Goal: Task Accomplishment & Management: Use online tool/utility

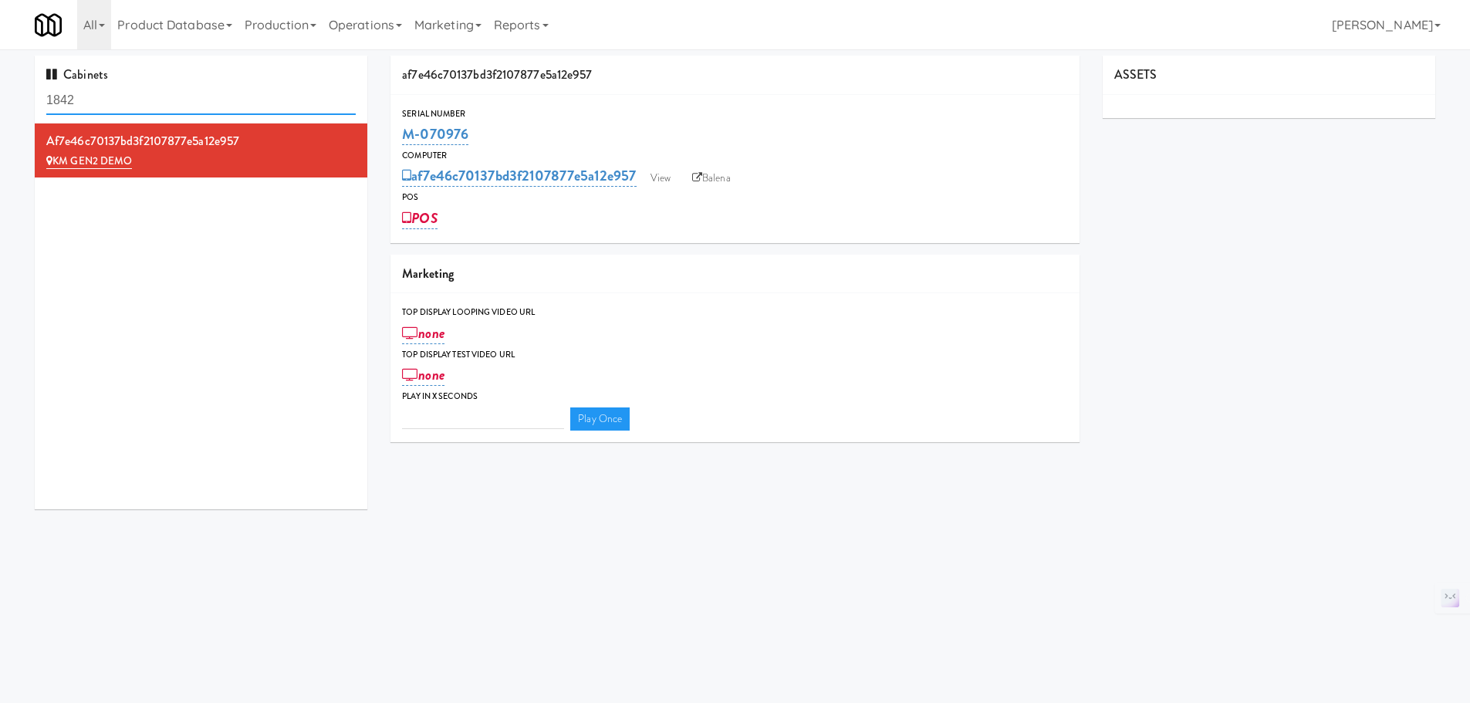
click at [139, 98] on input "1842" at bounding box center [200, 100] width 309 height 29
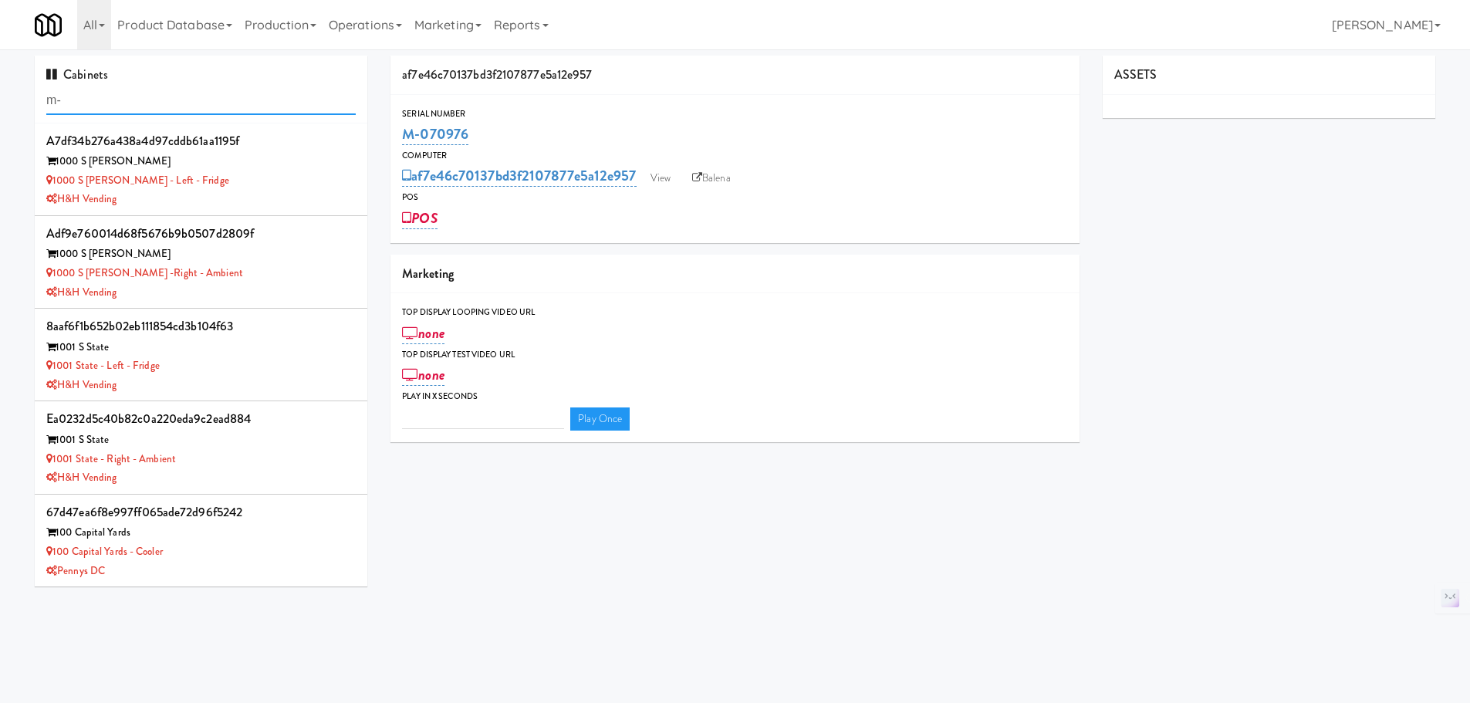
click at [207, 95] on input "m-" at bounding box center [200, 100] width 309 height 29
paste input "M-126971"
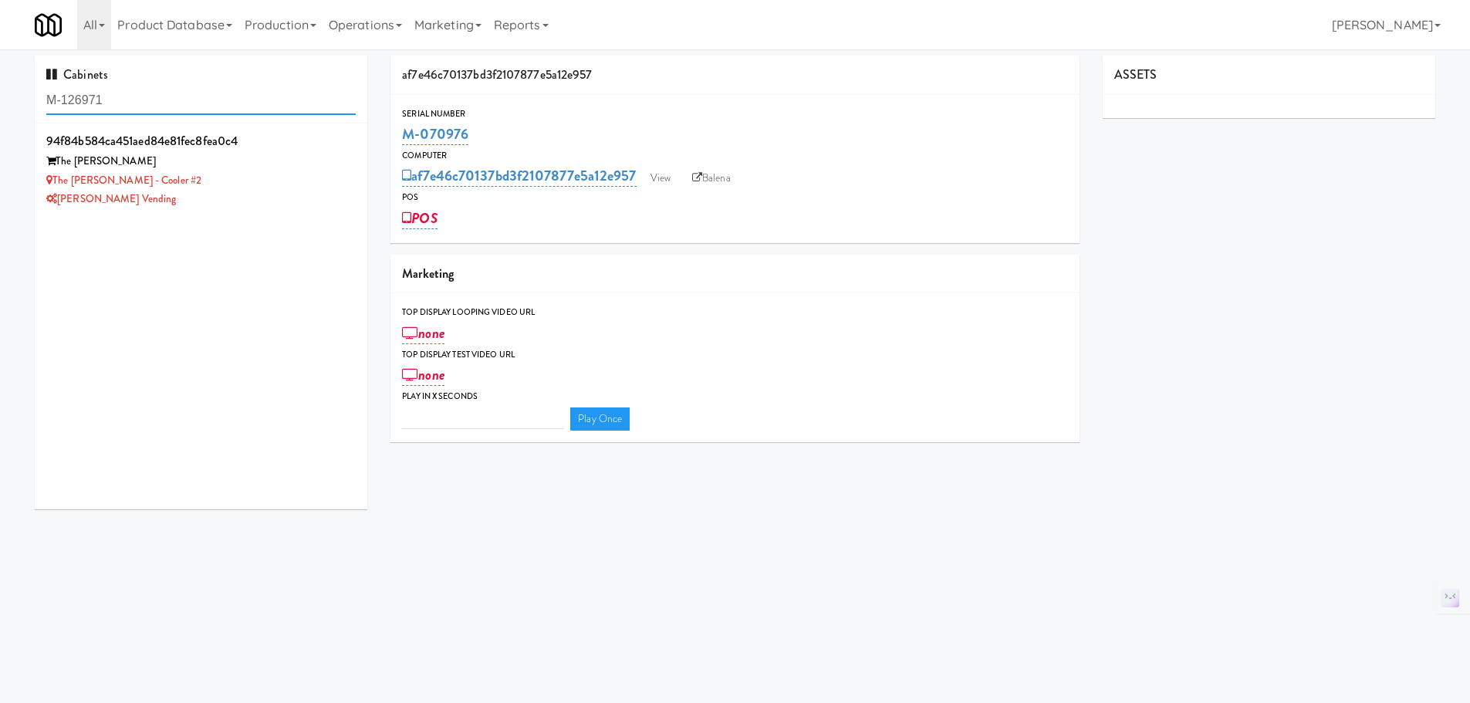
type input "M-126971"
click at [215, 202] on div "[PERSON_NAME] Vending" at bounding box center [200, 199] width 309 height 19
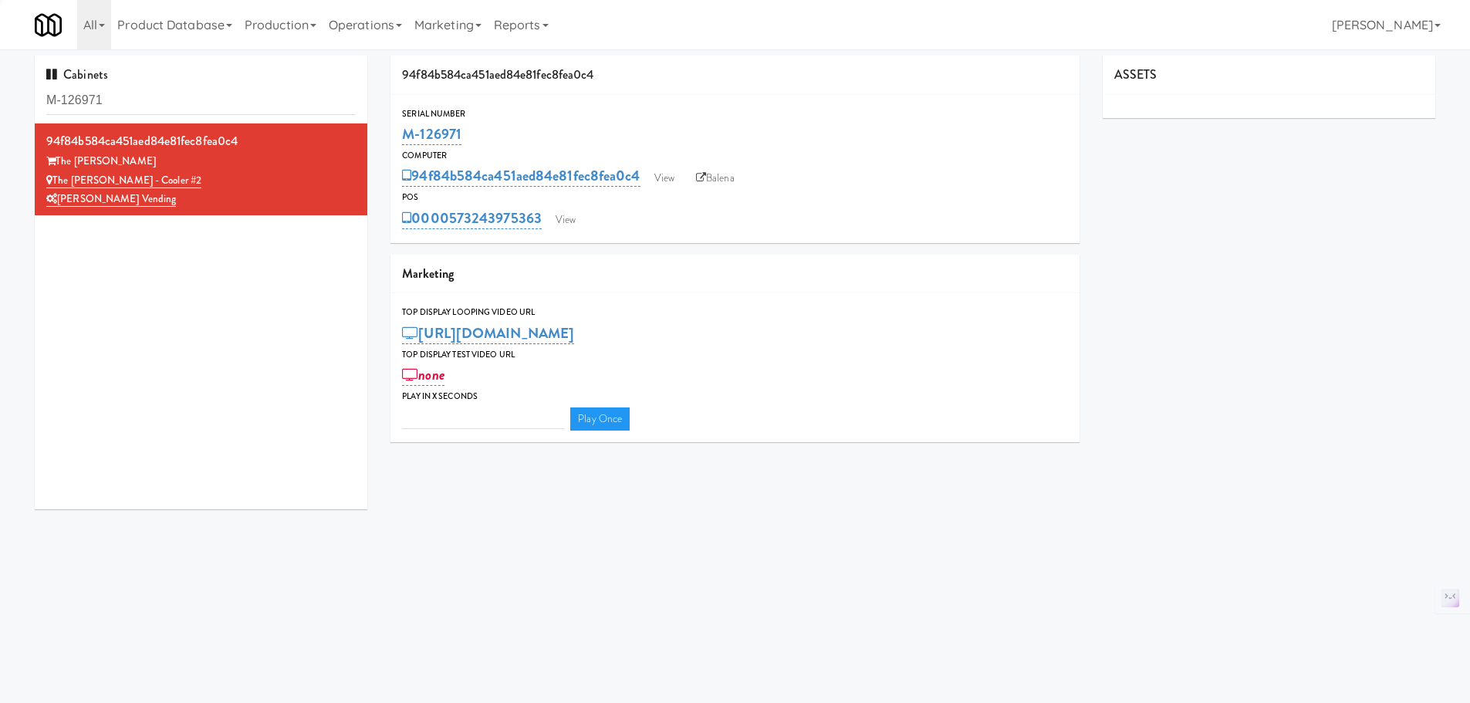
type input "3"
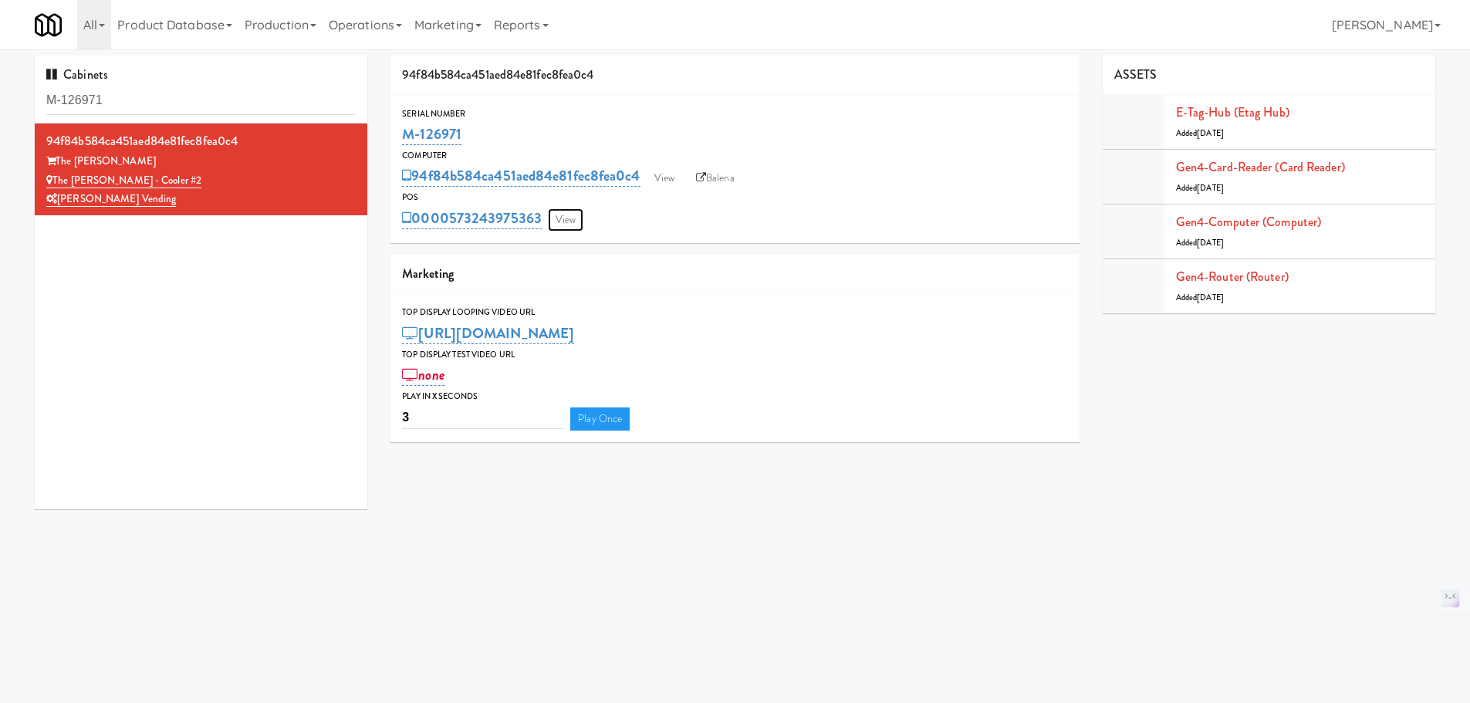
click at [581, 217] on link "View" at bounding box center [565, 219] width 35 height 23
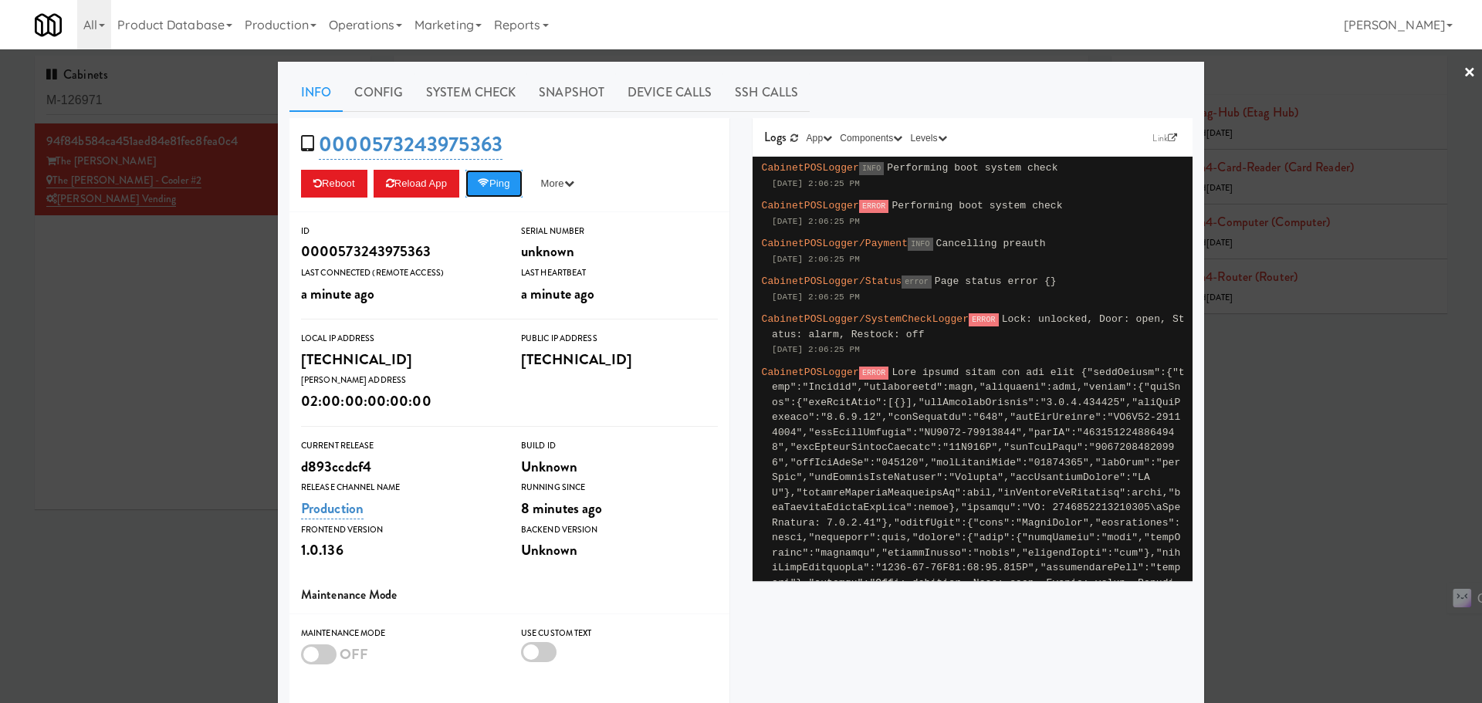
click at [499, 181] on button "Ping" at bounding box center [493, 184] width 57 height 28
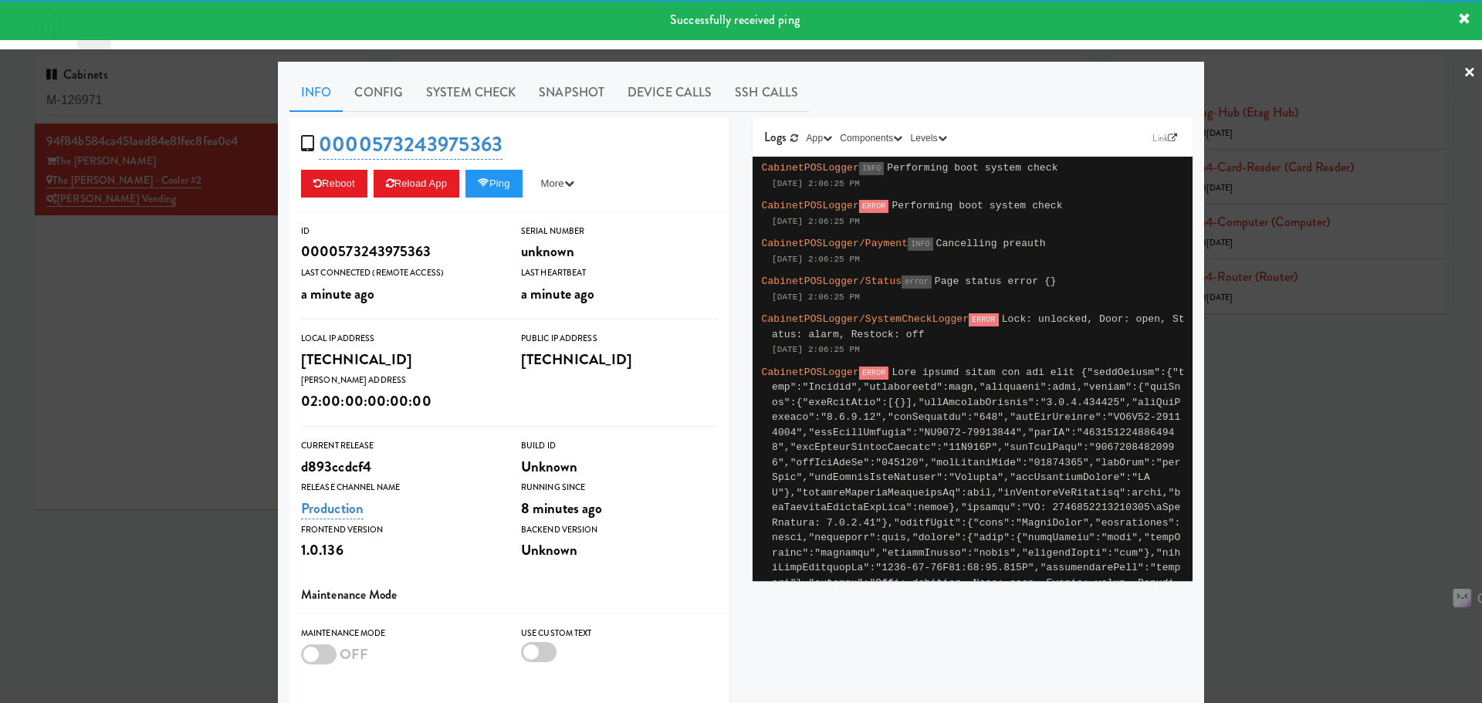
click at [482, 93] on link "System Check" at bounding box center [470, 92] width 113 height 39
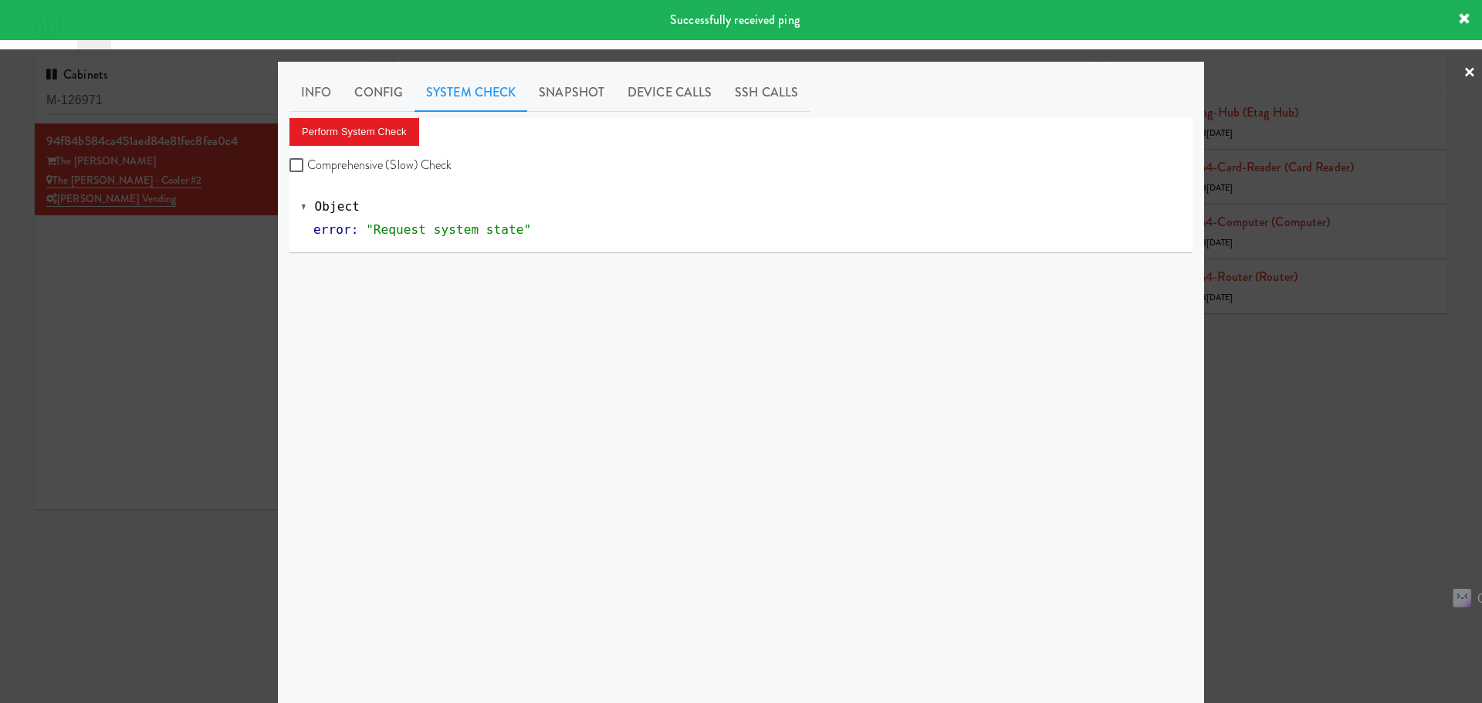
click at [394, 164] on label "Comprehensive (Slow) Check" at bounding box center [370, 165] width 163 height 23
click at [307, 164] on input "Comprehensive (Slow) Check" at bounding box center [298, 166] width 18 height 12
checkbox input "true"
click at [359, 129] on button "Perform System Check" at bounding box center [354, 132] width 130 height 28
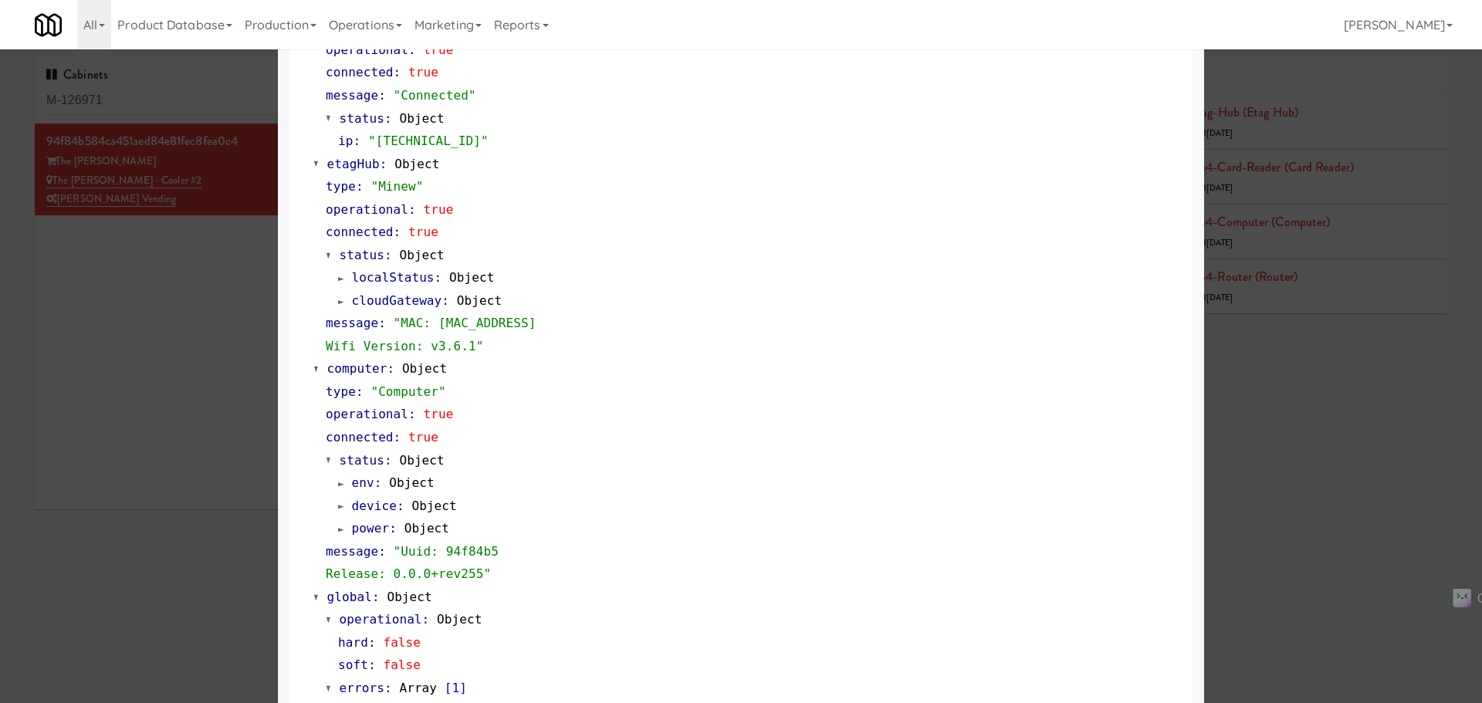
scroll to position [1225, 0]
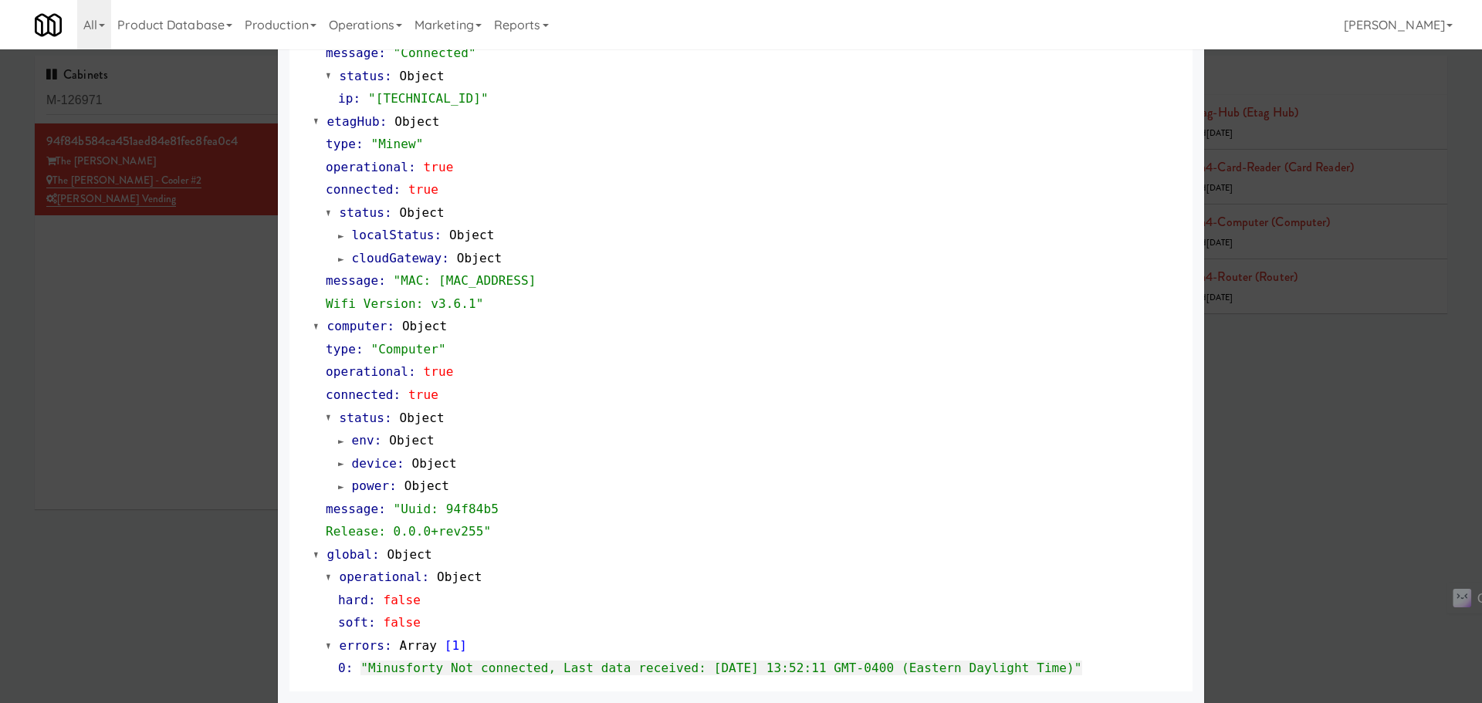
click at [147, 303] on div at bounding box center [741, 351] width 1482 height 703
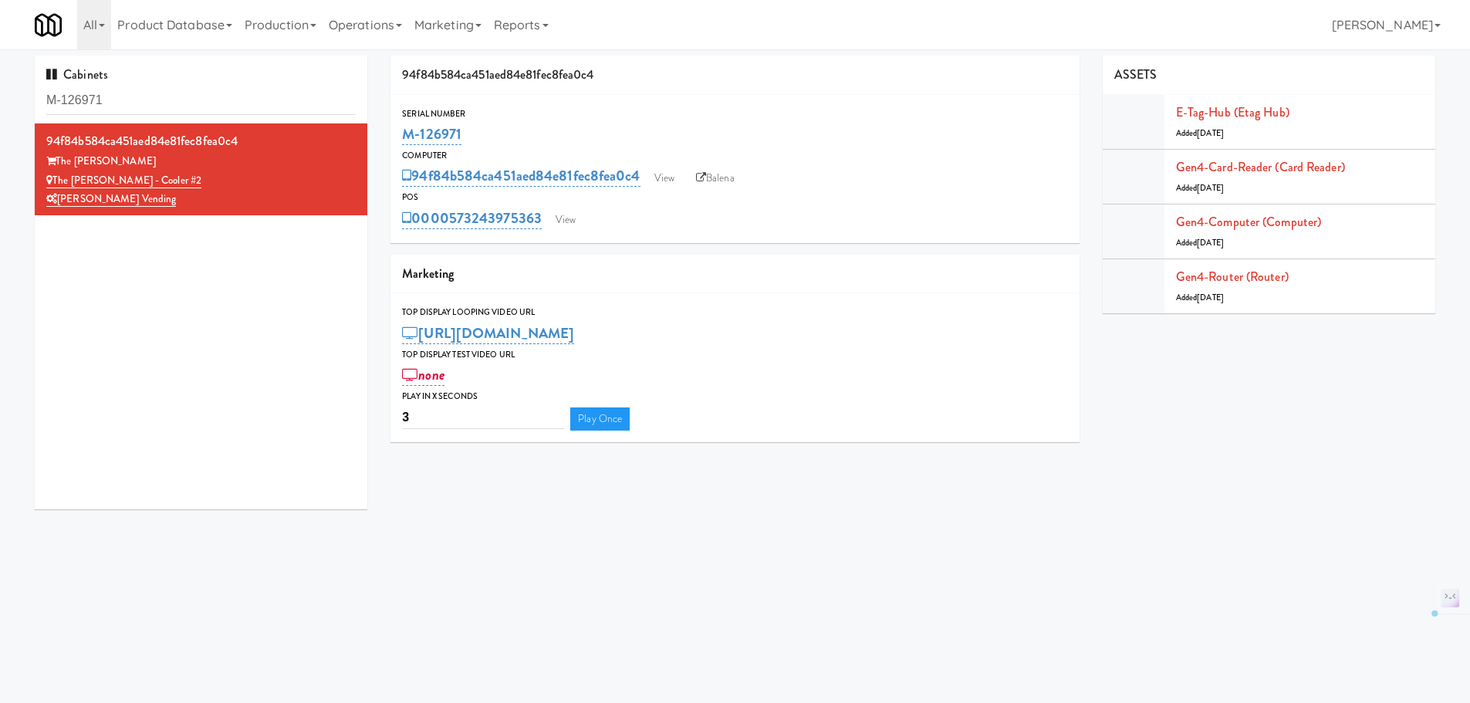
drag, startPoint x: 504, startPoint y: 117, endPoint x: 394, endPoint y: 129, distance: 110.2
click at [394, 129] on div "Serial Number M-126971" at bounding box center [734, 127] width 689 height 42
drag, startPoint x: 494, startPoint y: 123, endPoint x: 400, endPoint y: 133, distance: 94.6
click at [400, 133] on div "Serial Number M-126971" at bounding box center [734, 127] width 689 height 42
copy link "M-126971"
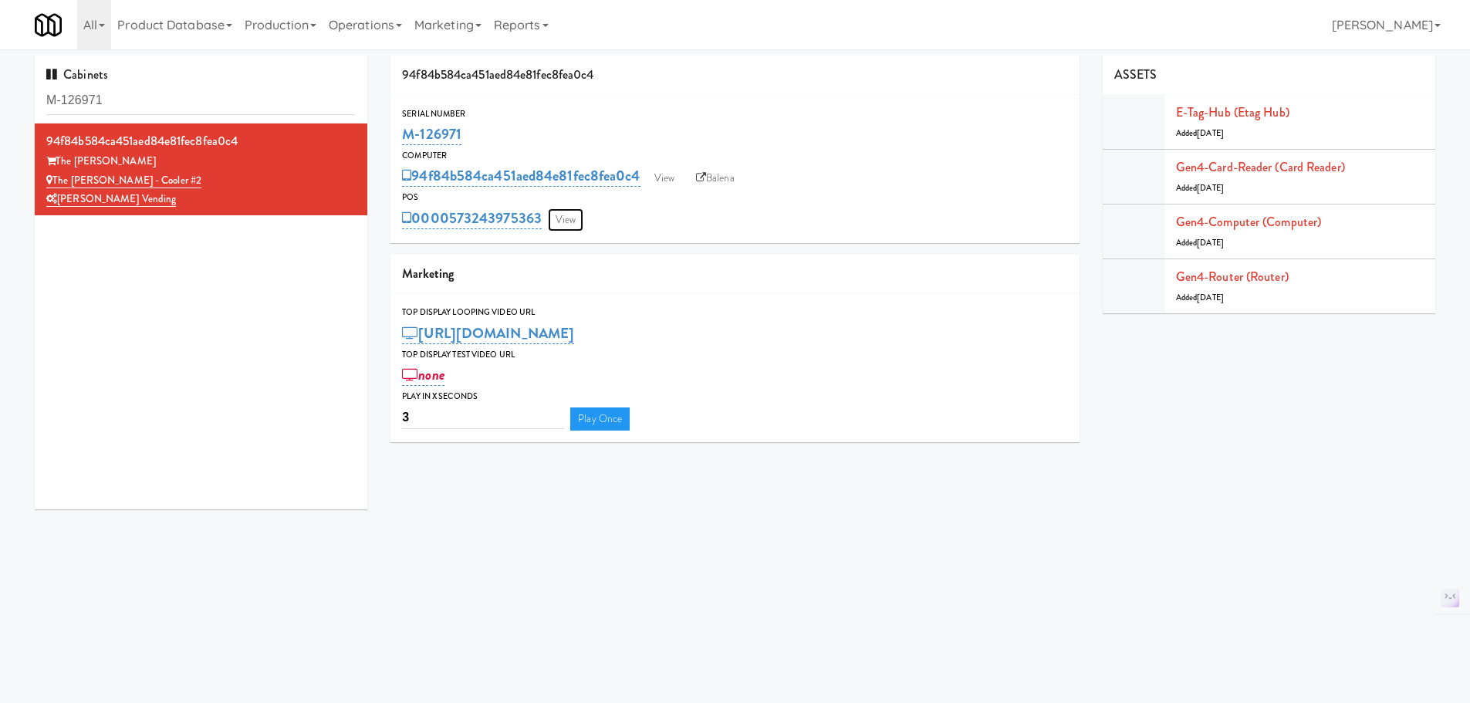
click at [572, 220] on link "View" at bounding box center [565, 219] width 35 height 23
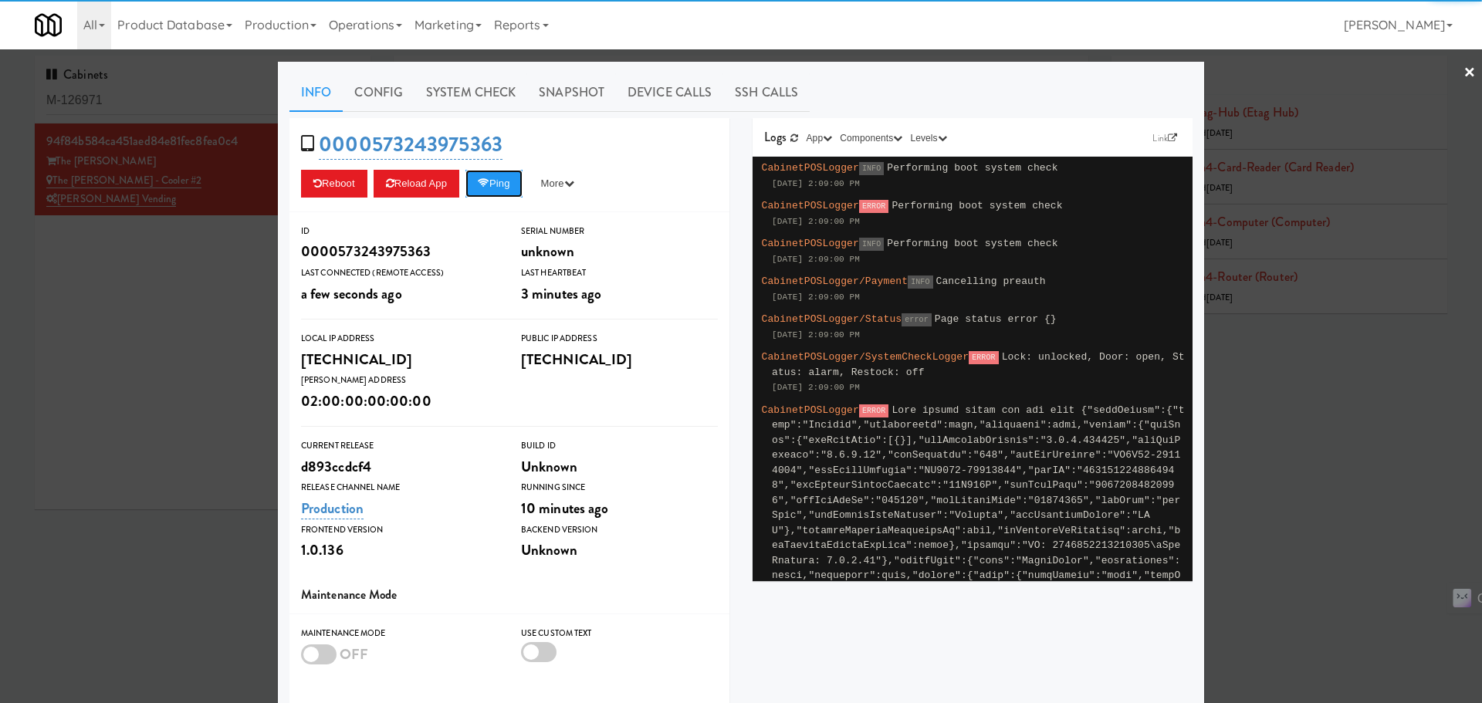
click at [495, 179] on button "Ping" at bounding box center [493, 184] width 57 height 28
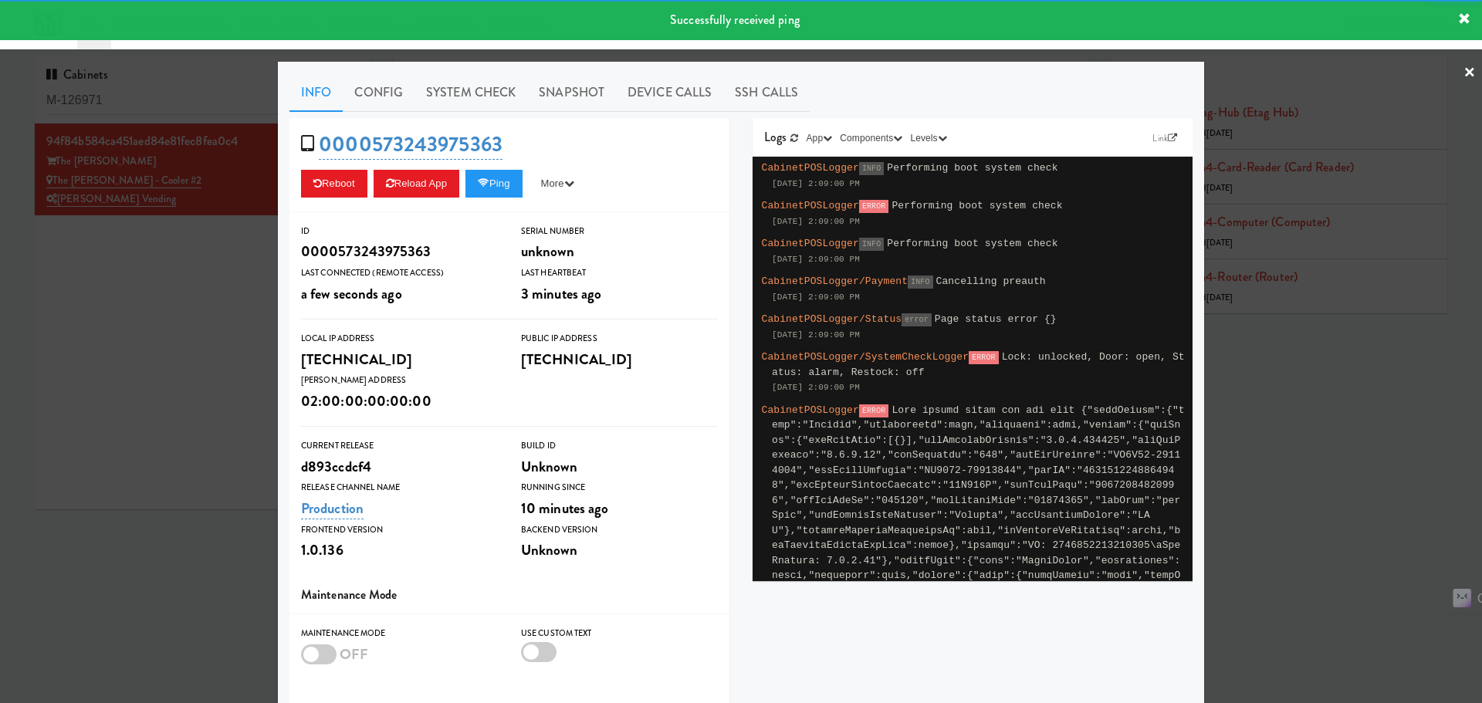
click at [471, 79] on link "System Check" at bounding box center [470, 92] width 113 height 39
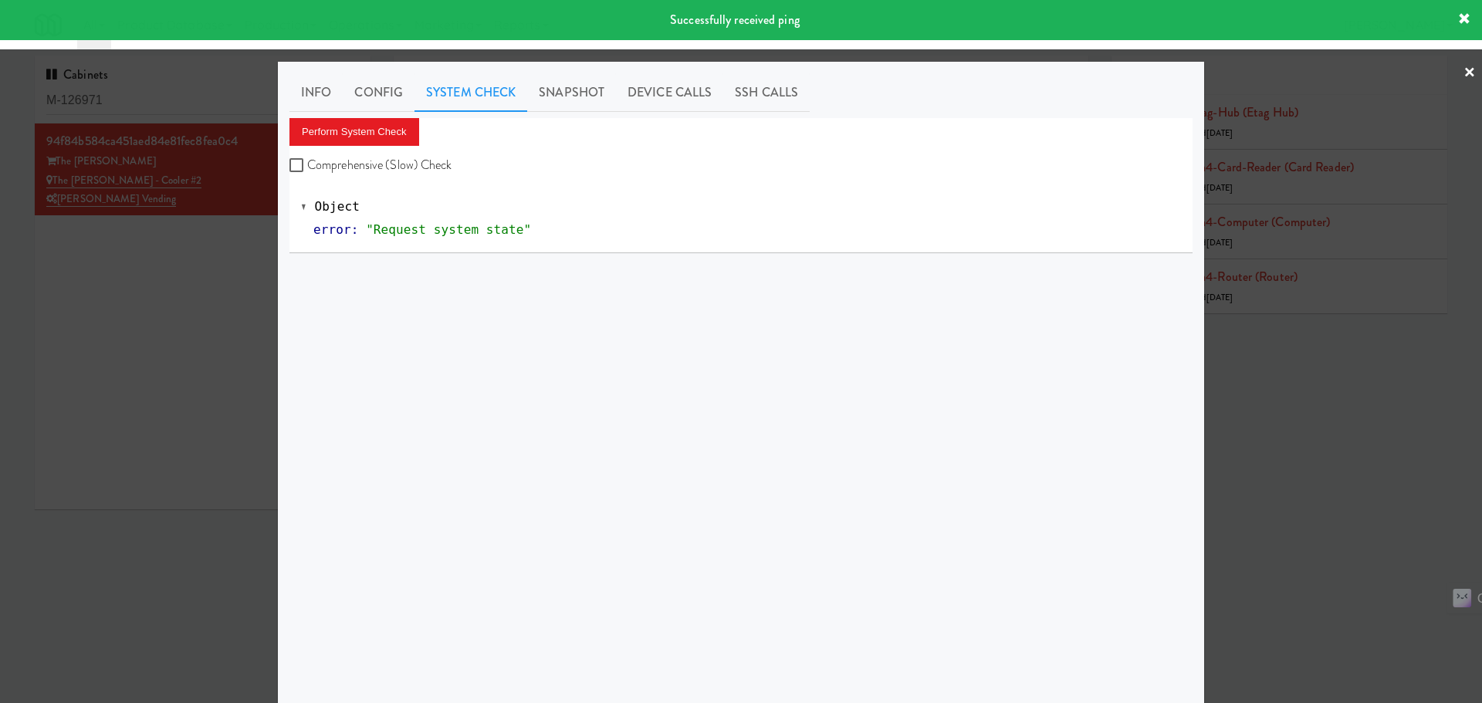
click at [407, 156] on label "Comprehensive (Slow) Check" at bounding box center [370, 165] width 163 height 23
click at [307, 160] on input "Comprehensive (Slow) Check" at bounding box center [298, 166] width 18 height 12
checkbox input "true"
click at [374, 123] on button "Perform System Check" at bounding box center [354, 132] width 130 height 28
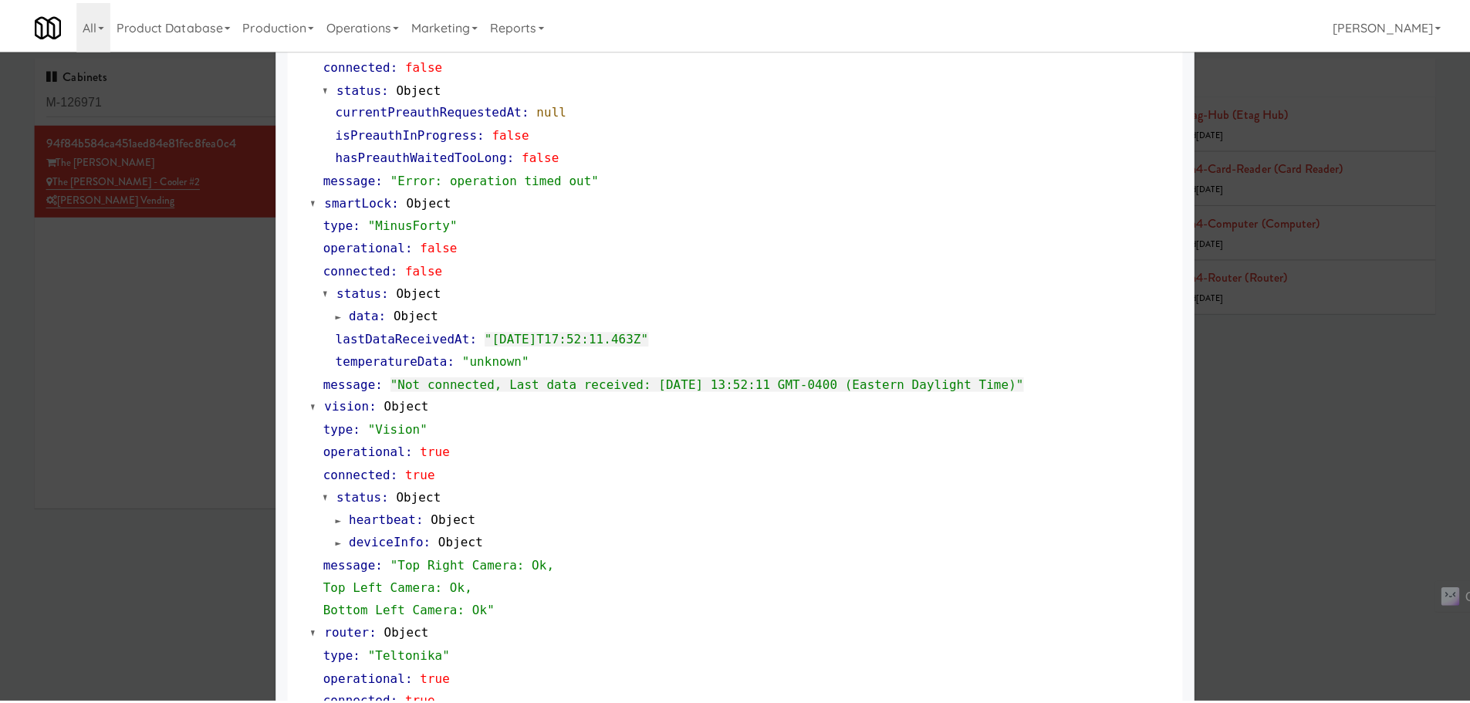
scroll to position [232, 0]
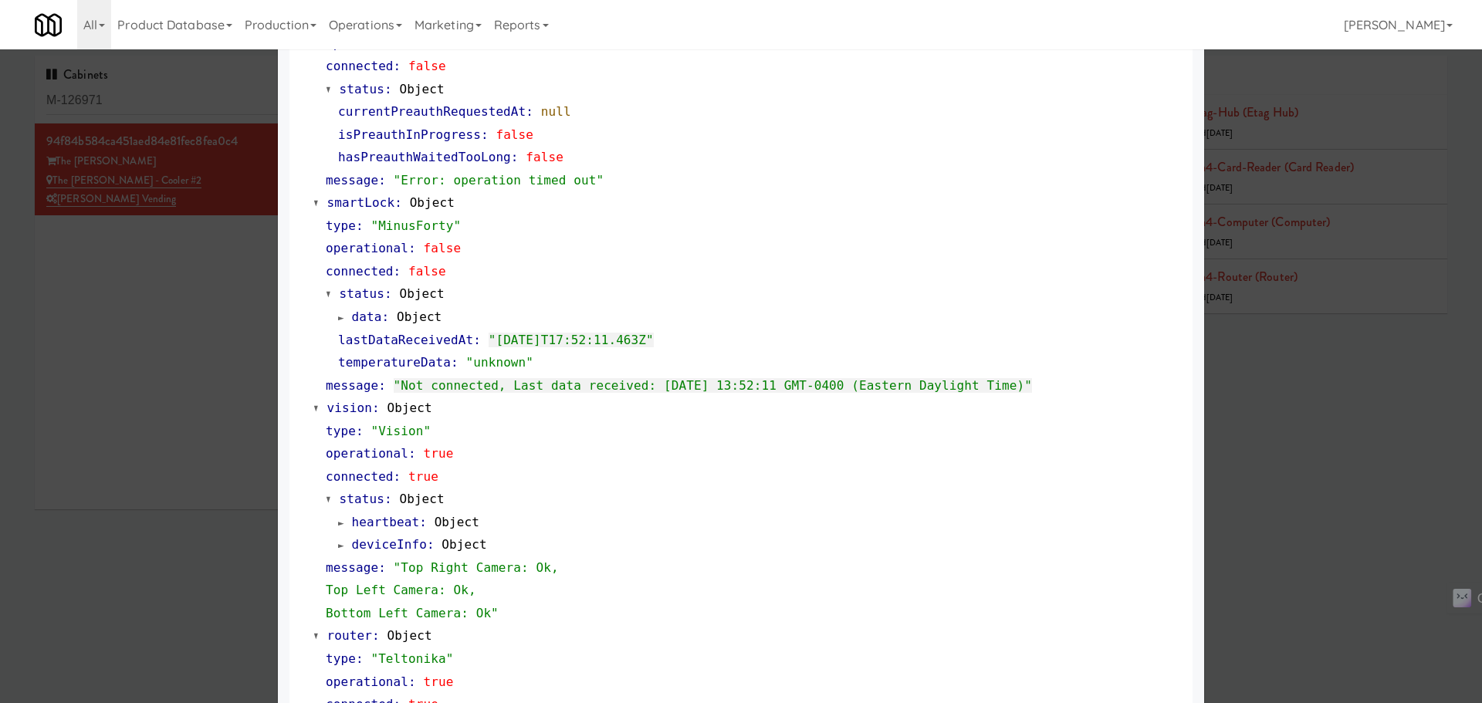
click at [238, 343] on div at bounding box center [741, 351] width 1482 height 703
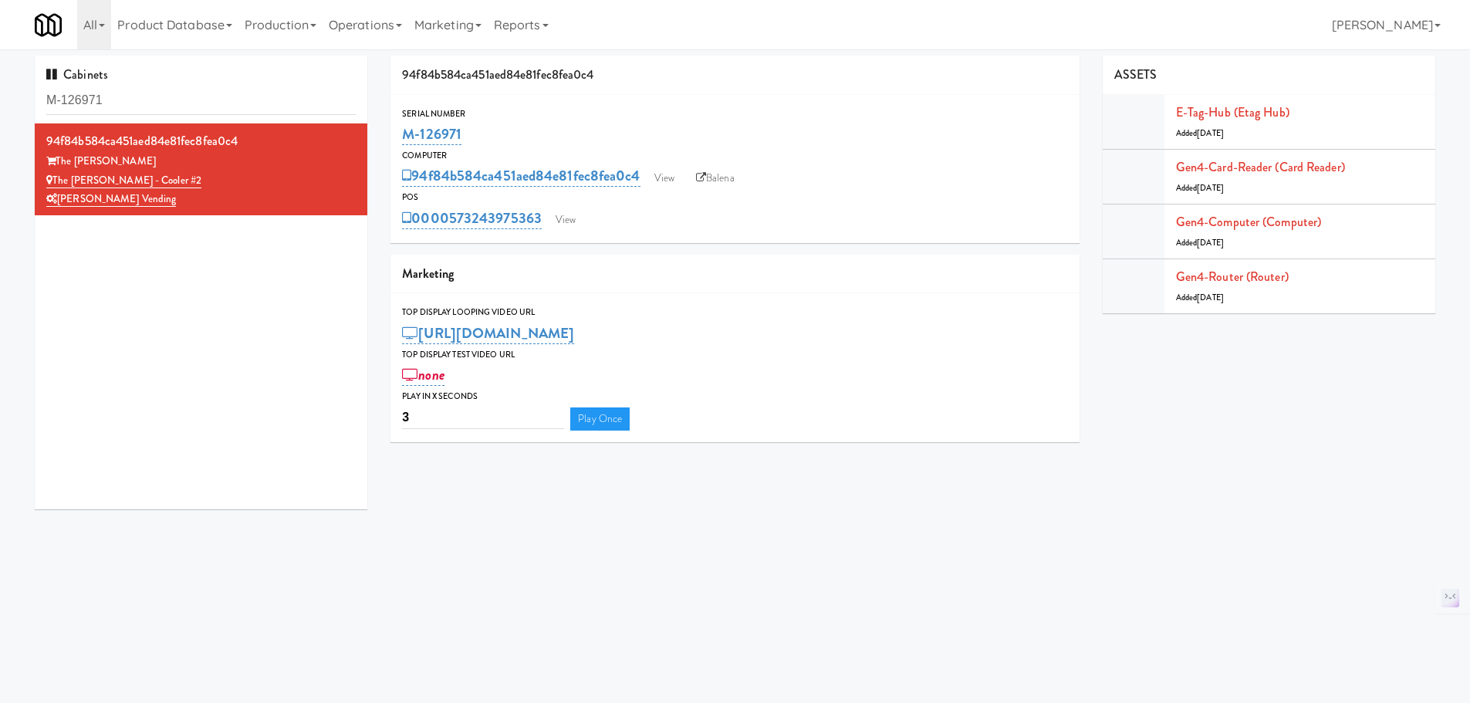
click at [568, 207] on div "0000573243975363 View" at bounding box center [735, 218] width 666 height 26
click at [575, 219] on link "View" at bounding box center [565, 219] width 35 height 23
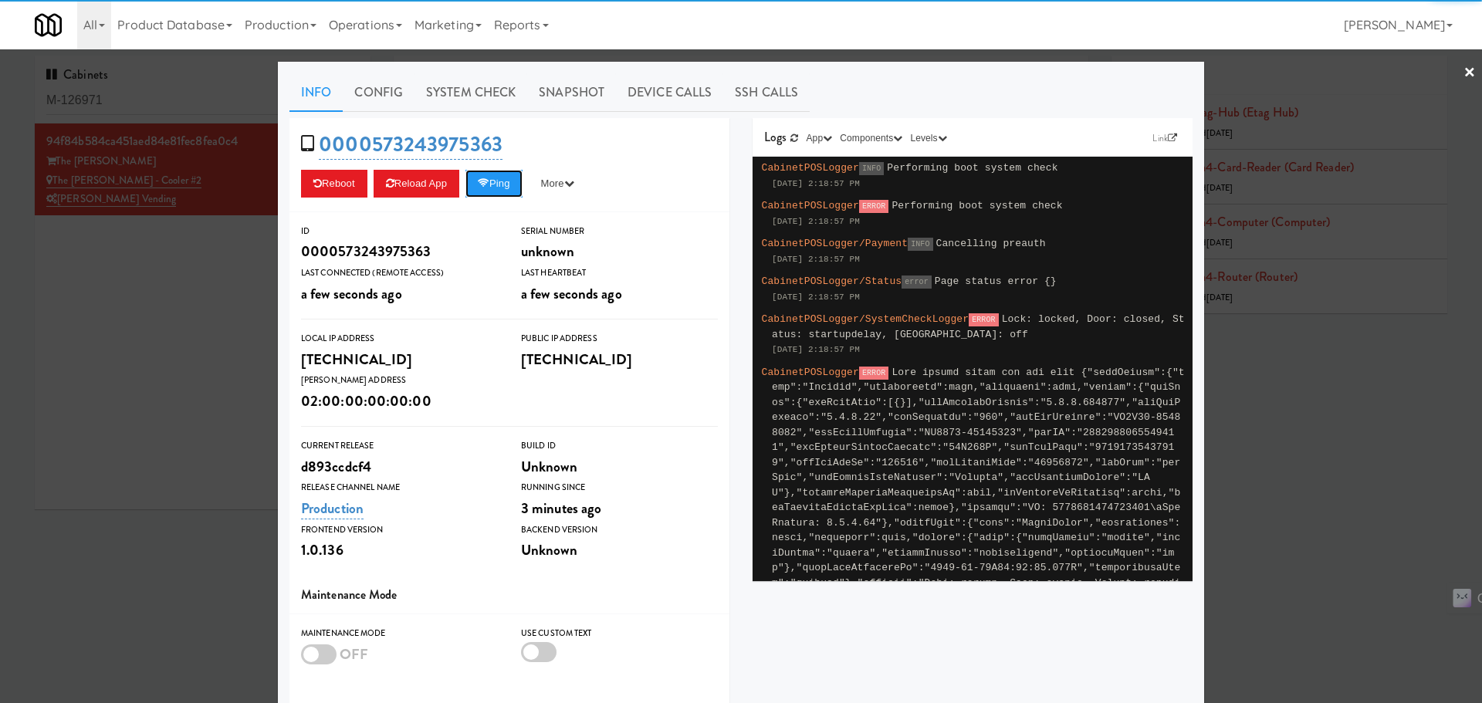
click at [482, 187] on icon at bounding box center [484, 183] width 12 height 10
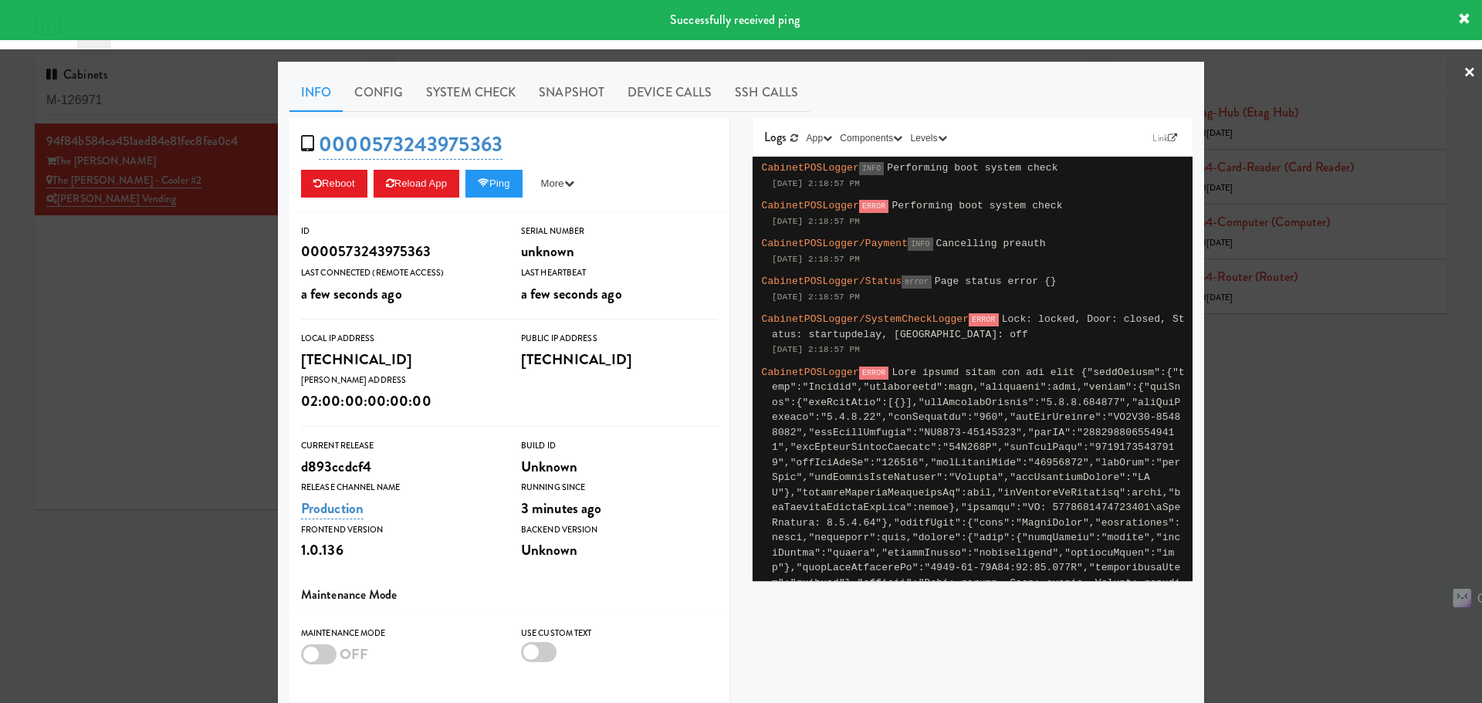
click at [474, 103] on link "System Check" at bounding box center [470, 92] width 113 height 39
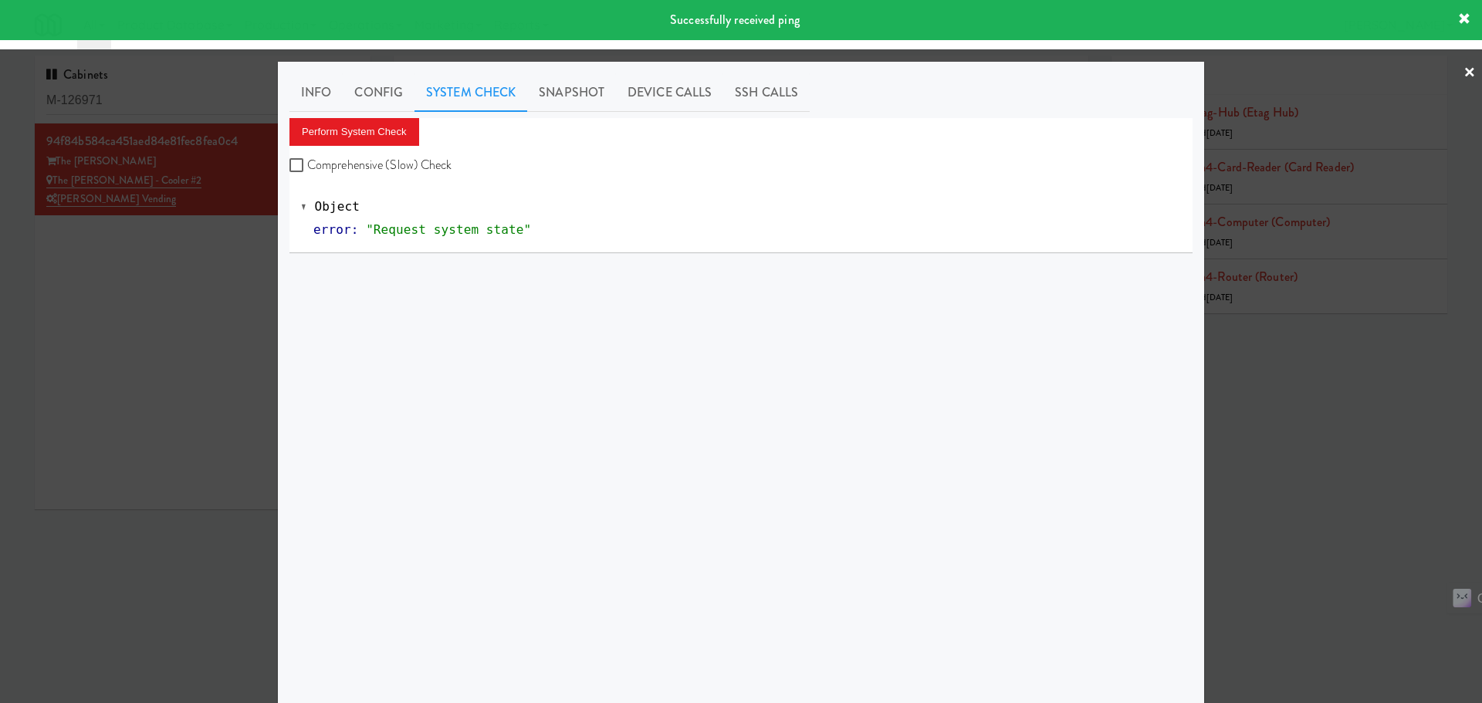
click at [391, 175] on label "Comprehensive (Slow) Check" at bounding box center [370, 165] width 163 height 23
click at [307, 172] on input "Comprehensive (Slow) Check" at bounding box center [298, 166] width 18 height 12
checkbox input "true"
click at [371, 147] on div "Perform System Check Comprehensive (Slow) Check" at bounding box center [740, 147] width 903 height 59
click at [370, 134] on button "Perform System Check" at bounding box center [354, 132] width 130 height 28
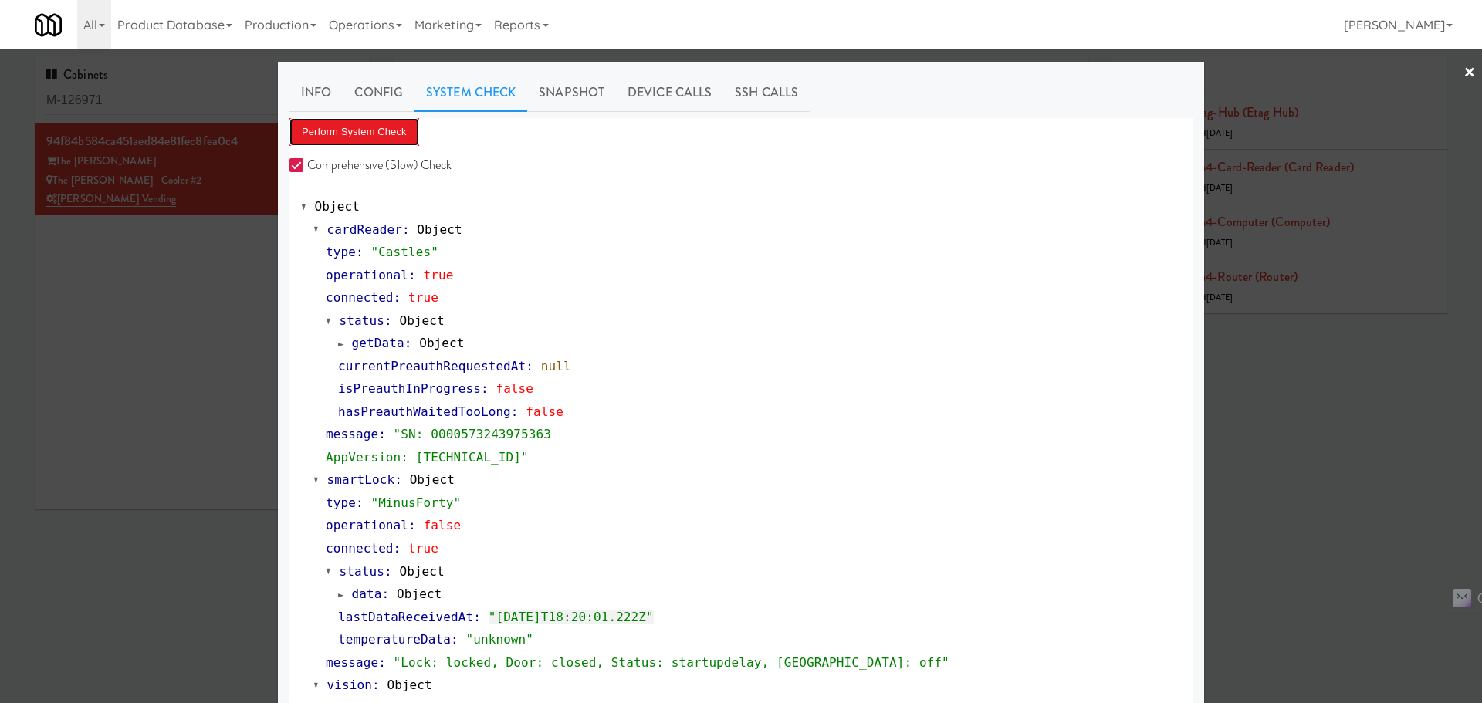
click at [369, 140] on button "Perform System Check" at bounding box center [354, 132] width 130 height 28
click at [371, 129] on button "Perform System Check" at bounding box center [354, 132] width 130 height 28
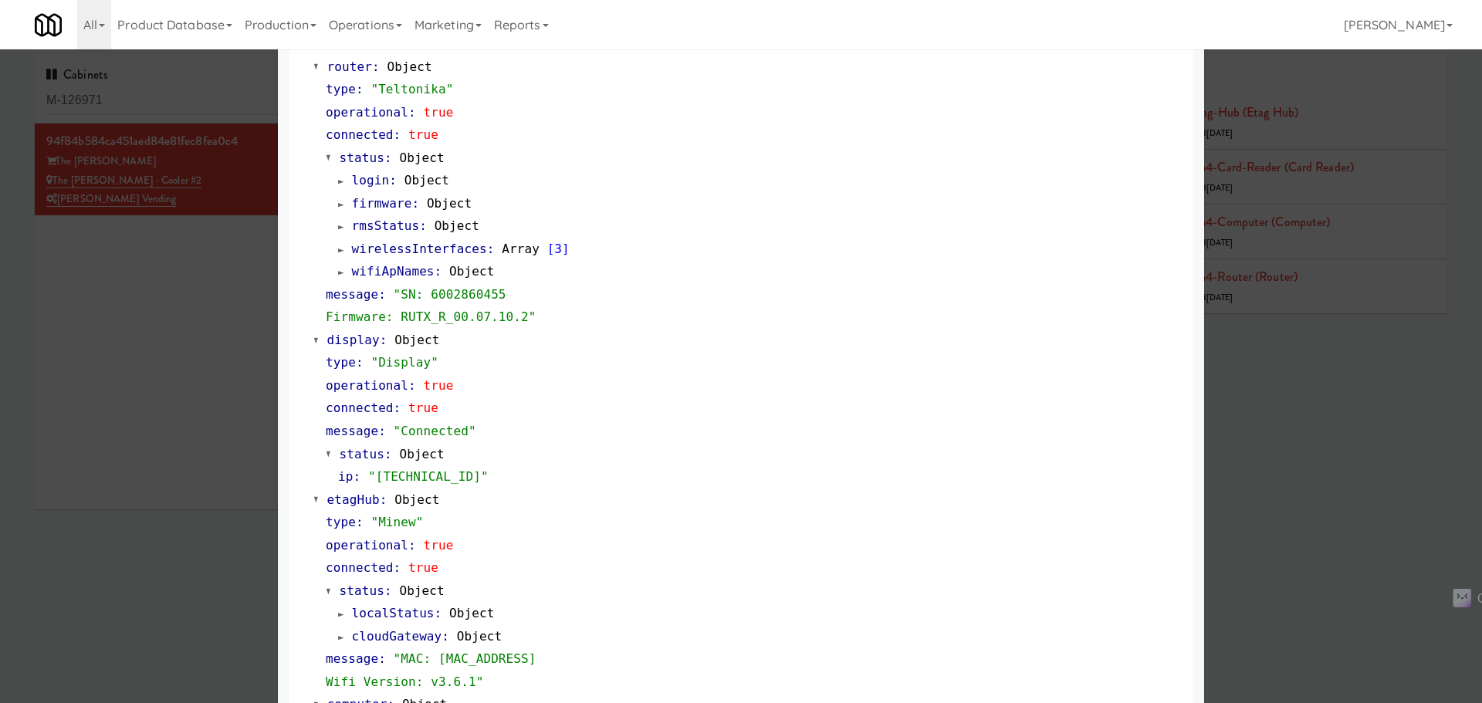
scroll to position [848, 0]
click at [205, 418] on div at bounding box center [741, 351] width 1482 height 703
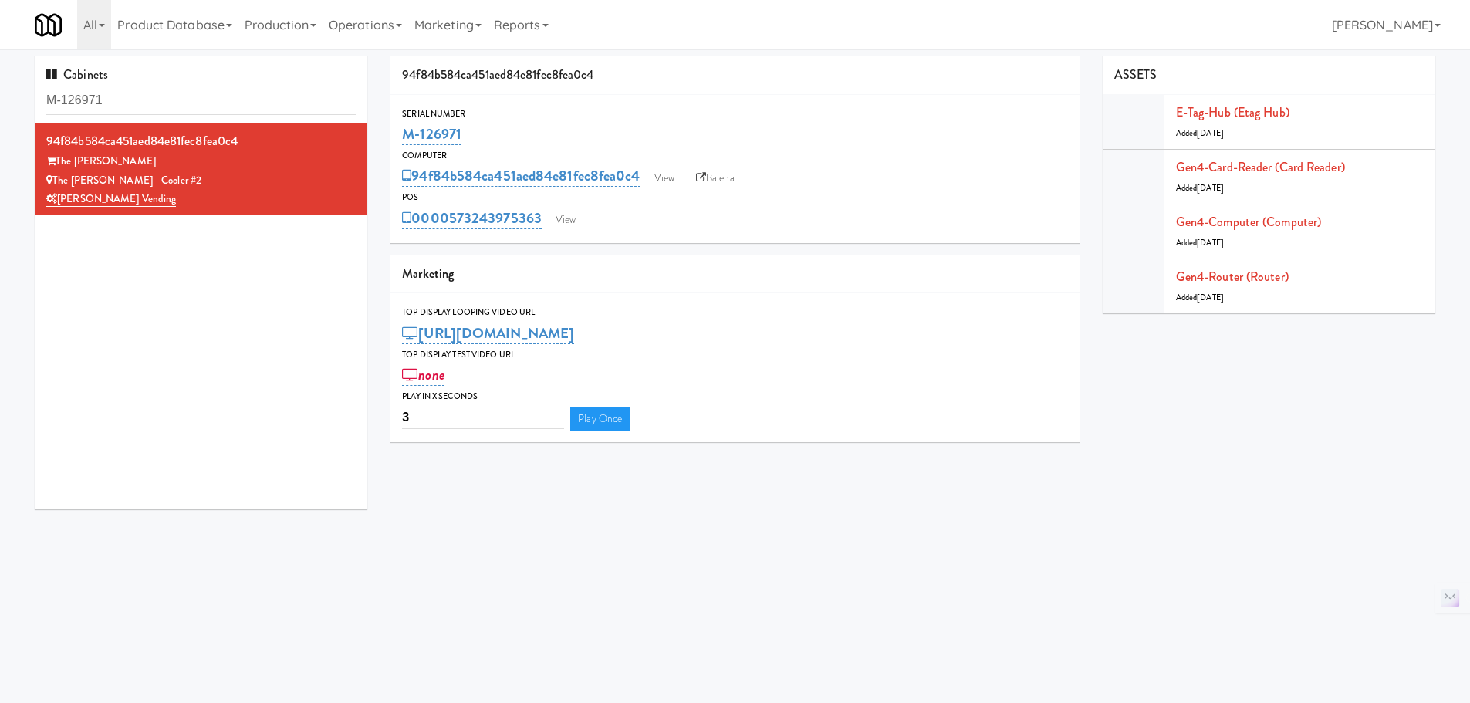
click at [729, 177] on link "Balena" at bounding box center [715, 178] width 54 height 23
click at [363, 36] on link "Operations" at bounding box center [366, 24] width 86 height 49
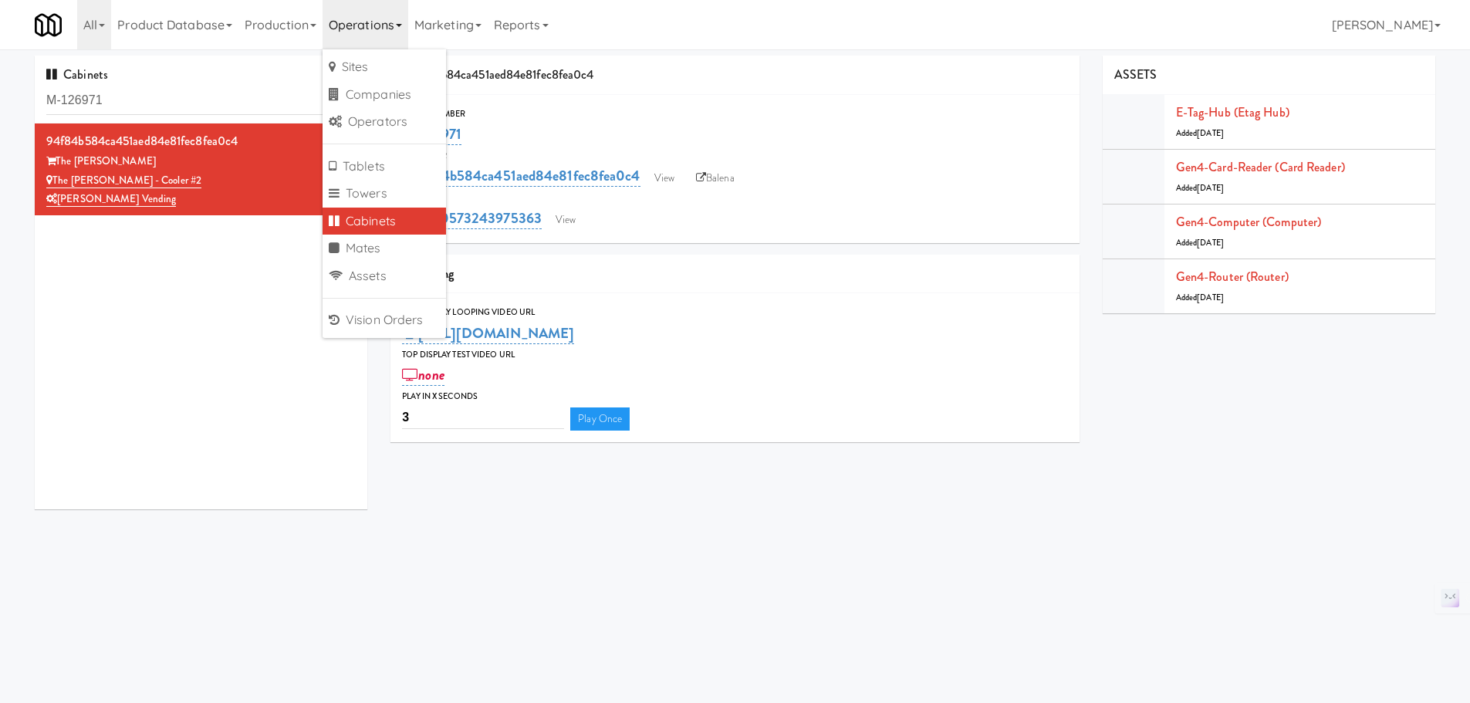
click at [216, 282] on div "94f84b584ca451aed84e81fec8fea0c4 The Sutton The Sutton - Cooler #2 Delong Vendi…" at bounding box center [201, 316] width 333 height 386
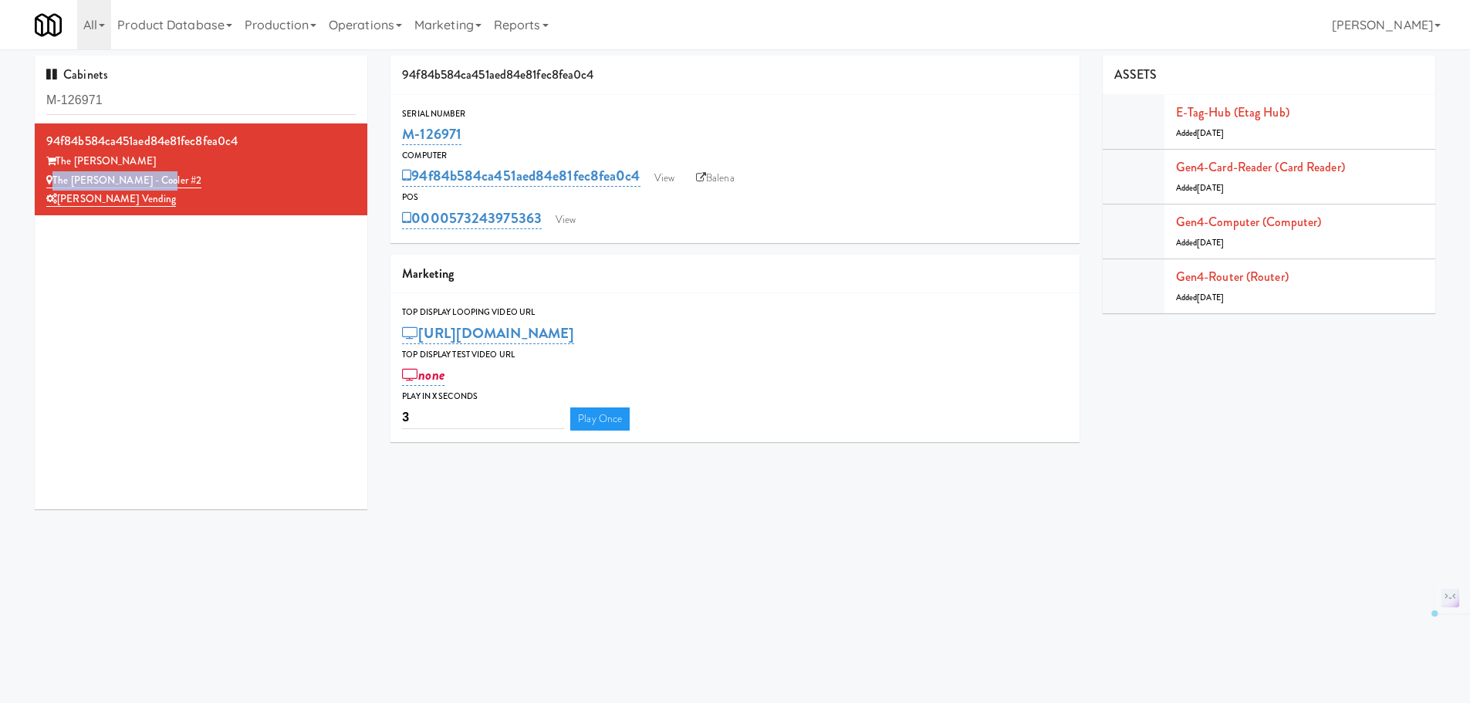
drag, startPoint x: 206, startPoint y: 175, endPoint x: 53, endPoint y: 177, distance: 152.8
click at [53, 177] on div "The Sutton - Cooler #2" at bounding box center [200, 180] width 309 height 19
click at [136, 345] on div "94f84b584ca451aed84e81fec8fea0c4 The Sutton The Sutton - Cooler #2 Delong Vendi…" at bounding box center [201, 316] width 333 height 386
drag, startPoint x: 183, startPoint y: 176, endPoint x: 57, endPoint y: 173, distance: 125.8
click at [57, 173] on div "The Sutton - Cooler #2" at bounding box center [200, 180] width 309 height 19
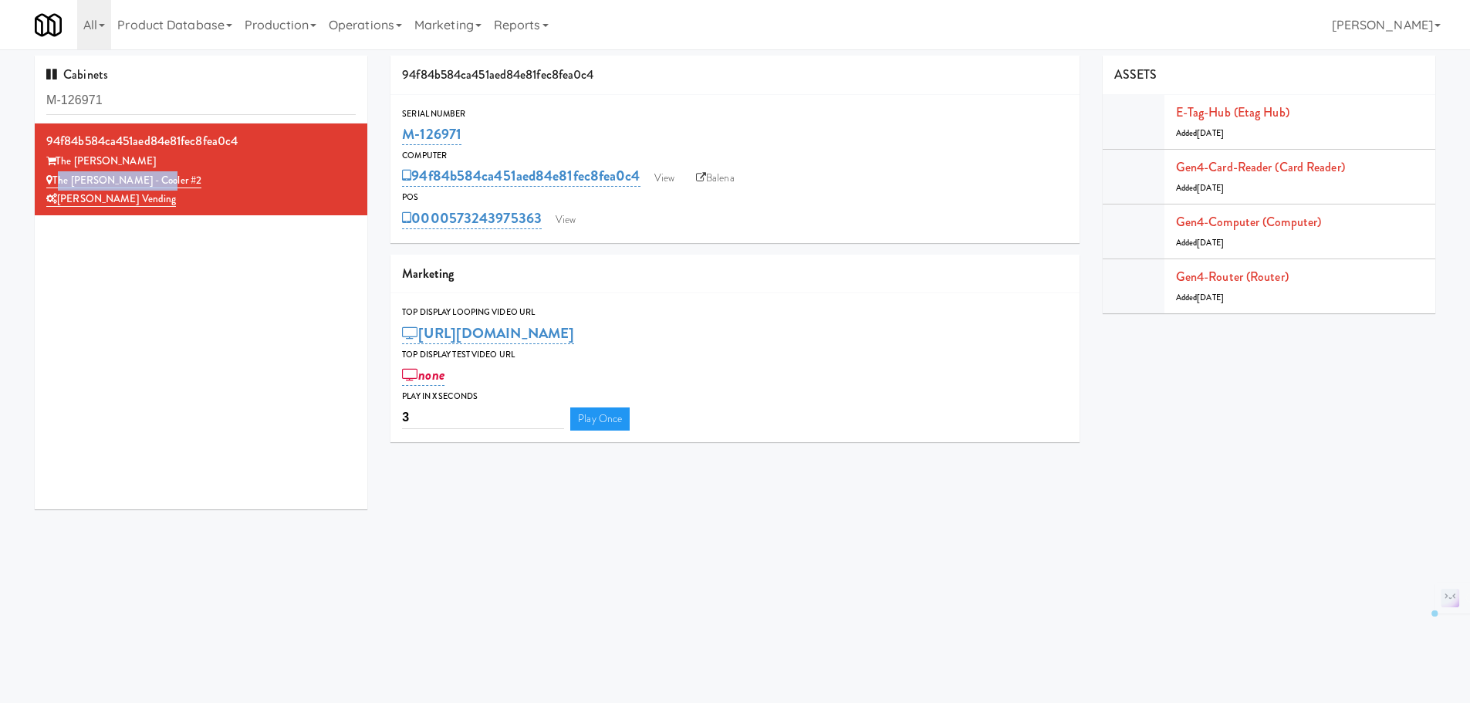
copy link "The Sutton - Cooler #2"
click at [127, 97] on input "M-126971" at bounding box center [200, 100] width 309 height 29
paste input "The Sutton - Cooler #2"
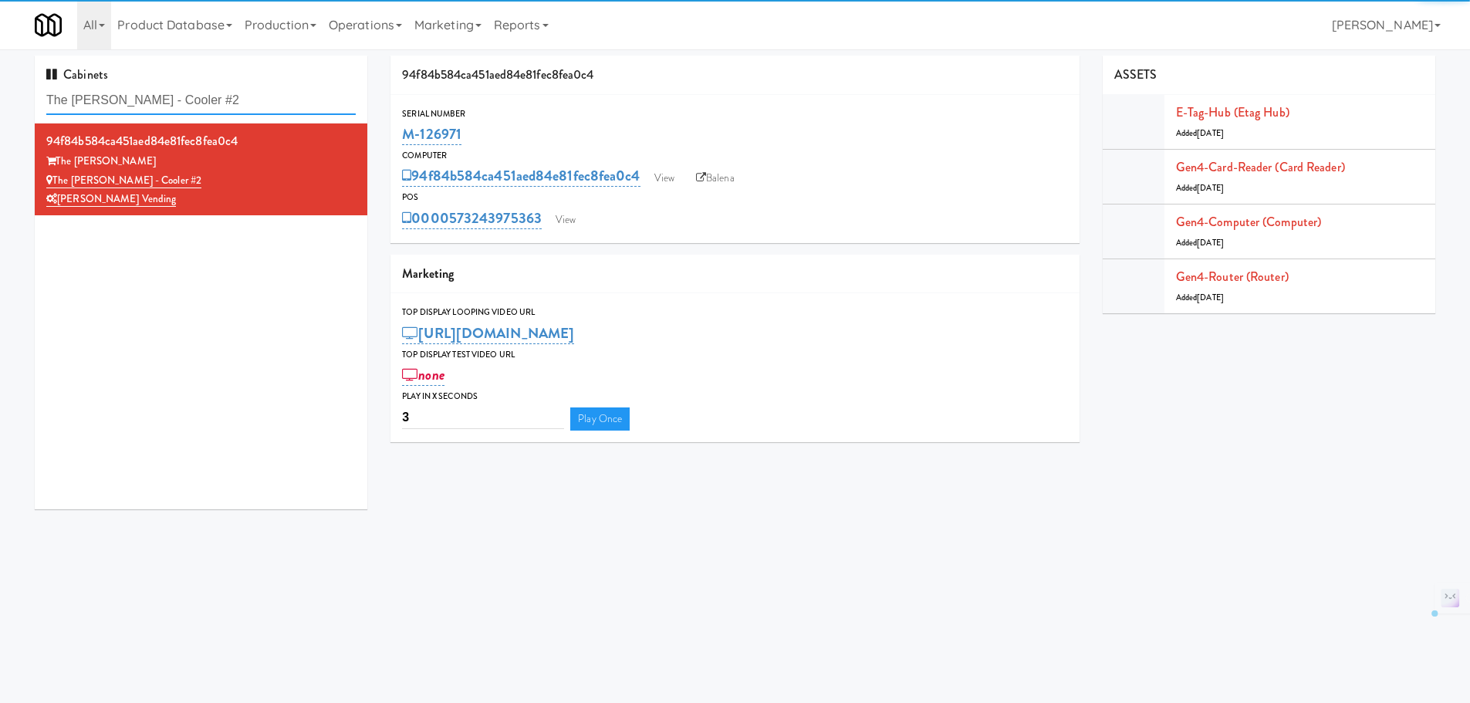
drag, startPoint x: 184, startPoint y: 100, endPoint x: 107, endPoint y: 103, distance: 76.4
click at [107, 103] on input "The Sutton - Cooler #2" at bounding box center [200, 100] width 309 height 29
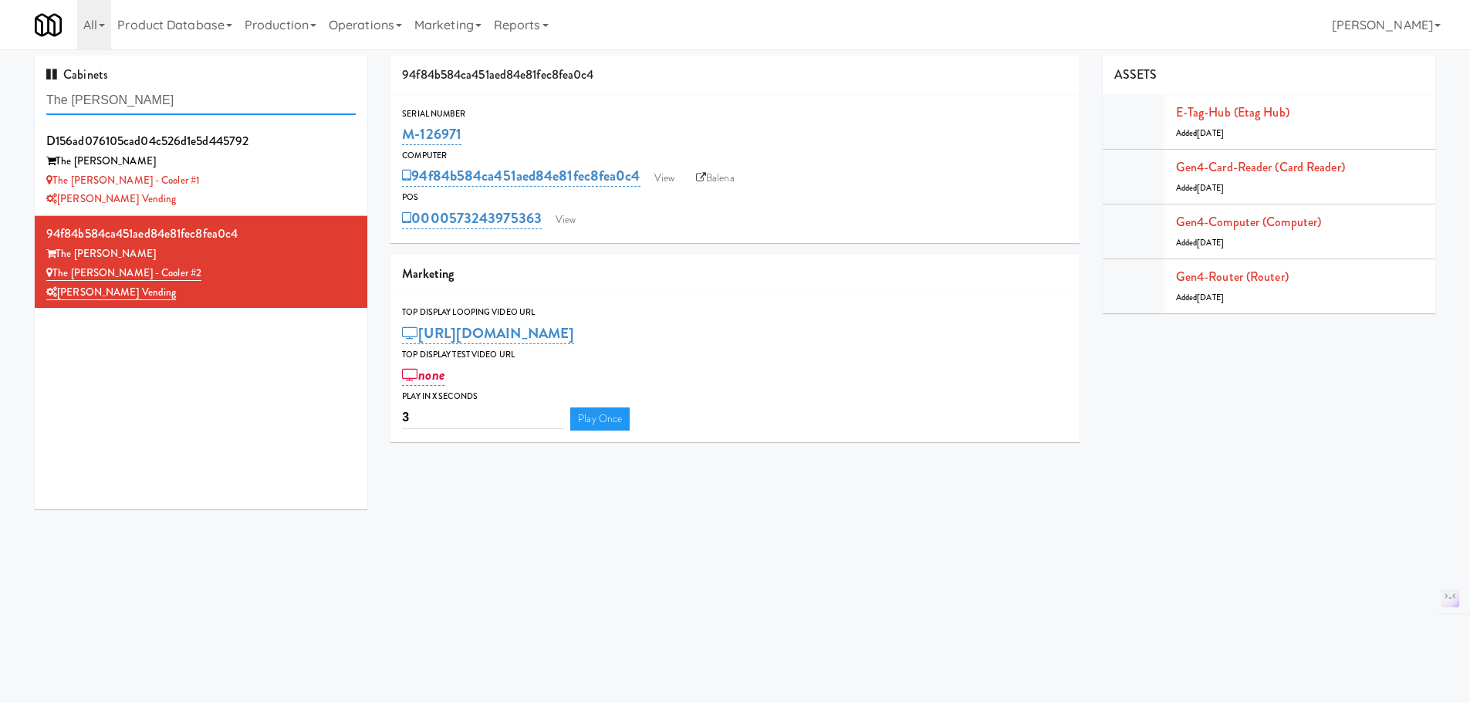
type input "The Sutton"
click at [290, 194] on div "[PERSON_NAME] Vending" at bounding box center [200, 199] width 309 height 19
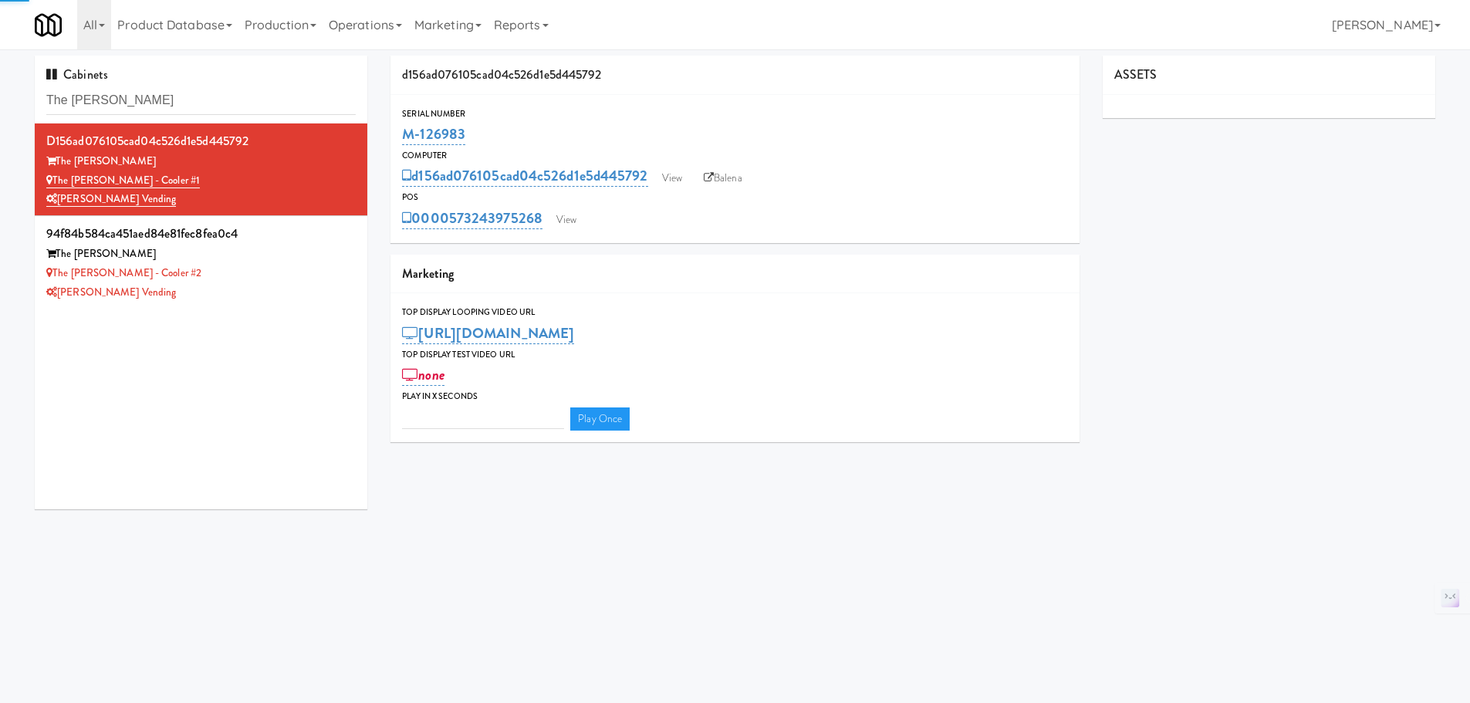
type input "3"
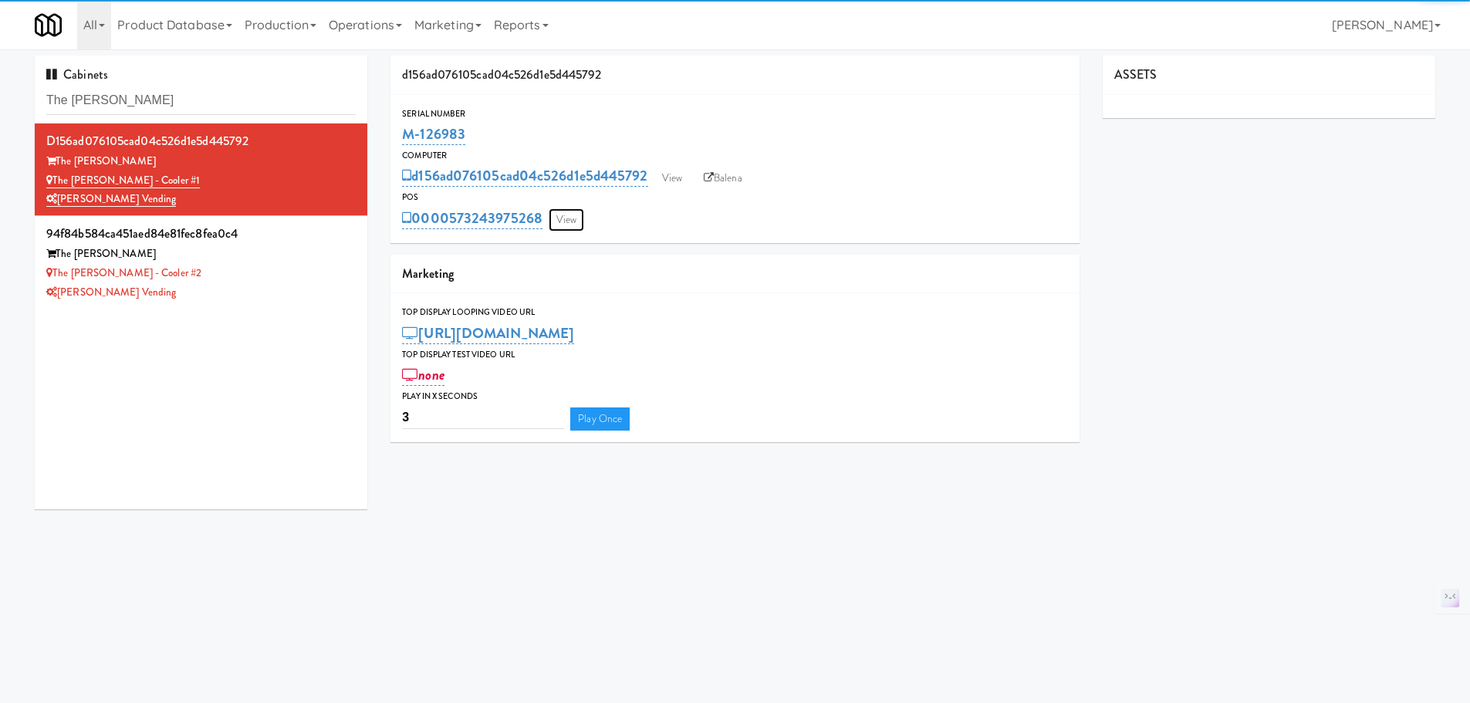
click at [580, 220] on link "View" at bounding box center [566, 219] width 35 height 23
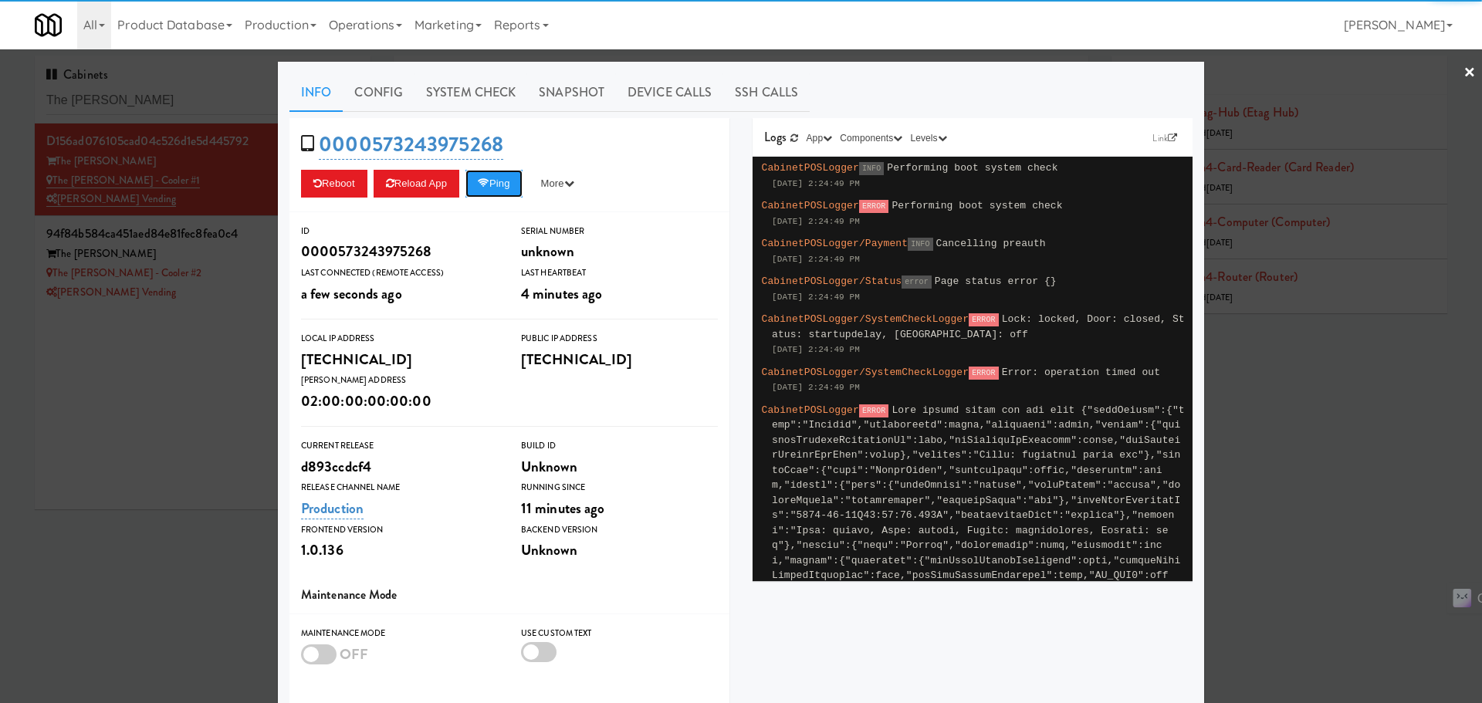
click at [493, 186] on button "Ping" at bounding box center [493, 184] width 57 height 28
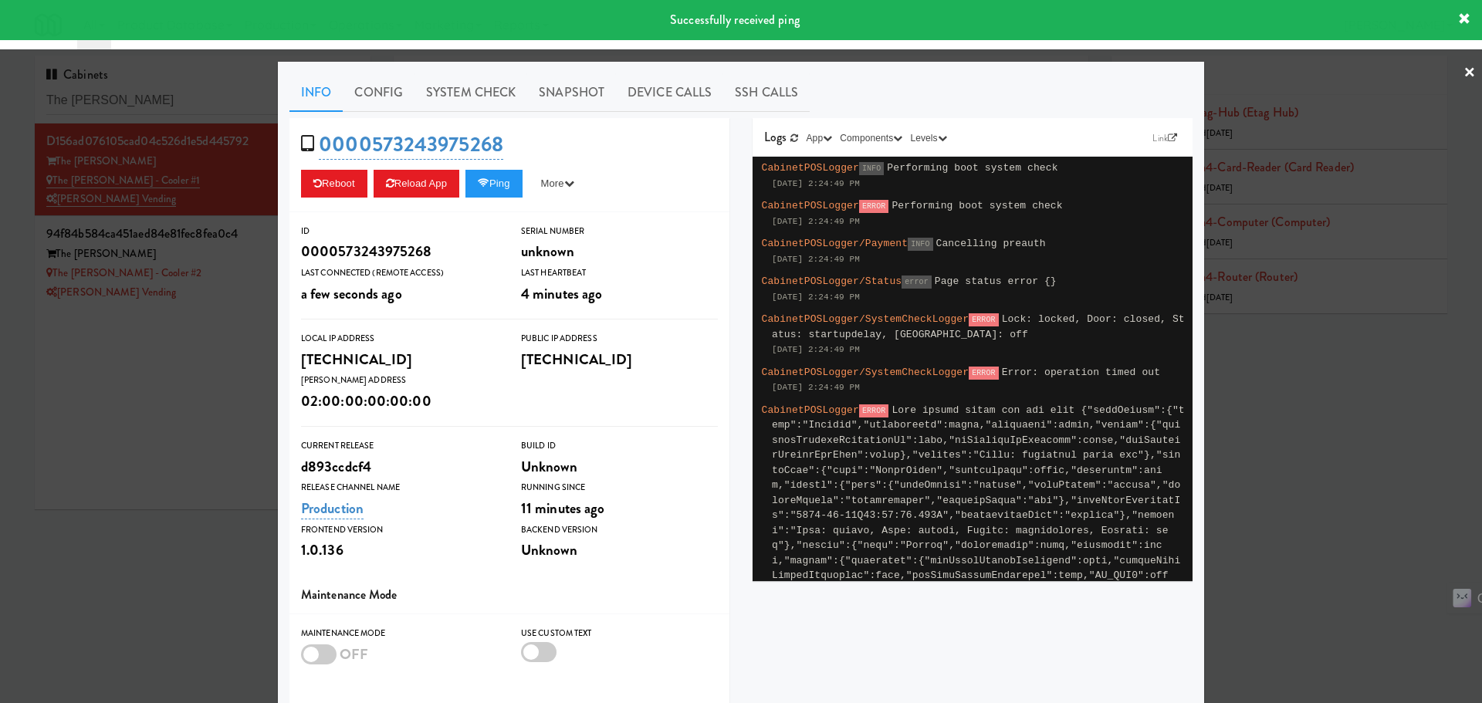
click at [475, 88] on link "System Check" at bounding box center [470, 92] width 113 height 39
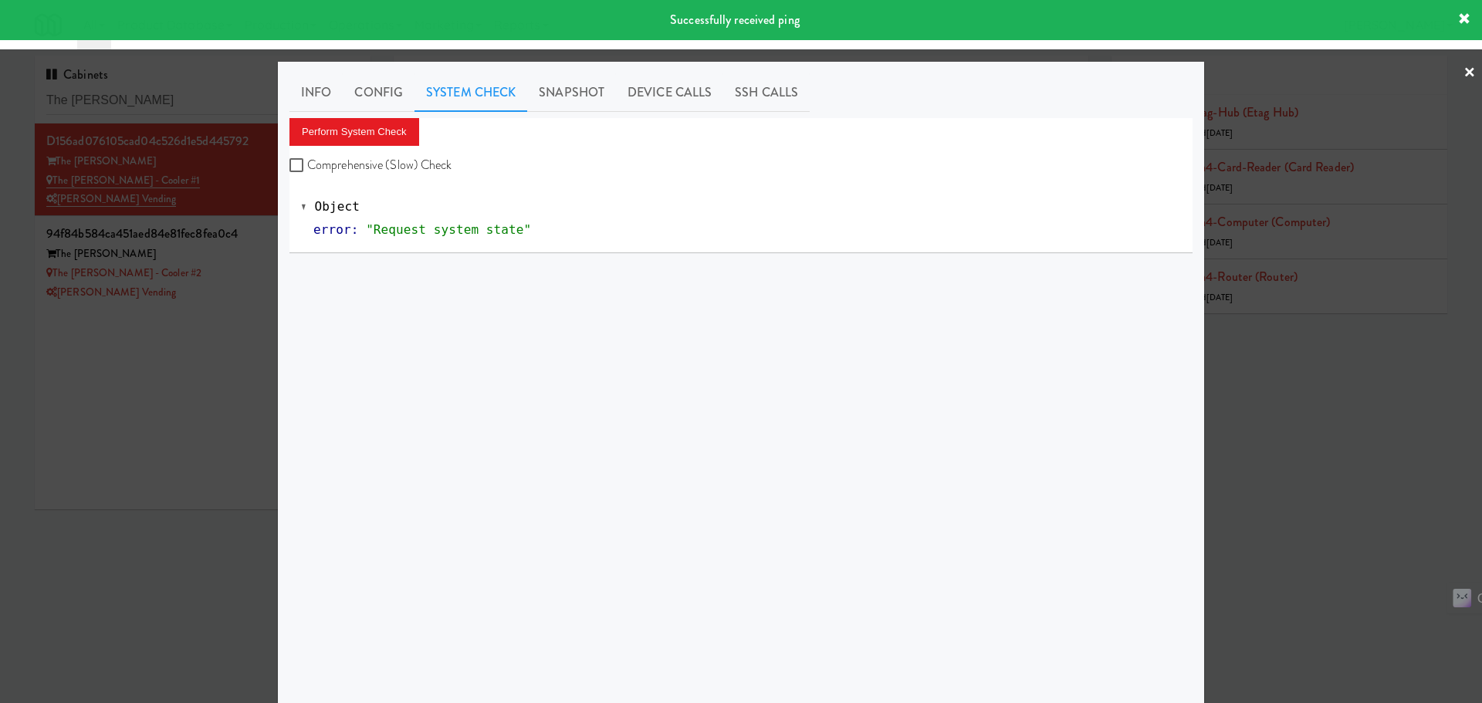
click at [425, 156] on label "Comprehensive (Slow) Check" at bounding box center [370, 165] width 163 height 23
click at [307, 160] on input "Comprehensive (Slow) Check" at bounding box center [298, 166] width 18 height 12
checkbox input "true"
click at [401, 123] on button "Perform System Check" at bounding box center [354, 132] width 130 height 28
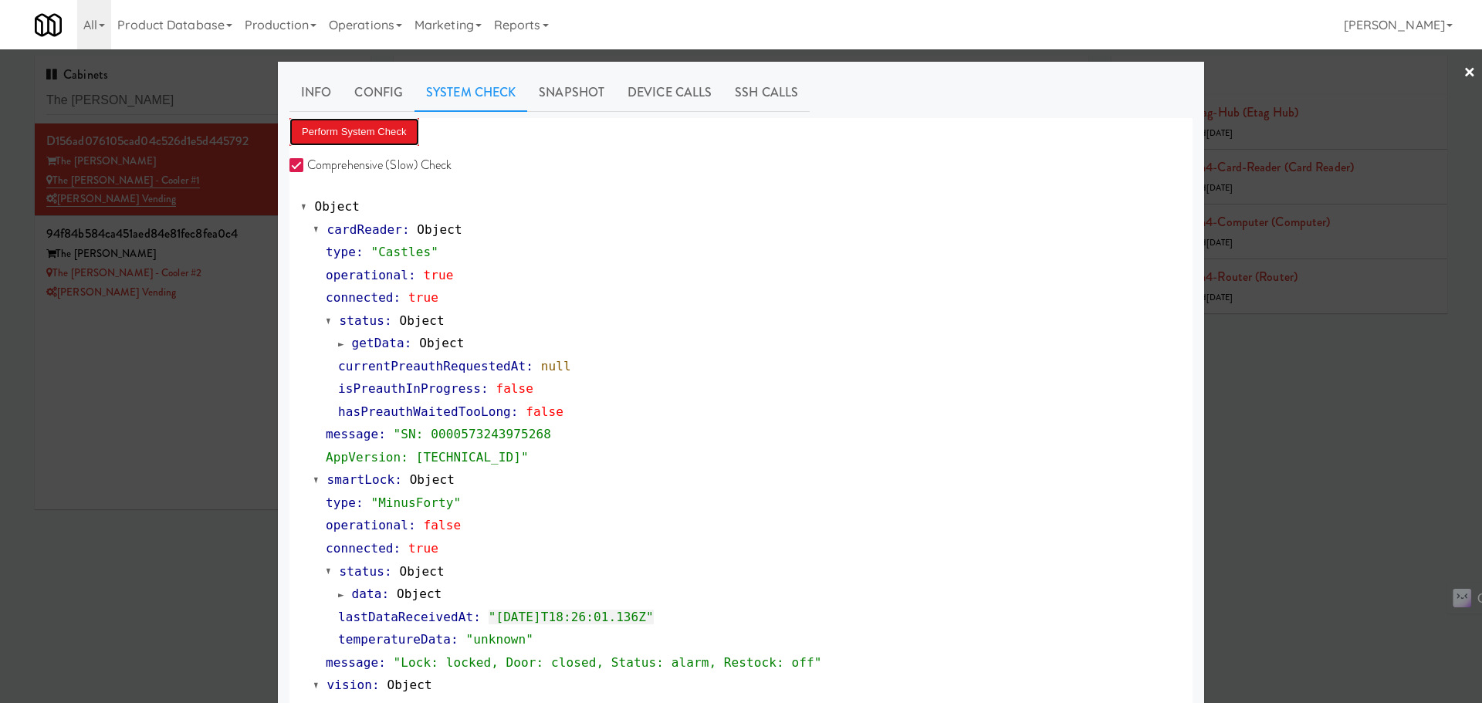
click at [353, 125] on button "Perform System Check" at bounding box center [354, 132] width 130 height 28
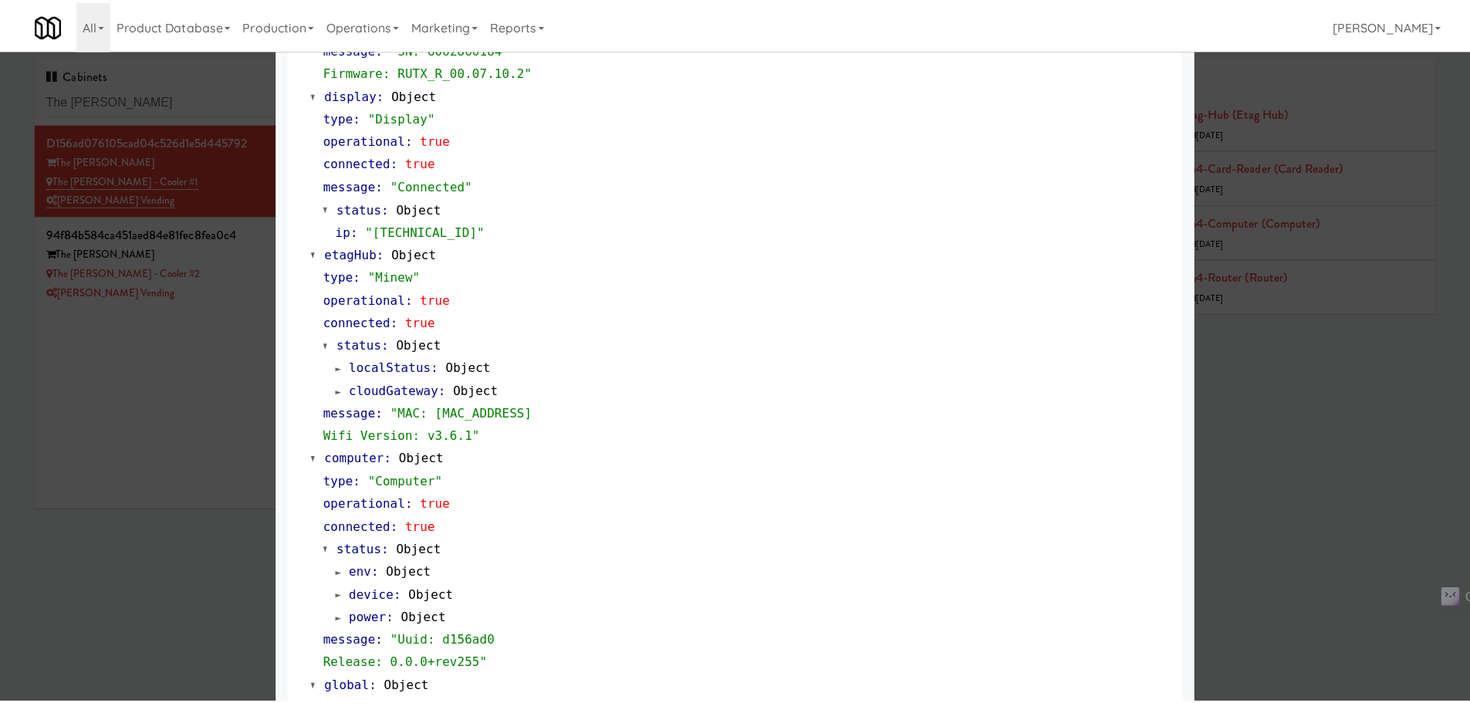
scroll to position [1225, 0]
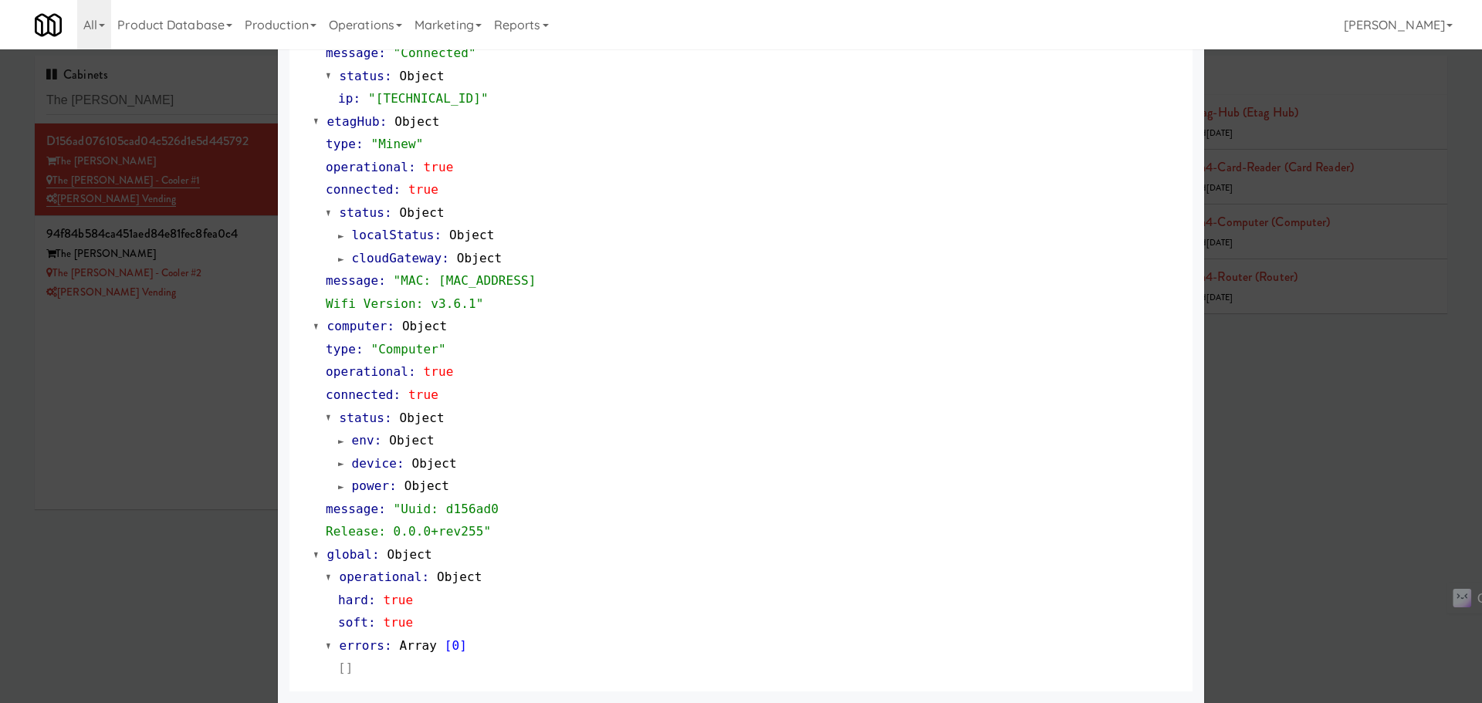
click at [140, 404] on div at bounding box center [741, 351] width 1482 height 703
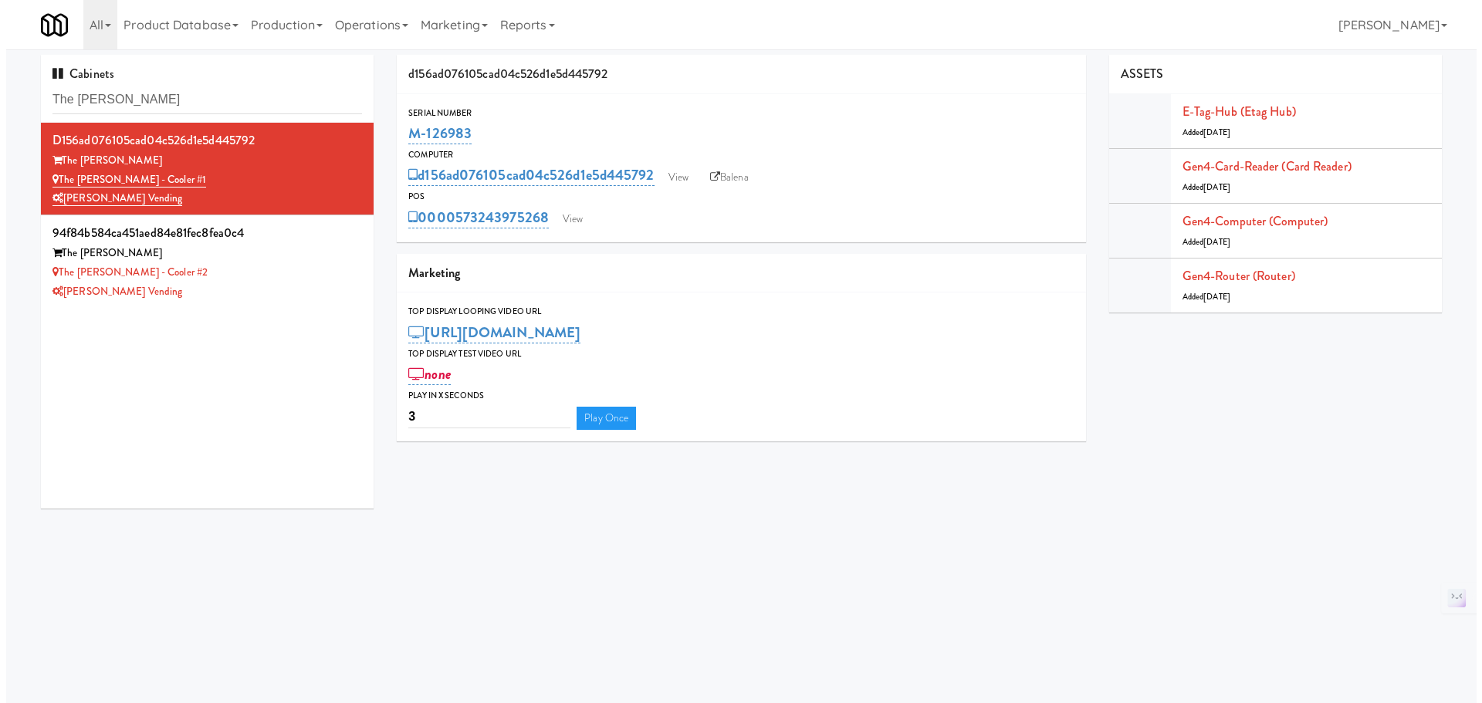
scroll to position [2, 0]
click at [276, 269] on div "The Sutton - Cooler #2" at bounding box center [200, 271] width 309 height 19
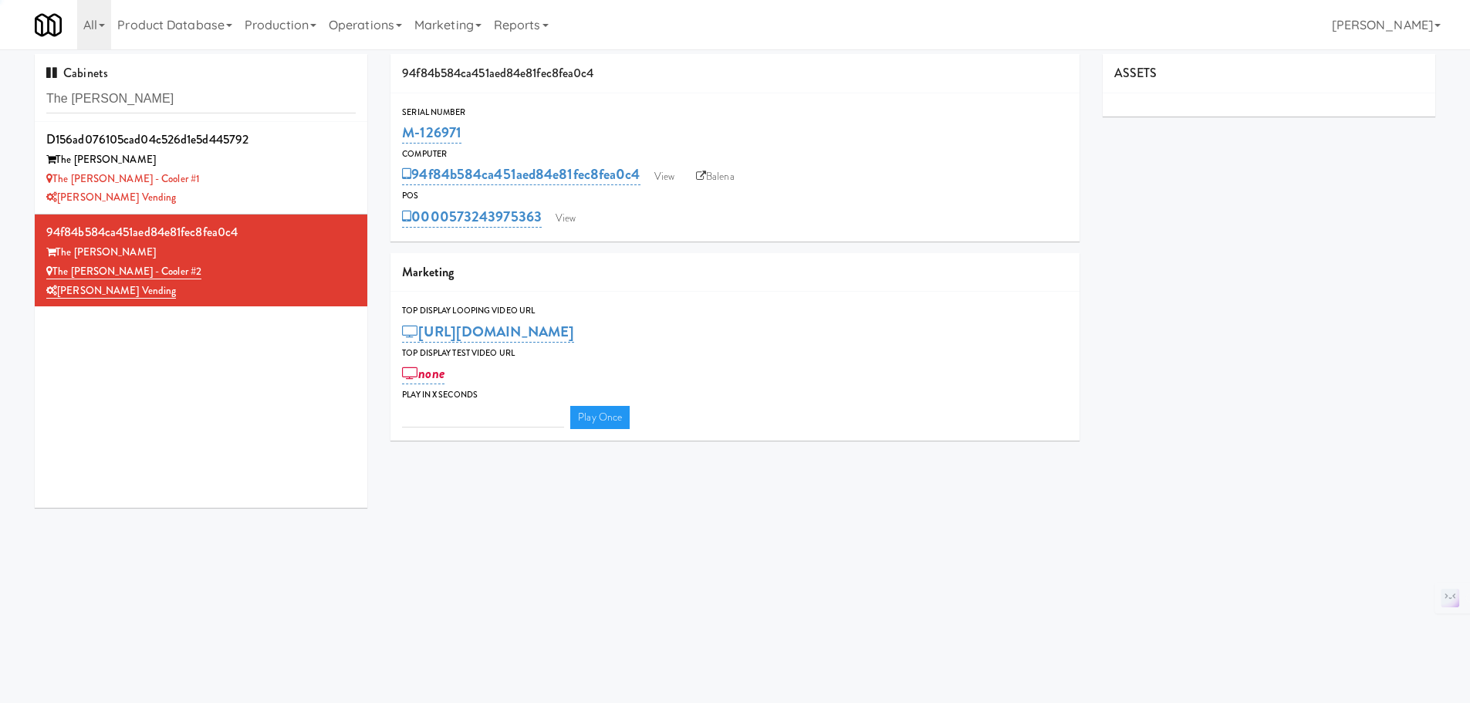
type input "3"
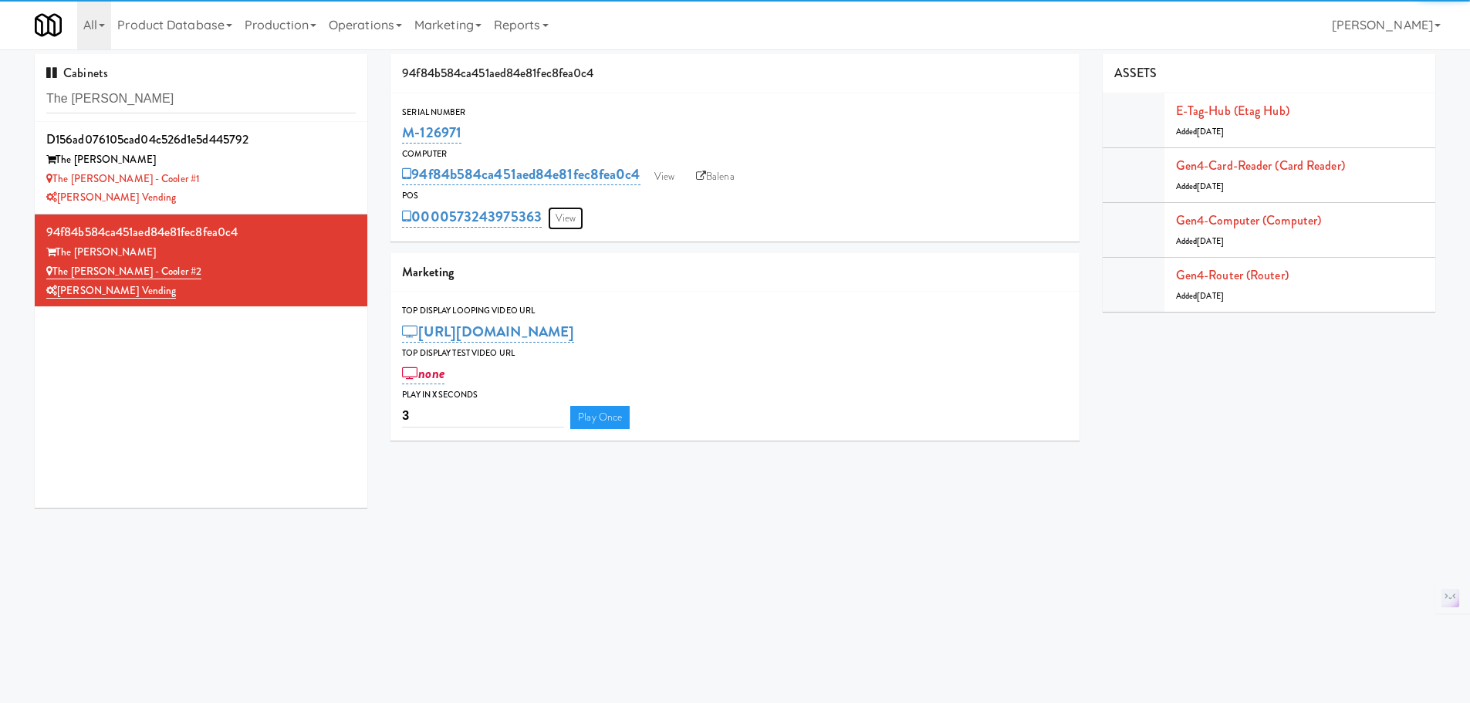
click at [578, 215] on link "View" at bounding box center [565, 218] width 35 height 23
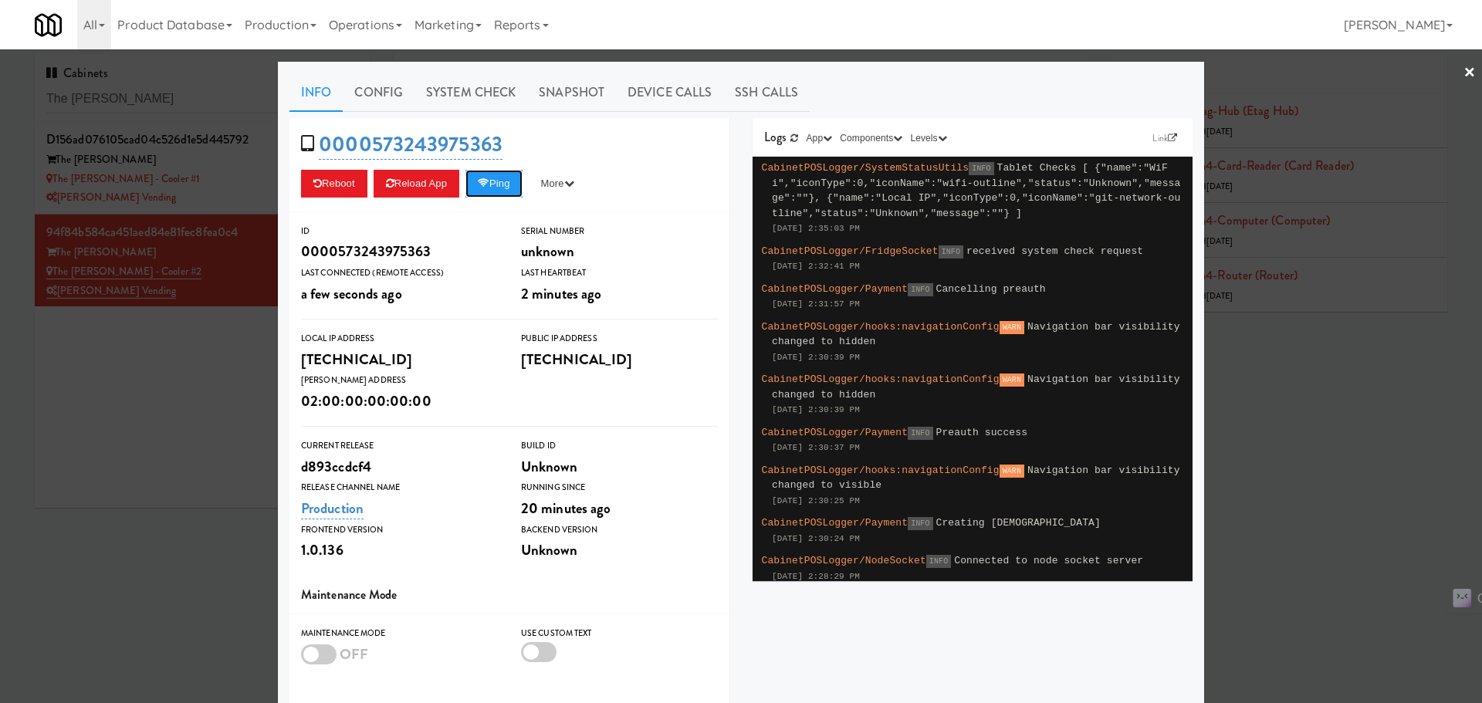
click at [514, 184] on button "Ping" at bounding box center [493, 184] width 57 height 28
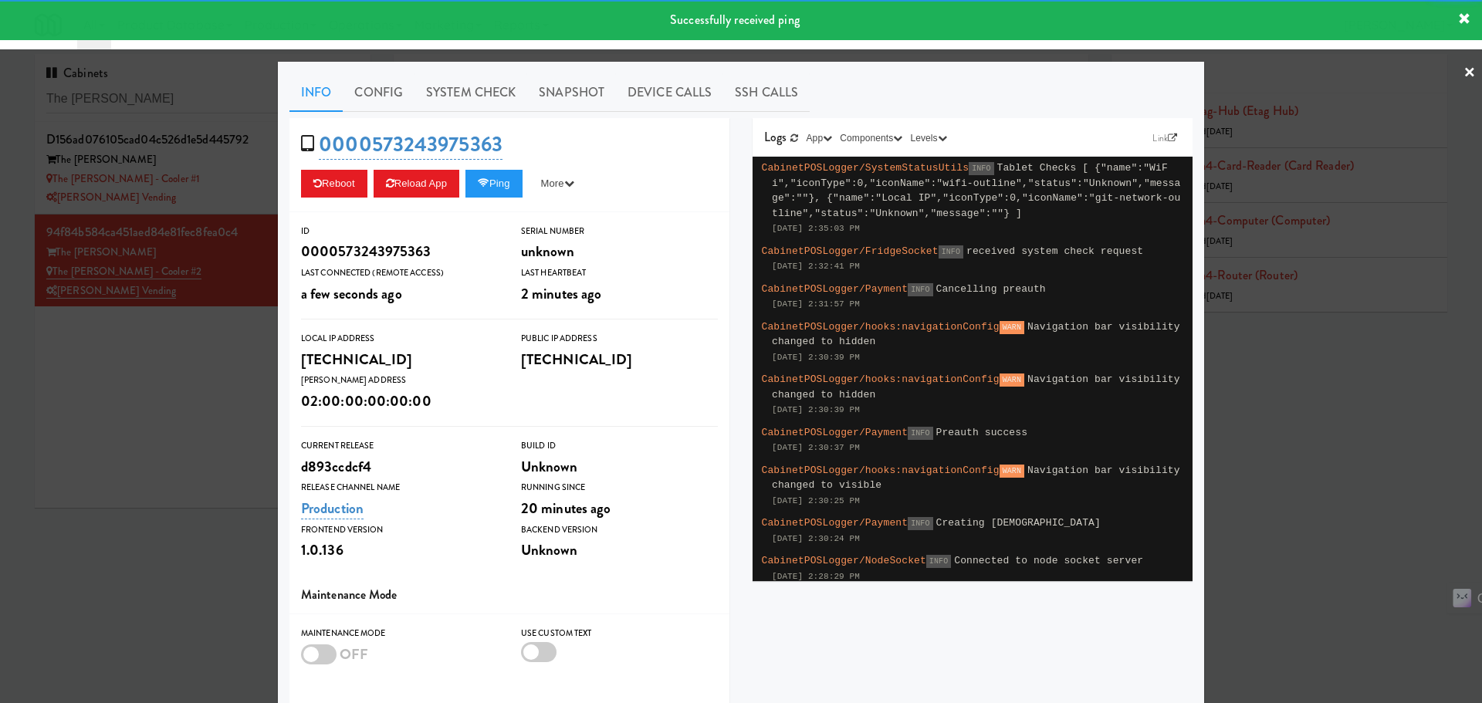
click at [462, 102] on link "System Check" at bounding box center [470, 92] width 113 height 39
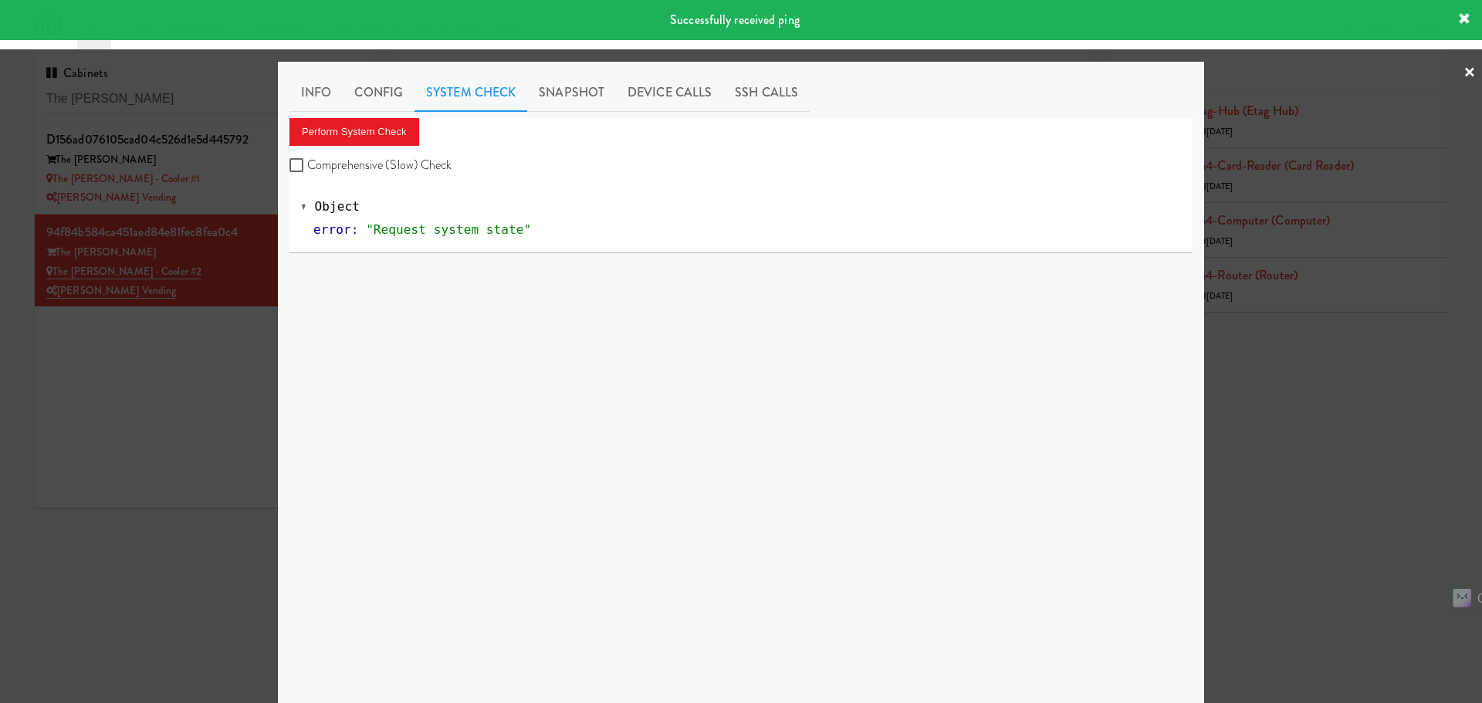
click at [88, 407] on div at bounding box center [741, 351] width 1482 height 703
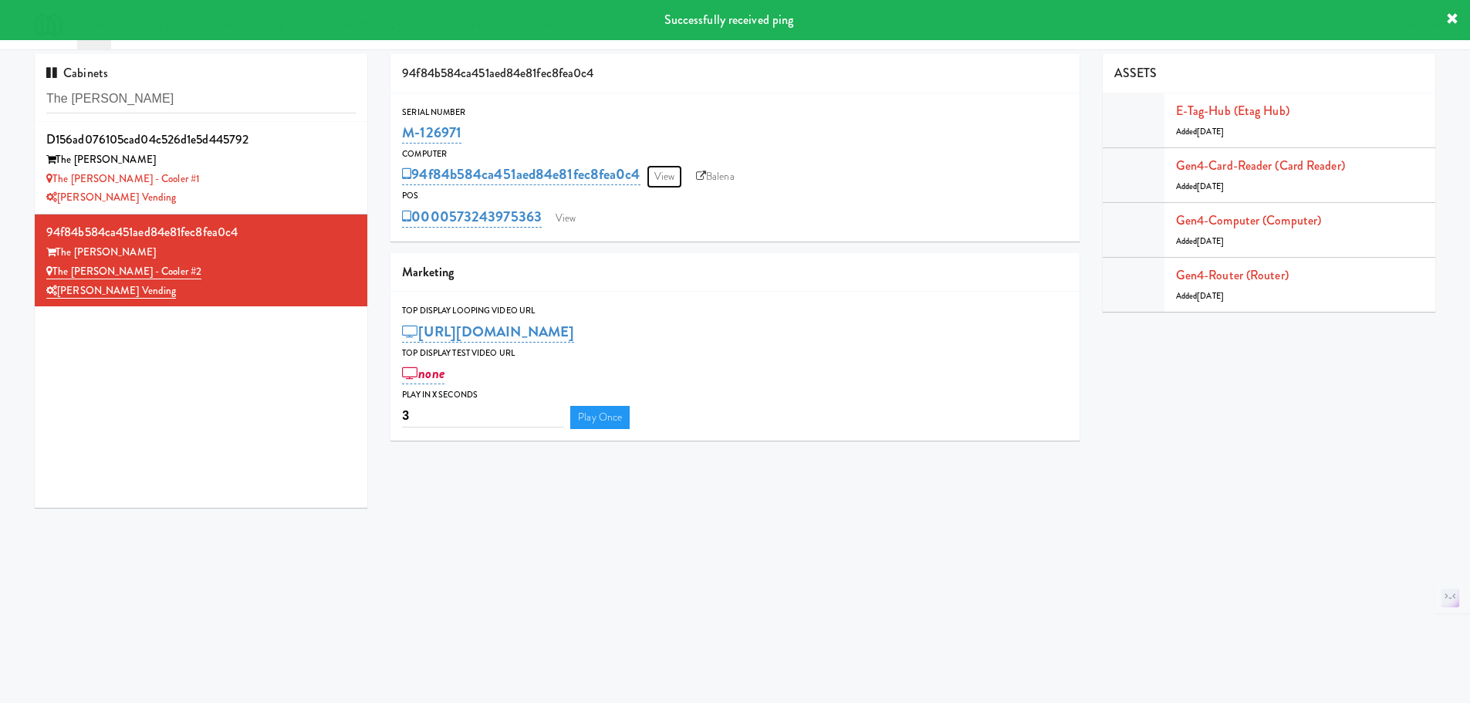
click at [668, 178] on link "View" at bounding box center [664, 176] width 35 height 23
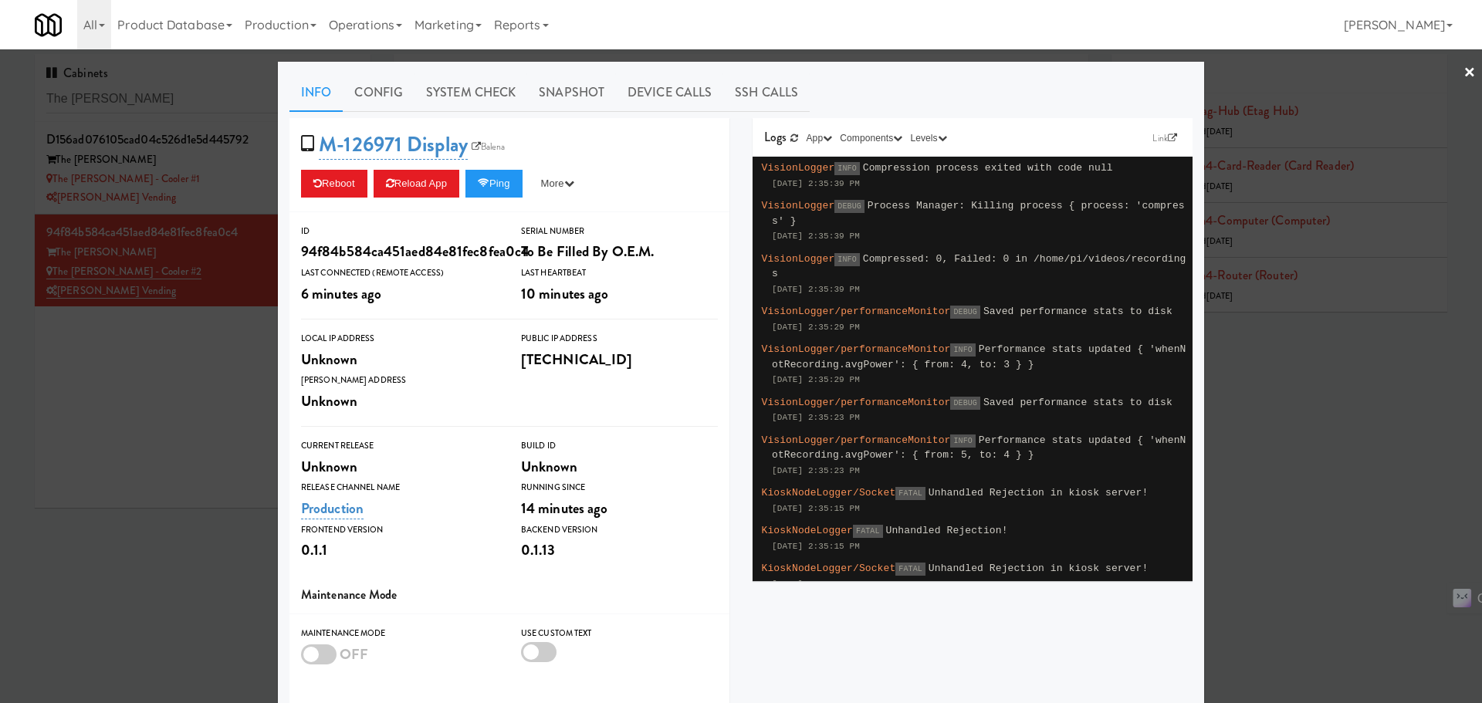
click at [156, 396] on div at bounding box center [741, 351] width 1482 height 703
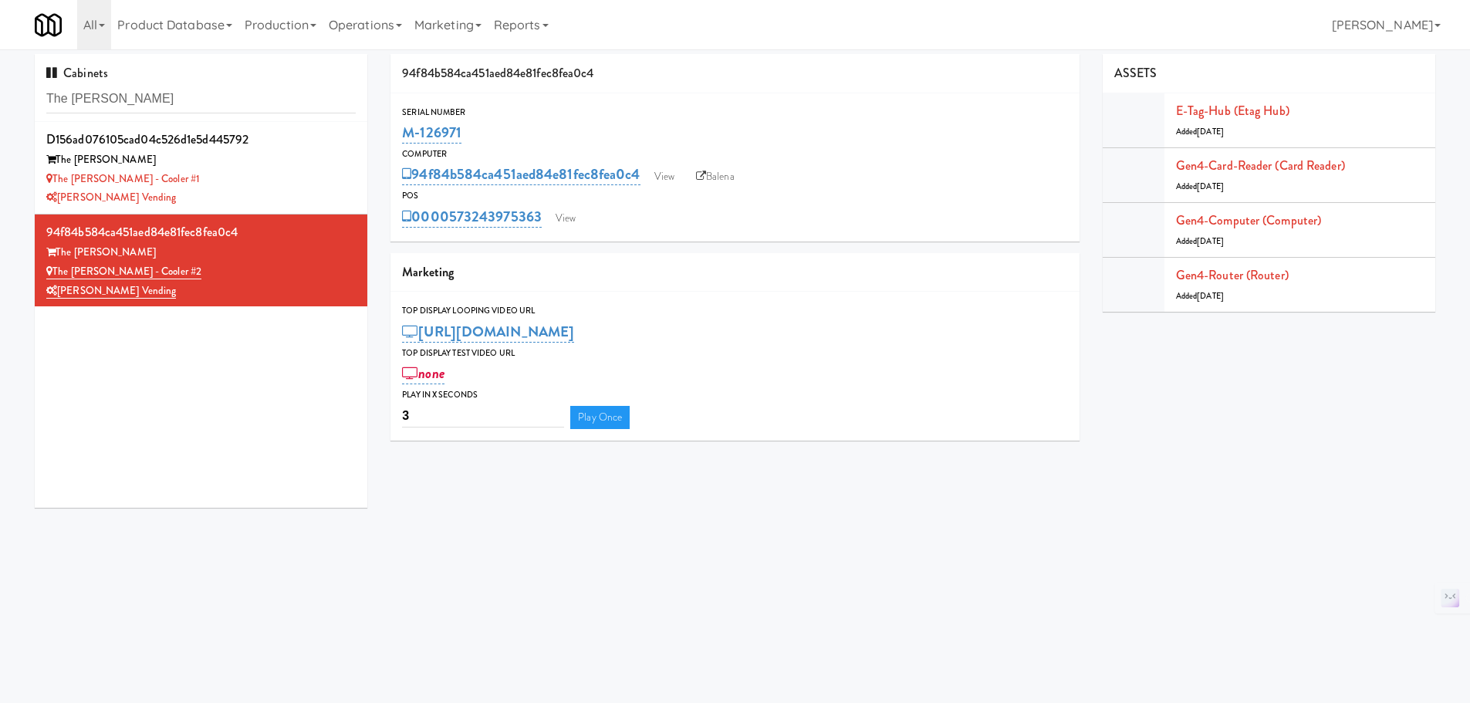
click at [253, 192] on div "[PERSON_NAME] Vending" at bounding box center [200, 197] width 309 height 19
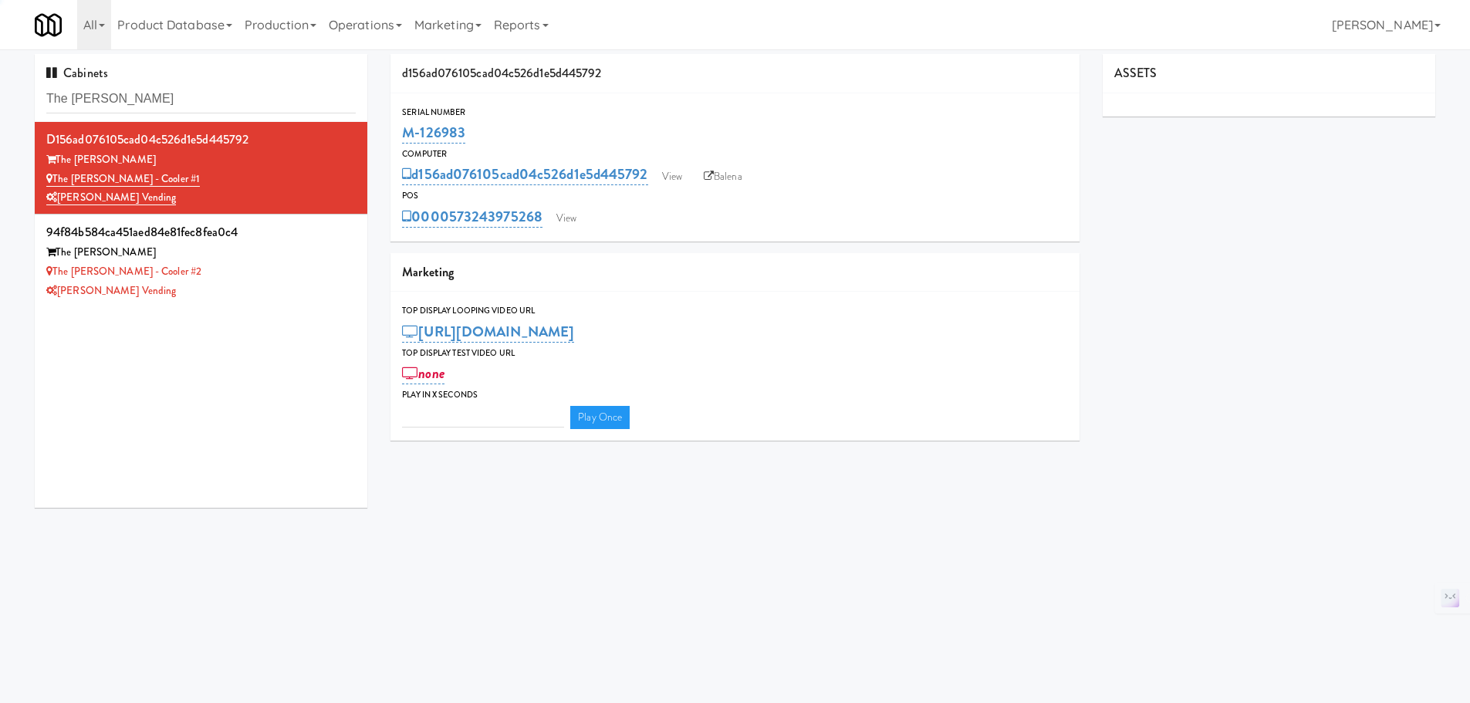
type input "3"
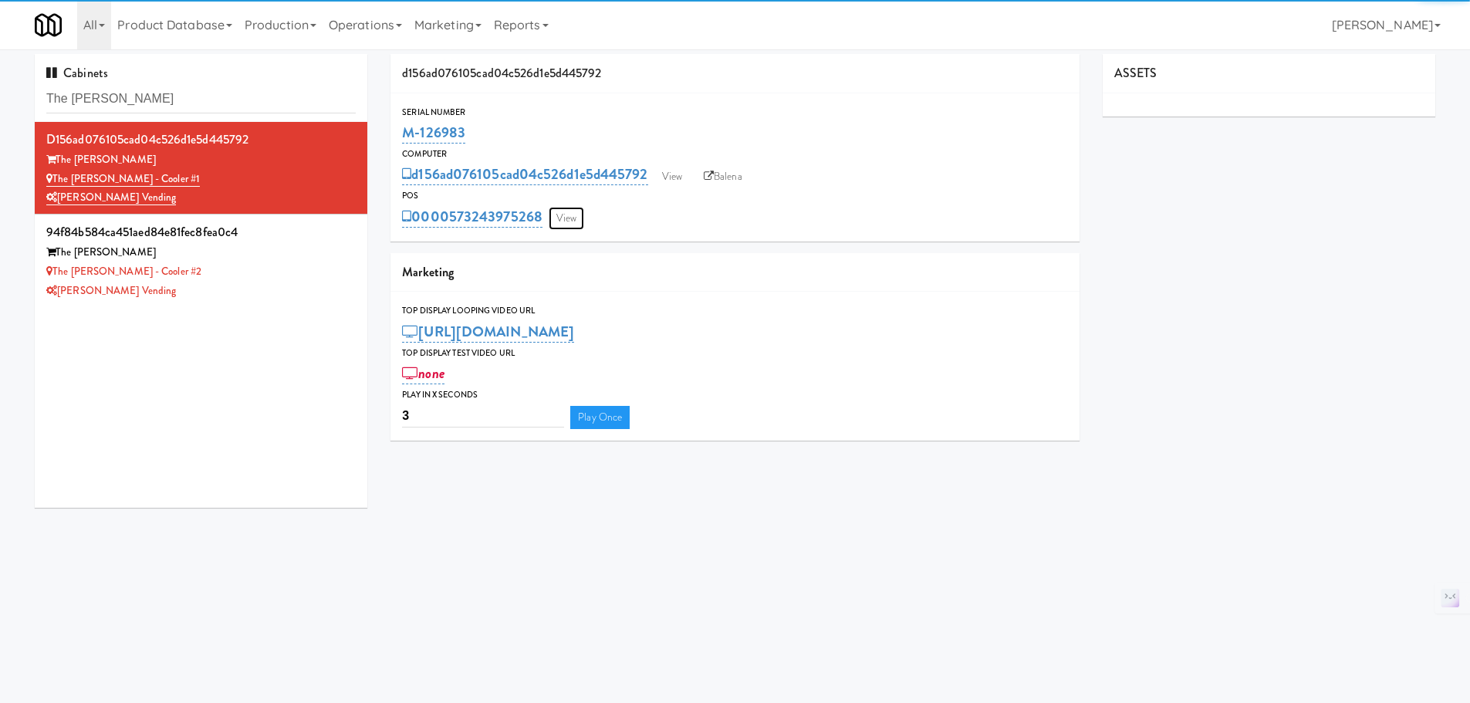
click at [556, 207] on link "View" at bounding box center [566, 218] width 35 height 23
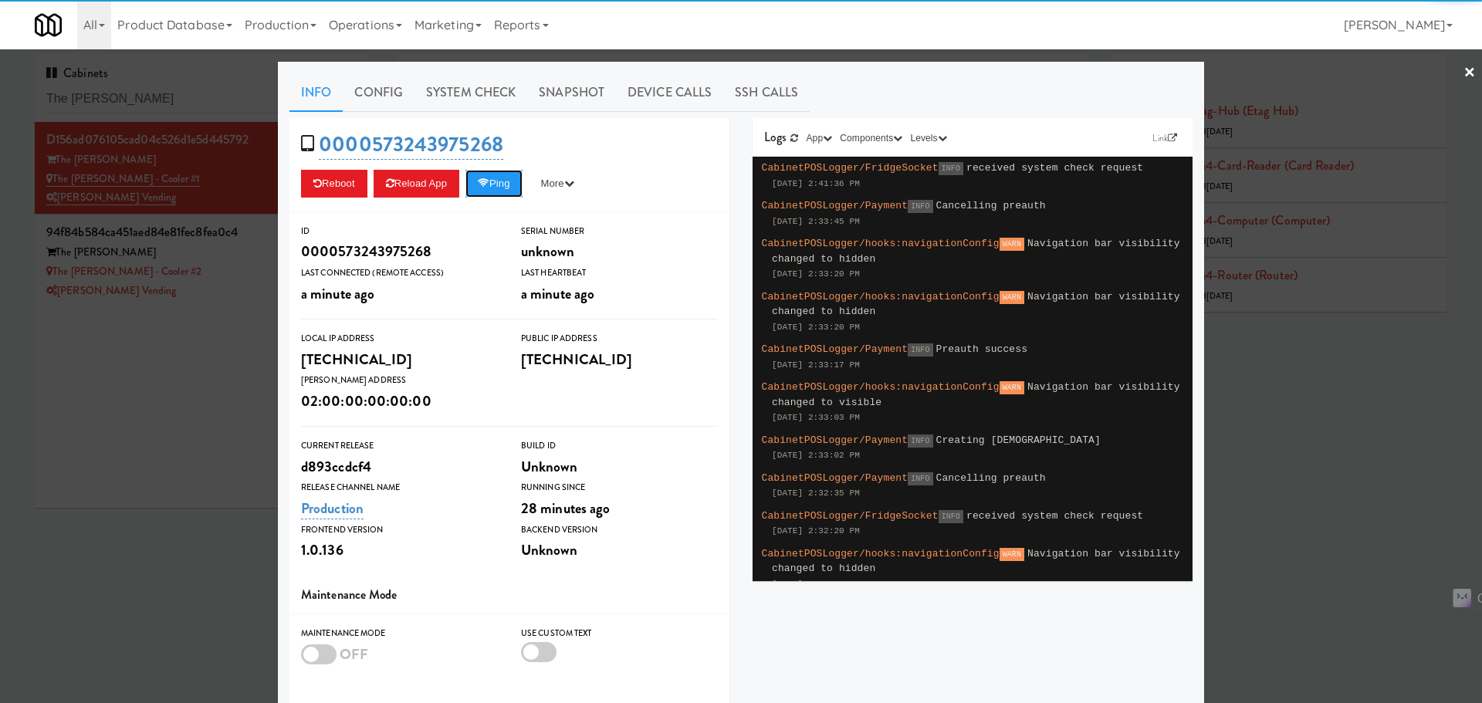
click at [495, 186] on button "Ping" at bounding box center [493, 184] width 57 height 28
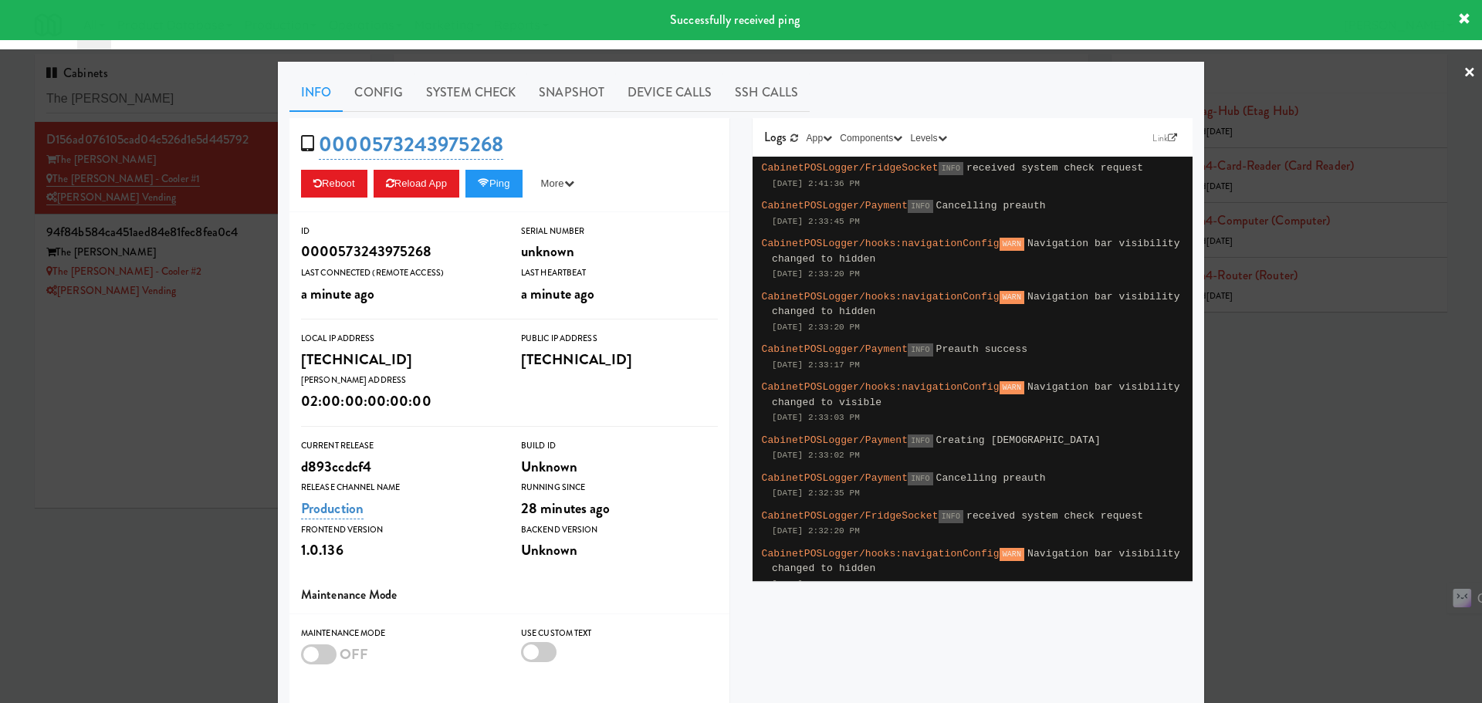
click at [475, 99] on link "System Check" at bounding box center [470, 92] width 113 height 39
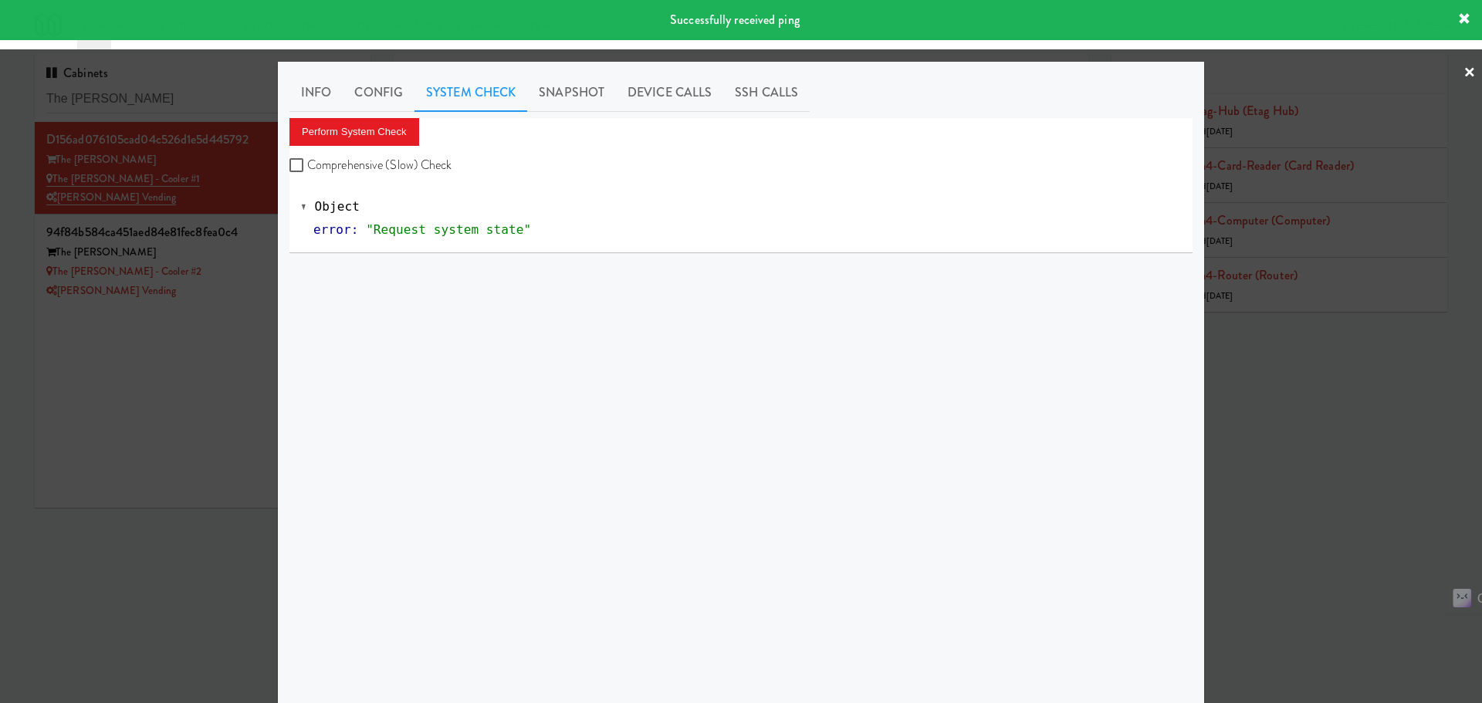
click at [401, 164] on label "Comprehensive (Slow) Check" at bounding box center [370, 165] width 163 height 23
click at [307, 164] on input "Comprehensive (Slow) Check" at bounding box center [298, 166] width 18 height 12
checkbox input "true"
click at [382, 133] on button "Perform System Check" at bounding box center [354, 132] width 130 height 28
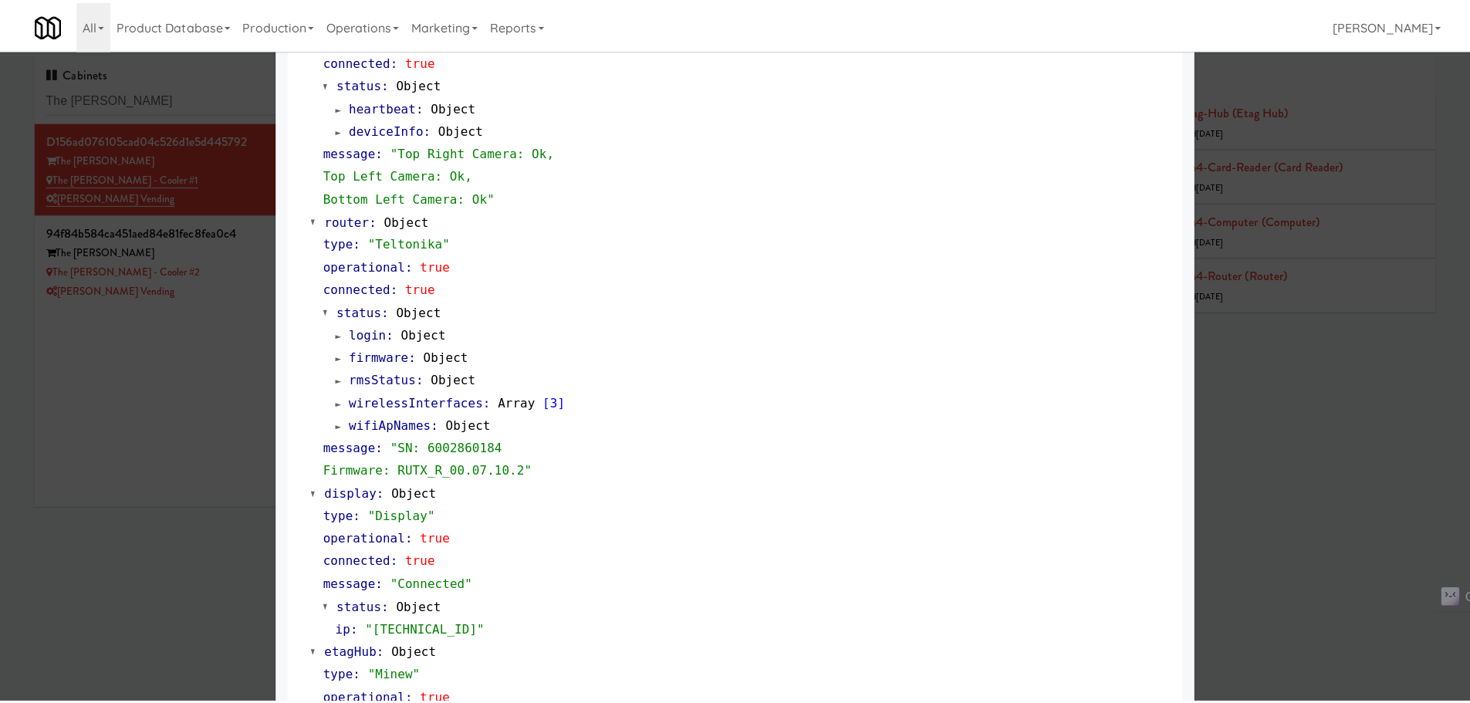
scroll to position [694, 0]
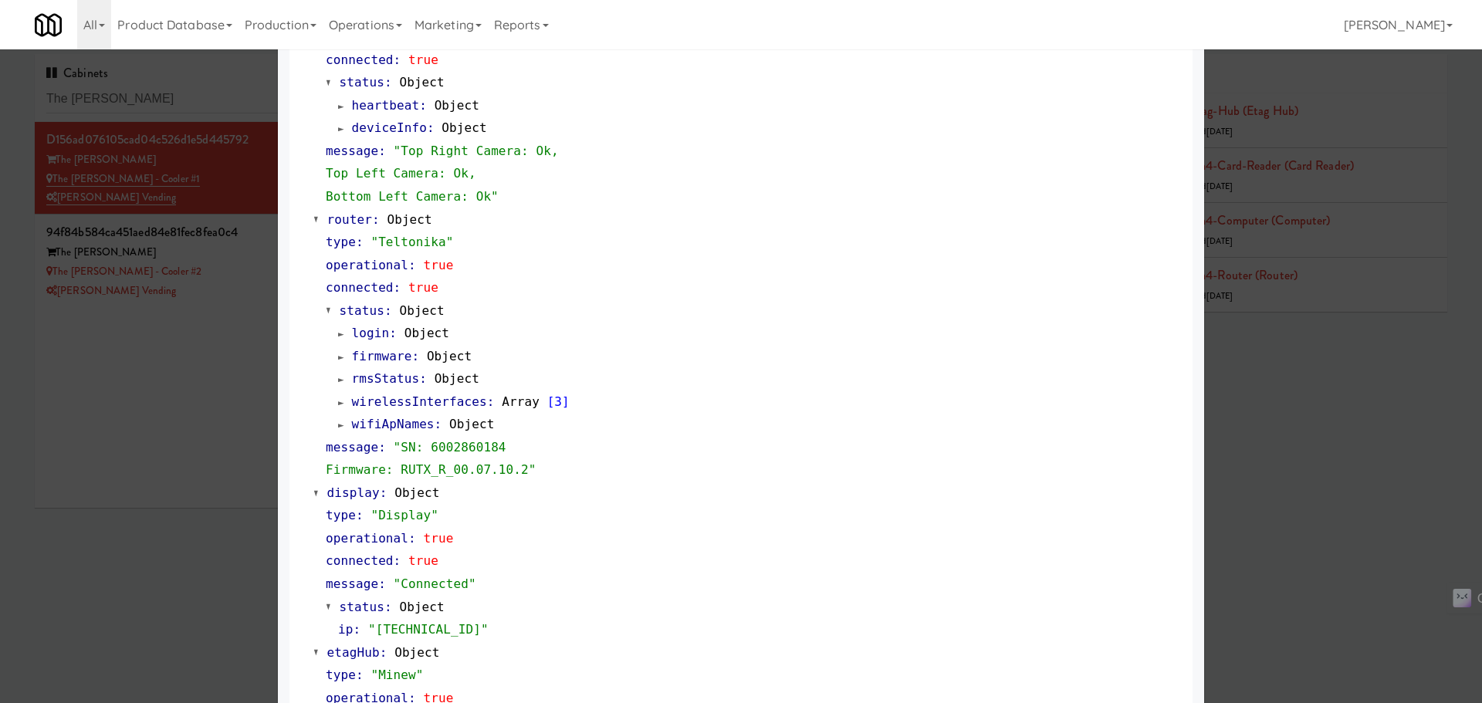
drag, startPoint x: 236, startPoint y: 400, endPoint x: 228, endPoint y: 360, distance: 40.3
click at [236, 399] on div at bounding box center [741, 351] width 1482 height 703
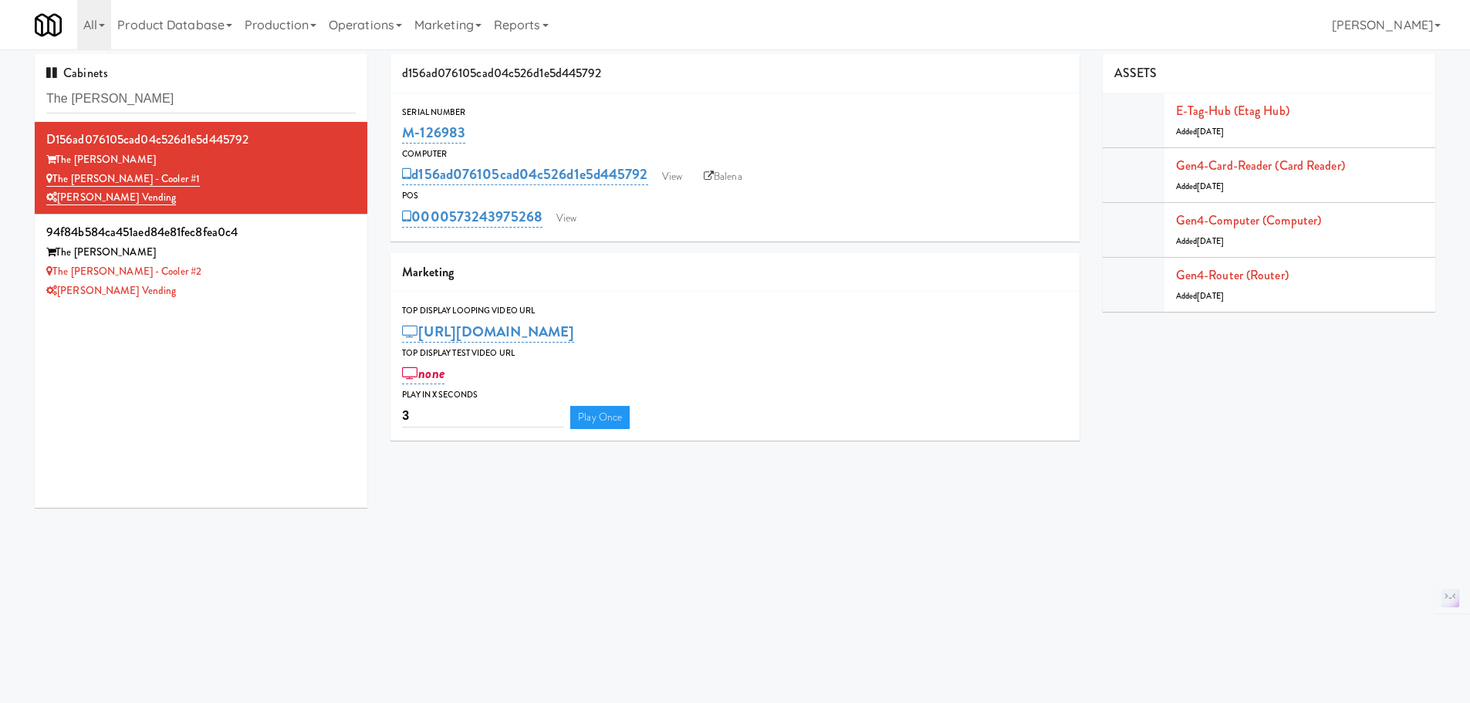
click at [225, 288] on div "[PERSON_NAME] Vending" at bounding box center [200, 291] width 309 height 19
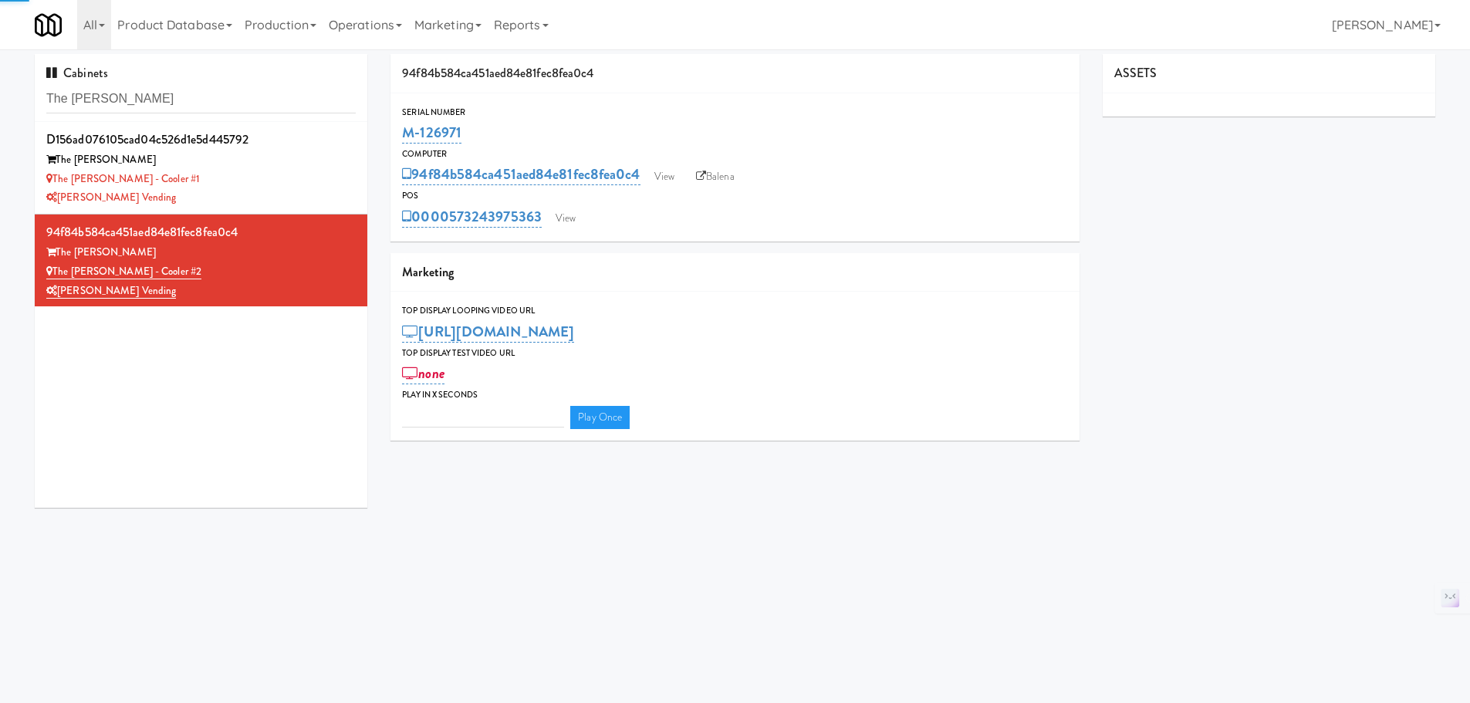
type input "3"
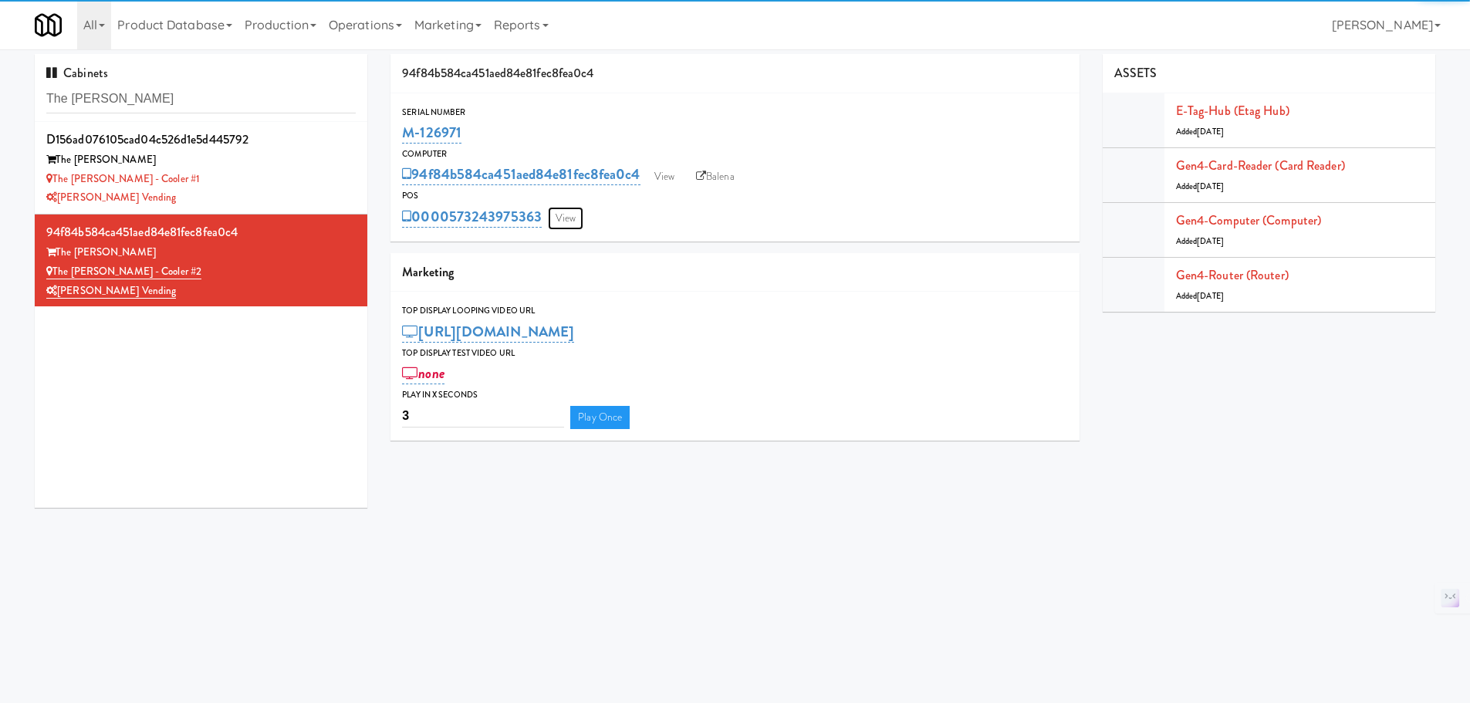
click at [559, 221] on link "View" at bounding box center [565, 218] width 35 height 23
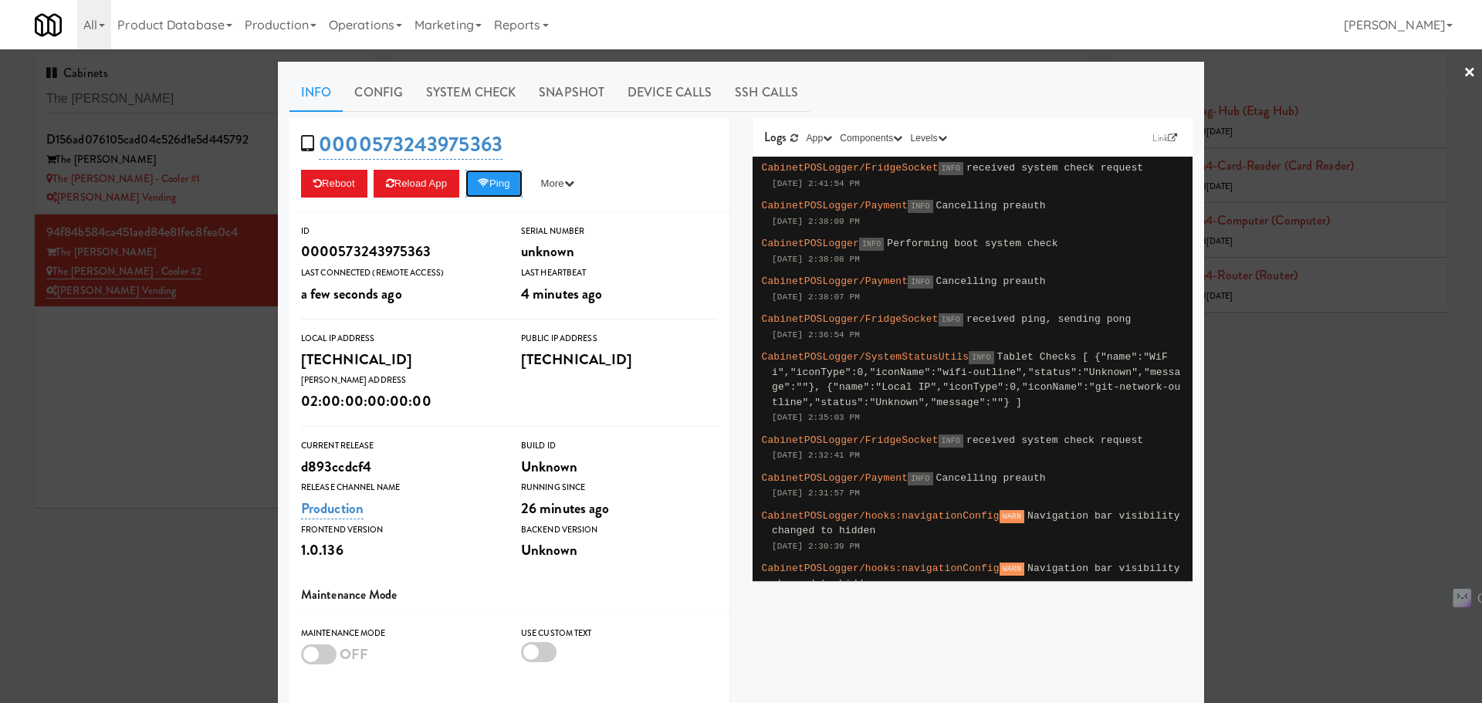
click at [495, 181] on button "Ping" at bounding box center [493, 184] width 57 height 28
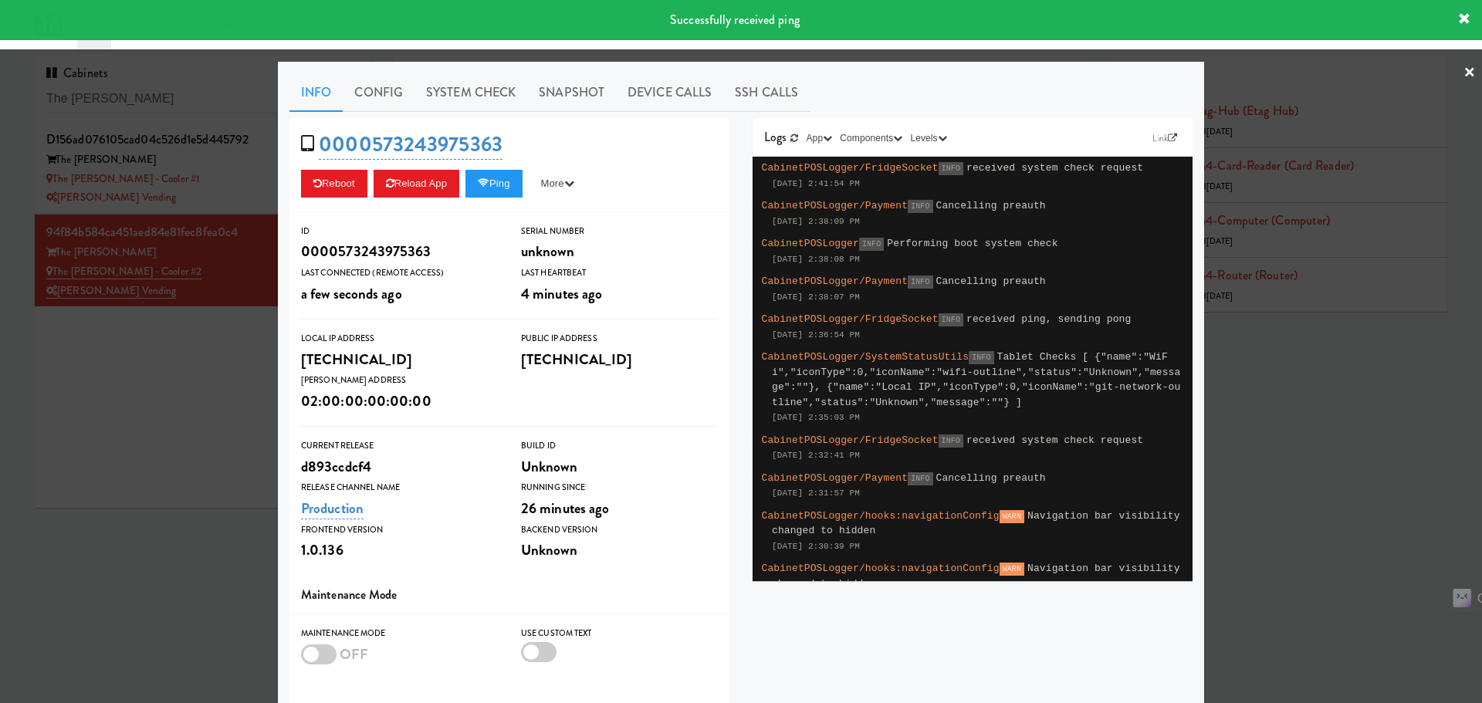
click at [455, 91] on link "System Check" at bounding box center [470, 92] width 113 height 39
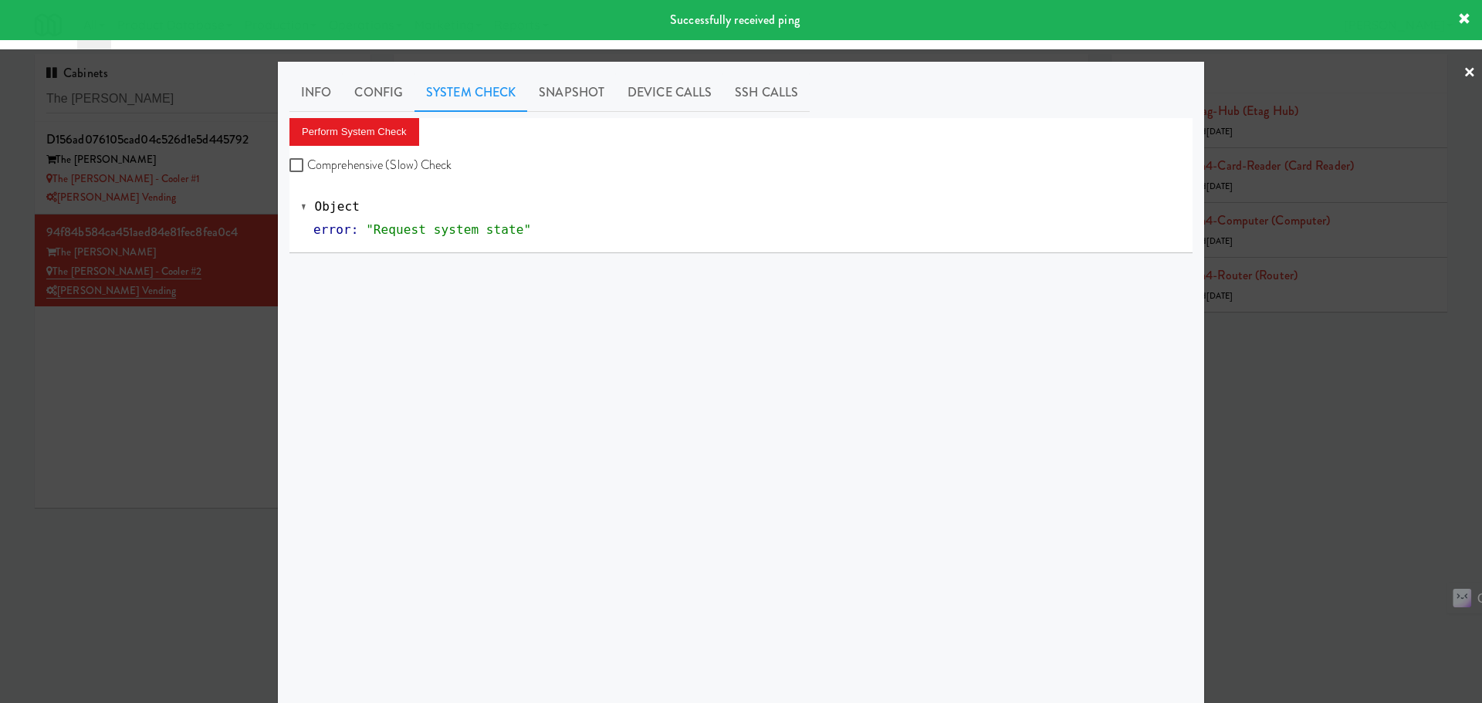
click at [415, 148] on div "Perform System Check Comprehensive (Slow) Check" at bounding box center [740, 147] width 903 height 59
click at [413, 157] on label "Comprehensive (Slow) Check" at bounding box center [370, 165] width 163 height 23
click at [307, 160] on input "Comprehensive (Slow) Check" at bounding box center [298, 166] width 18 height 12
checkbox input "true"
click at [373, 119] on button "Perform System Check" at bounding box center [354, 132] width 130 height 28
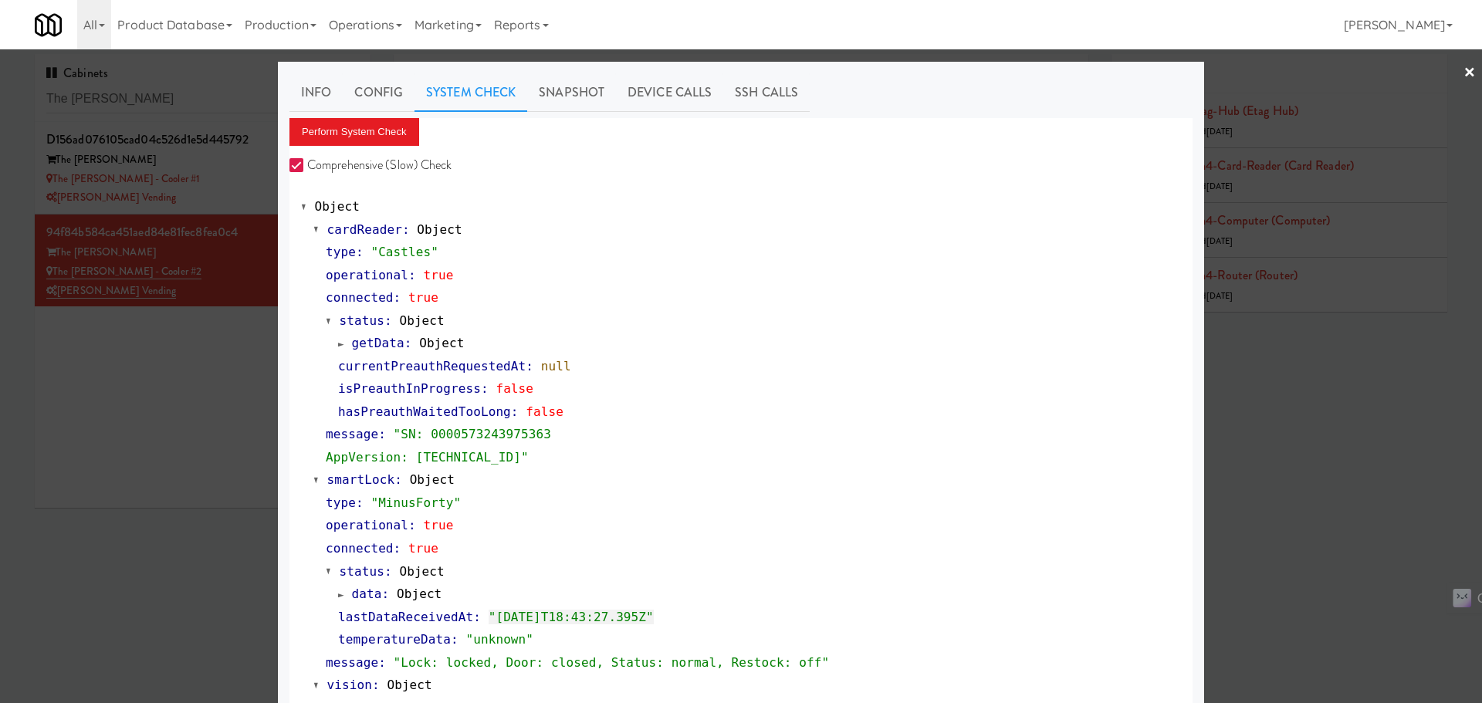
click at [198, 415] on div at bounding box center [741, 351] width 1482 height 703
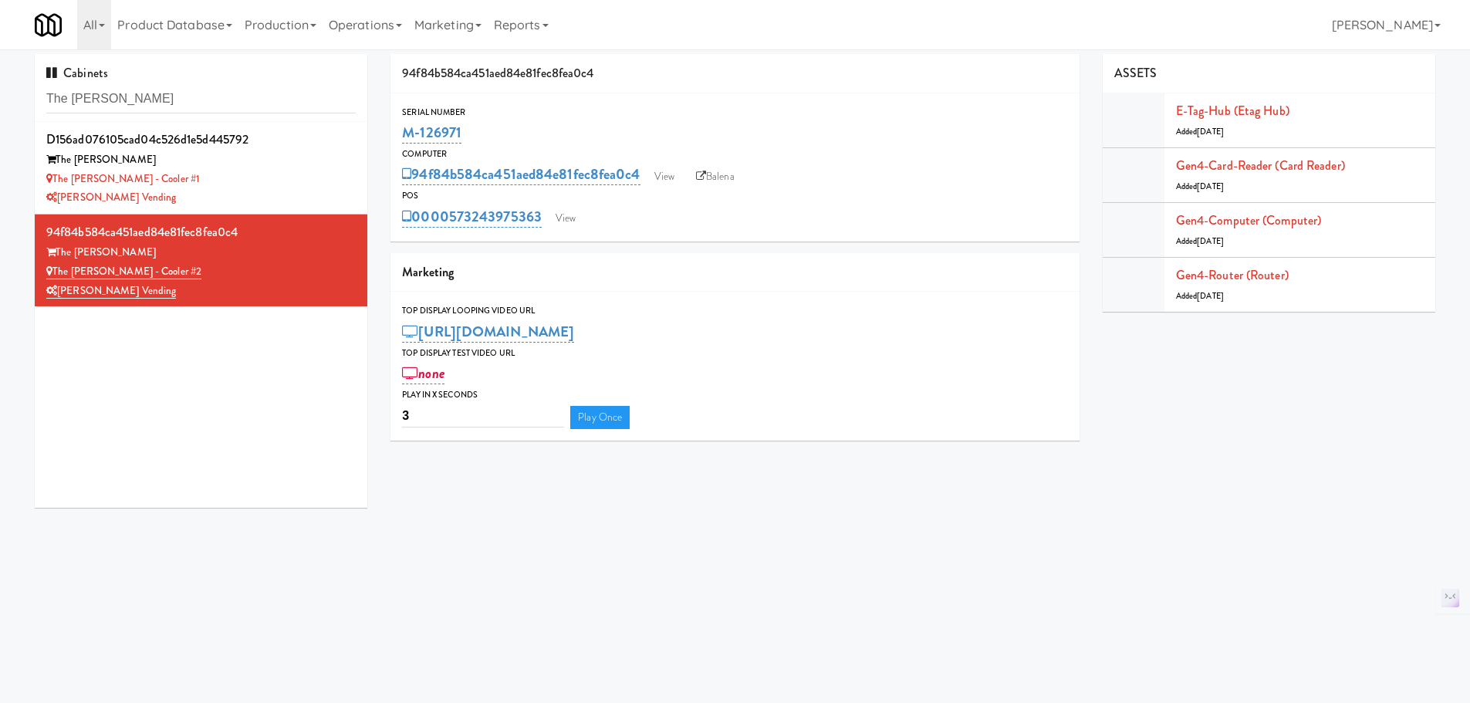
click at [269, 258] on div "The Sutton" at bounding box center [200, 252] width 309 height 19
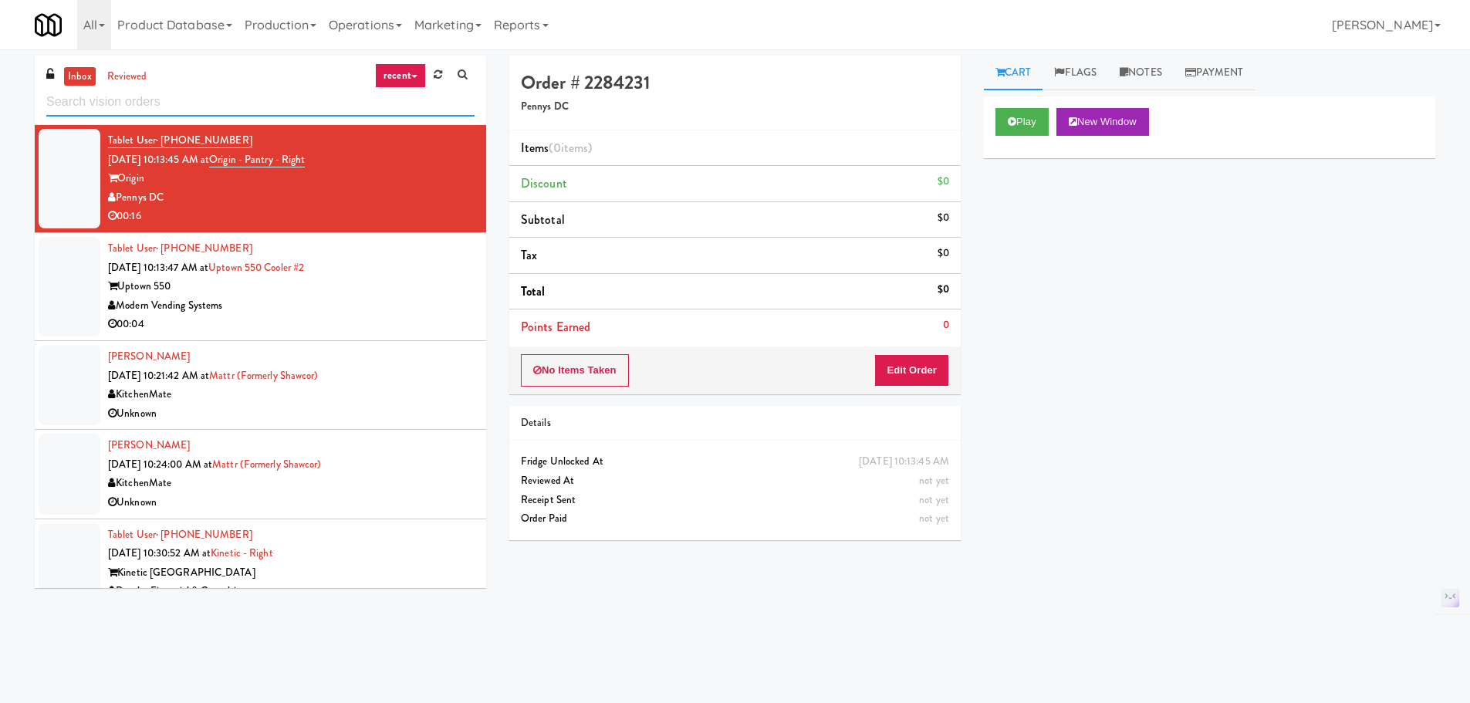
click at [219, 107] on input "text" at bounding box center [260, 102] width 428 height 29
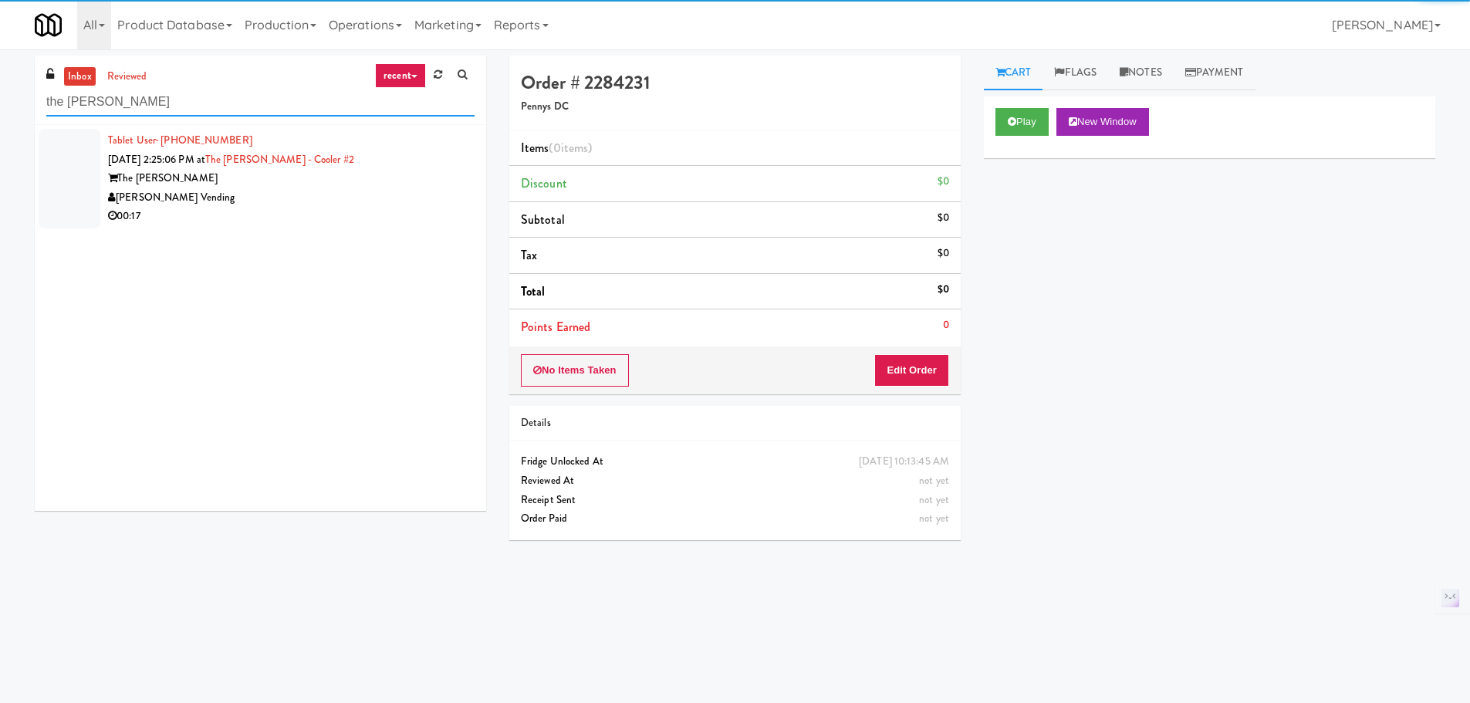
type input "the sutton"
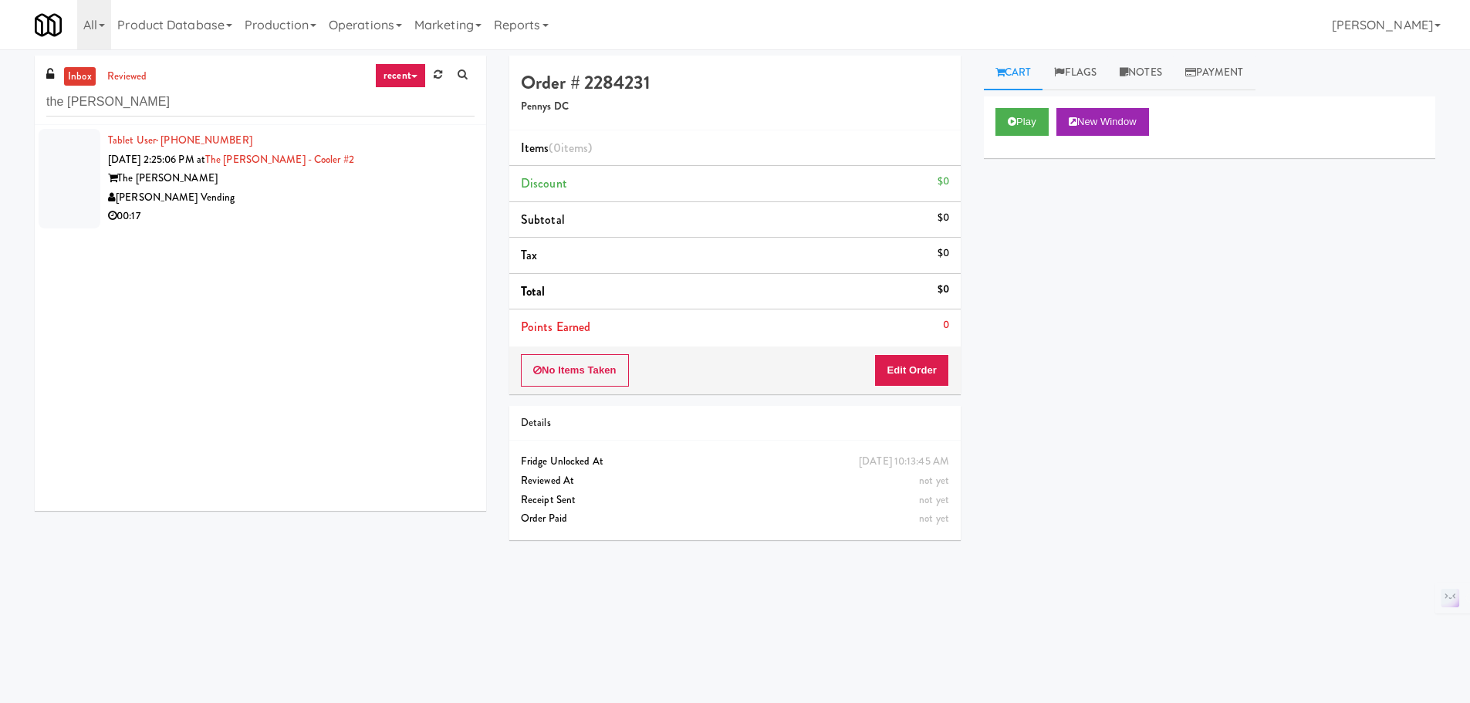
click at [369, 171] on div "The [PERSON_NAME]" at bounding box center [291, 178] width 367 height 19
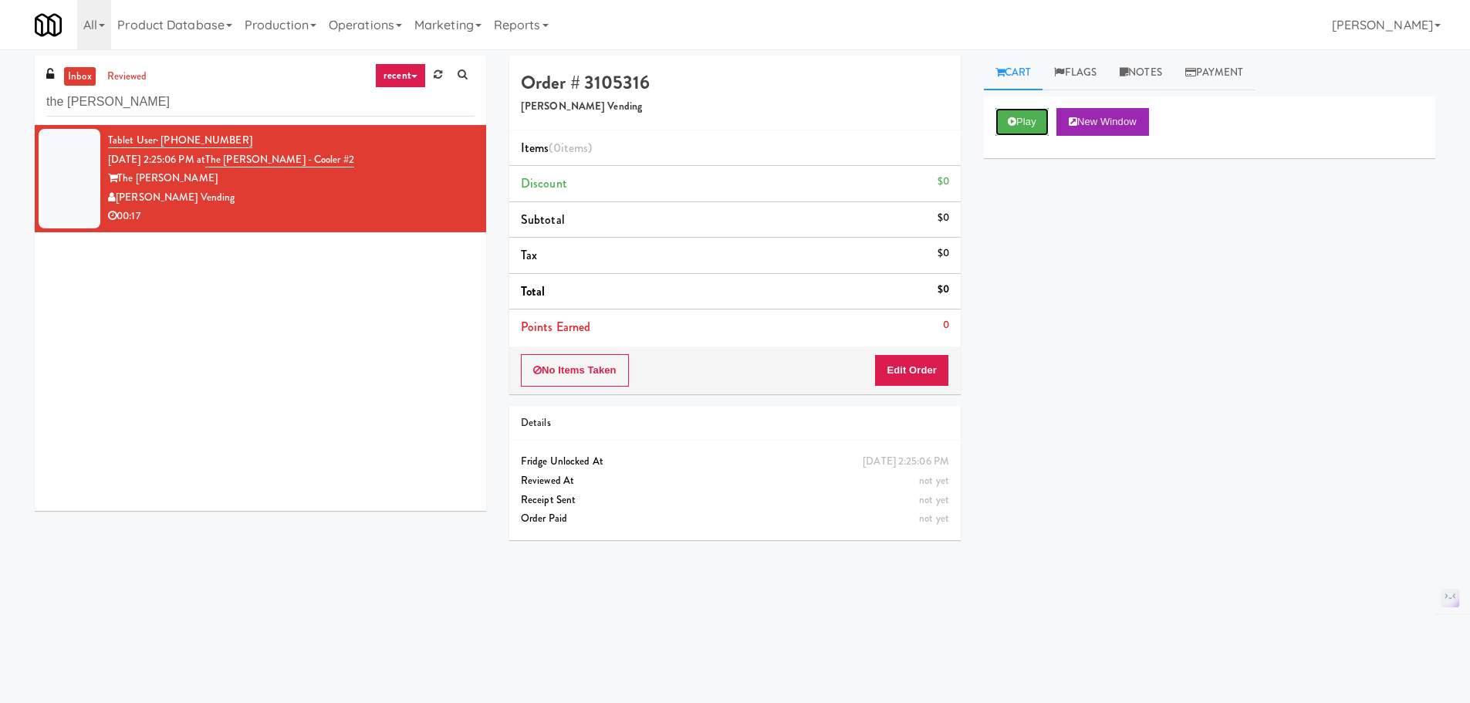
click at [1033, 126] on button "Play" at bounding box center [1022, 122] width 53 height 28
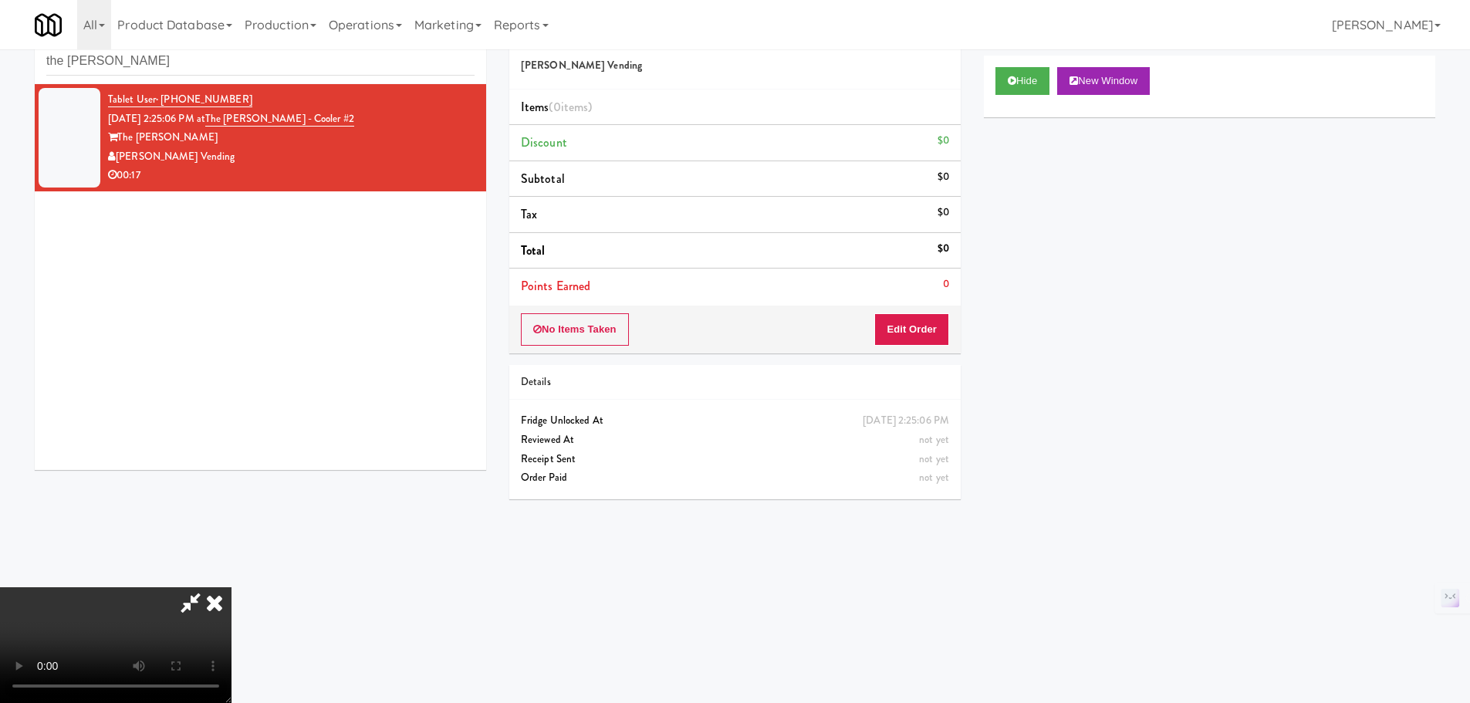
click at [232, 587] on icon at bounding box center [215, 602] width 34 height 31
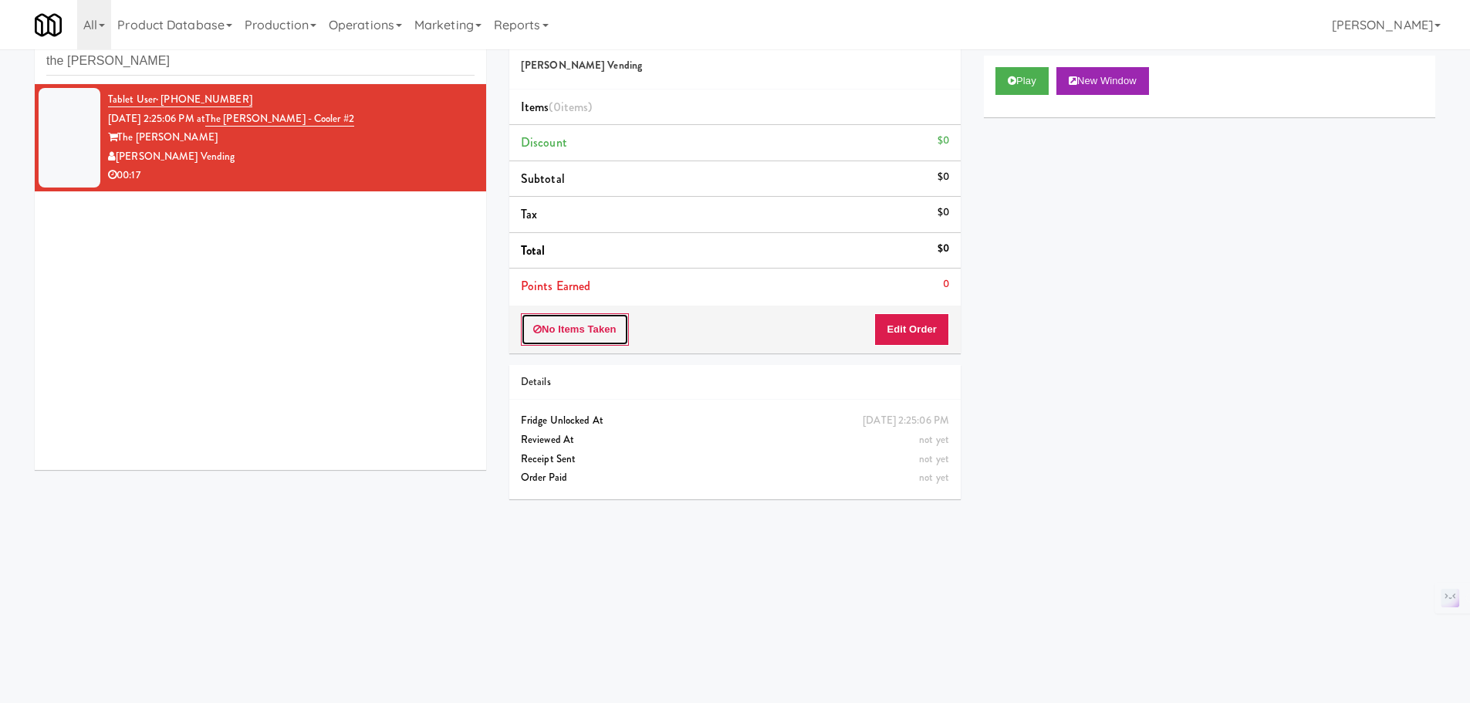
click at [596, 332] on button "No Items Taken" at bounding box center [575, 329] width 108 height 32
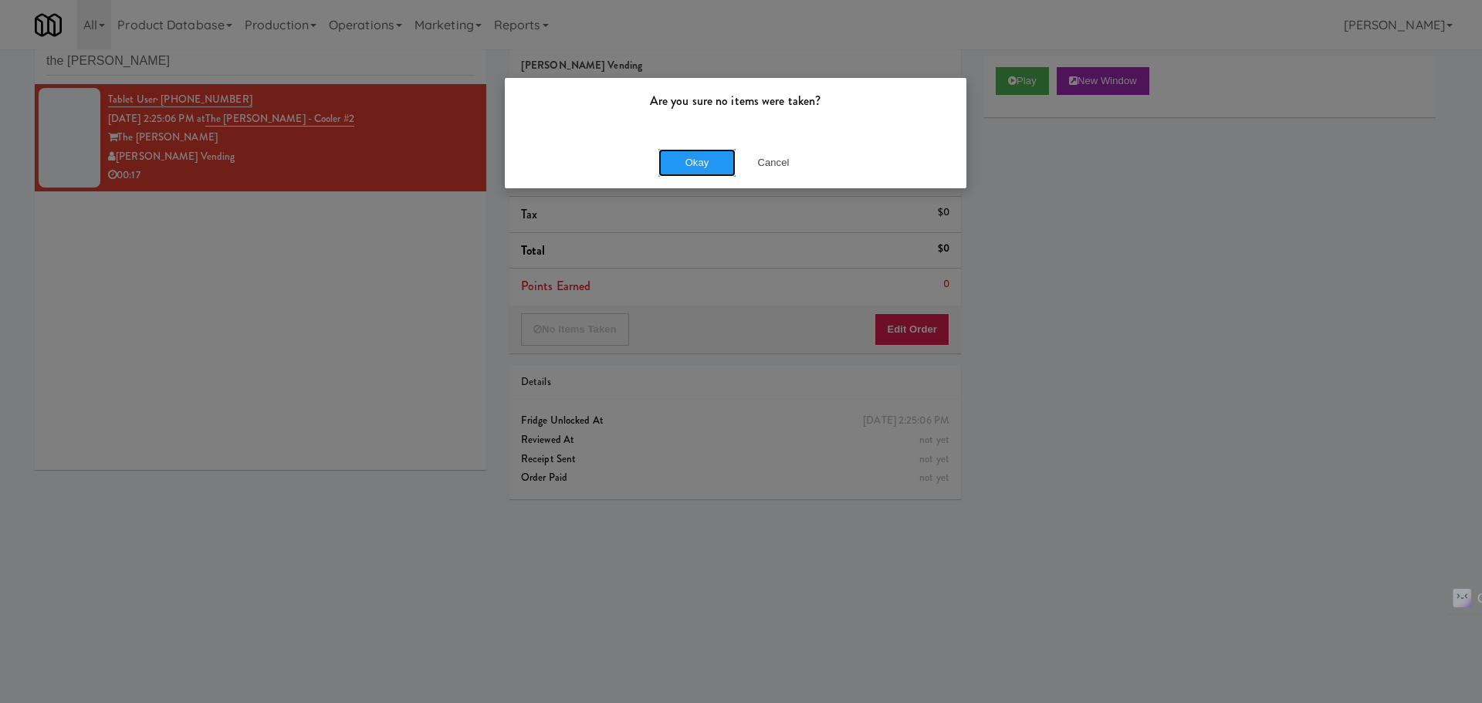
click at [685, 166] on button "Okay" at bounding box center [696, 163] width 77 height 28
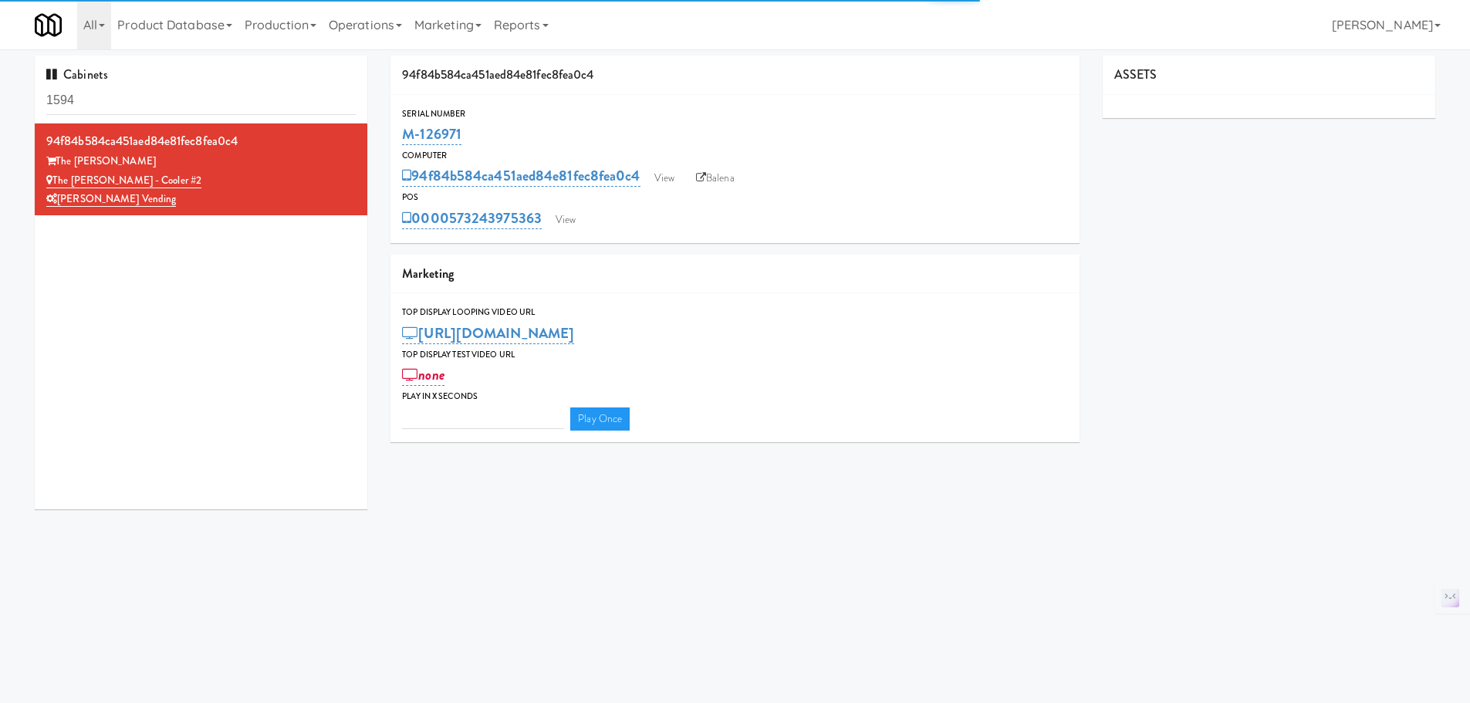
type input "3"
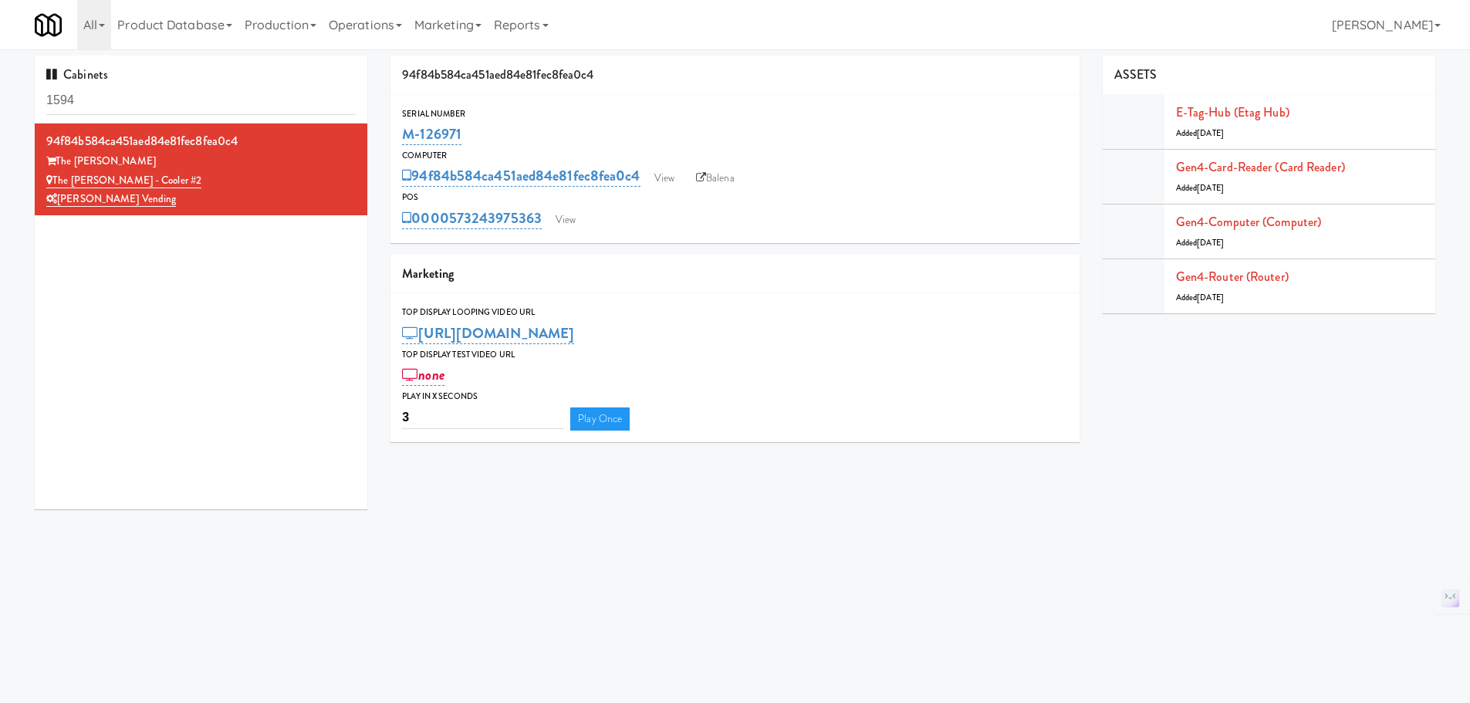
click at [164, 101] on input "1594" at bounding box center [200, 100] width 309 height 29
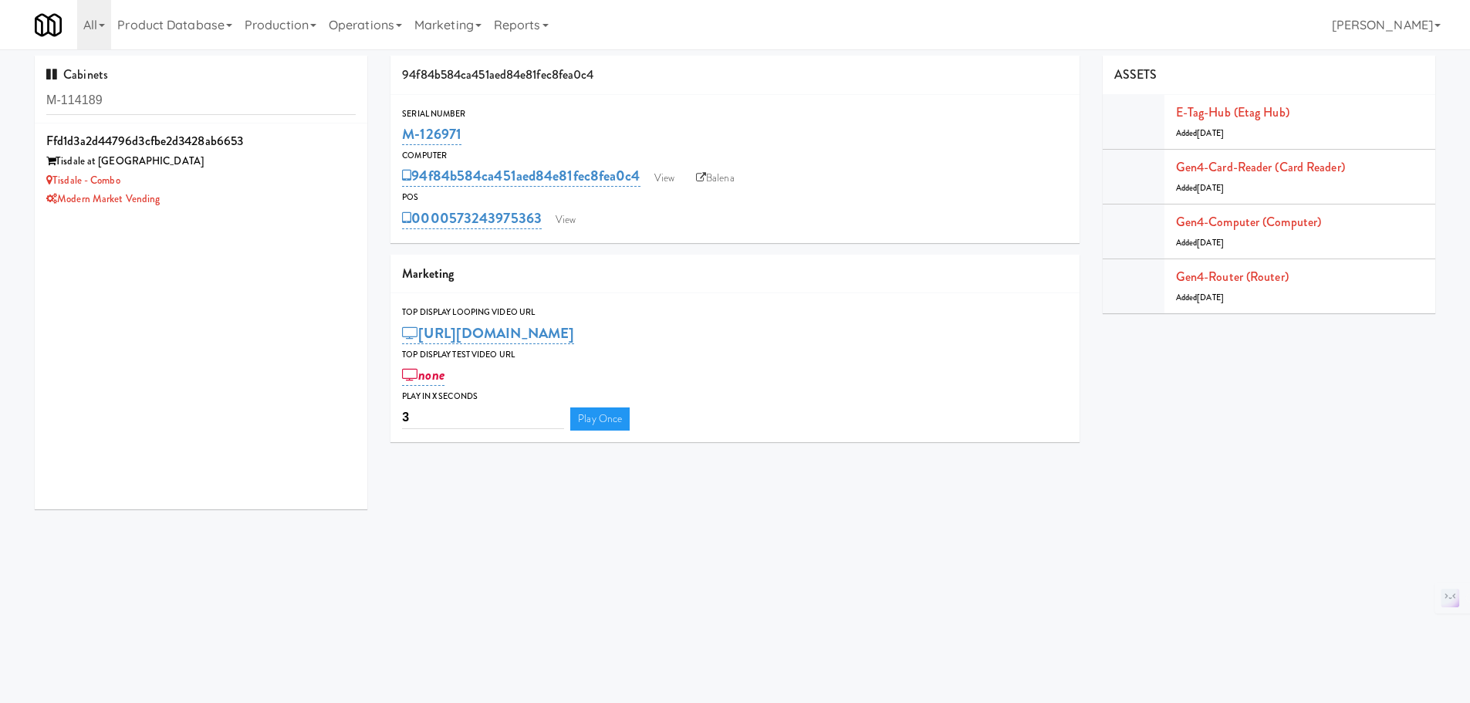
type input "M-114189"
click at [289, 197] on div "Modern Market Vending" at bounding box center [200, 199] width 309 height 19
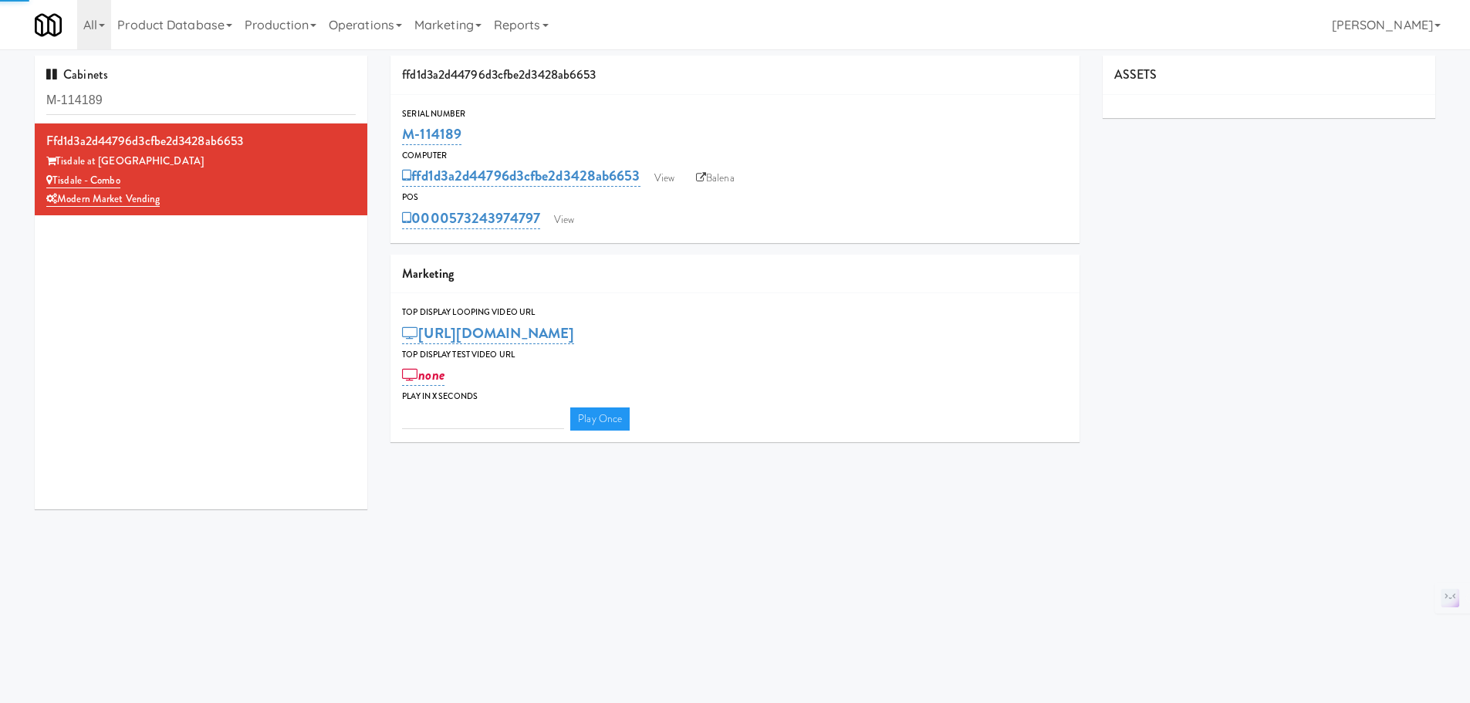
type input "3"
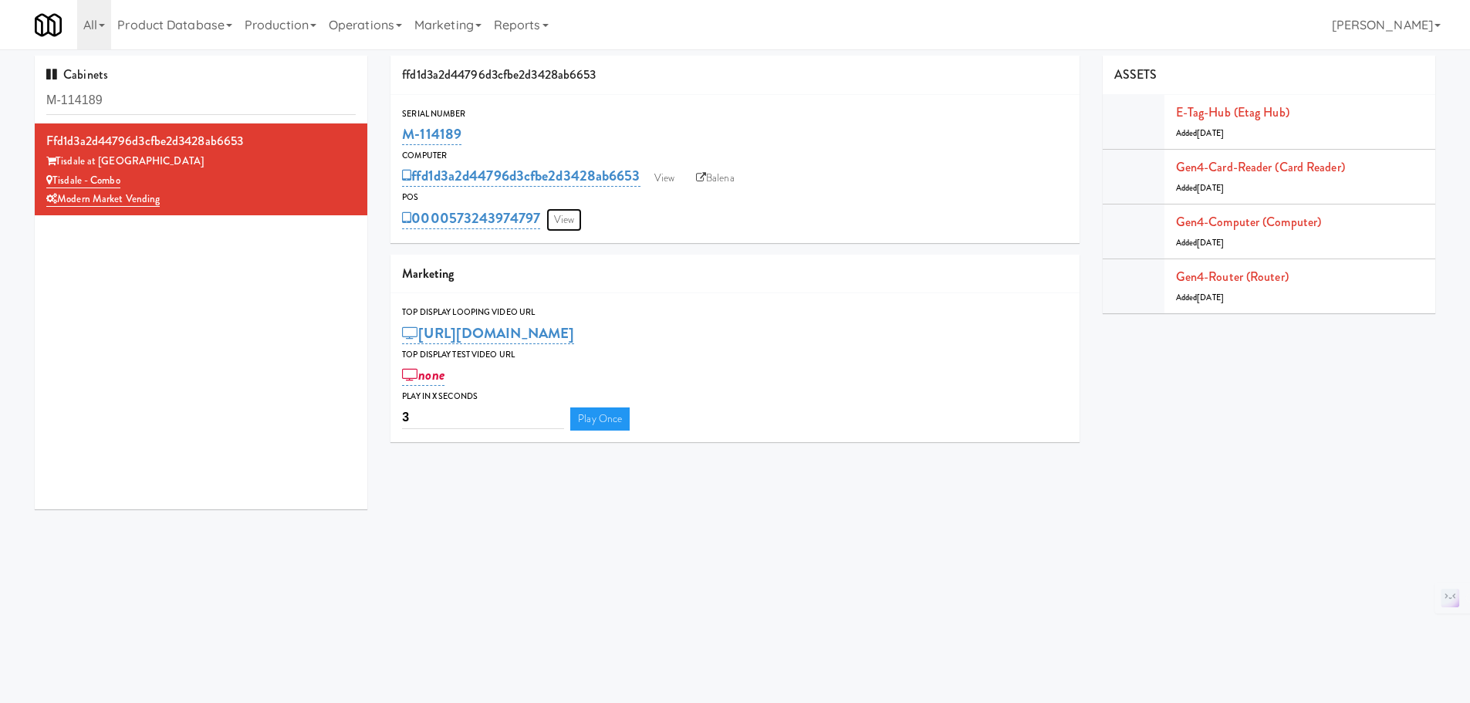
click at [579, 218] on link "View" at bounding box center [563, 219] width 35 height 23
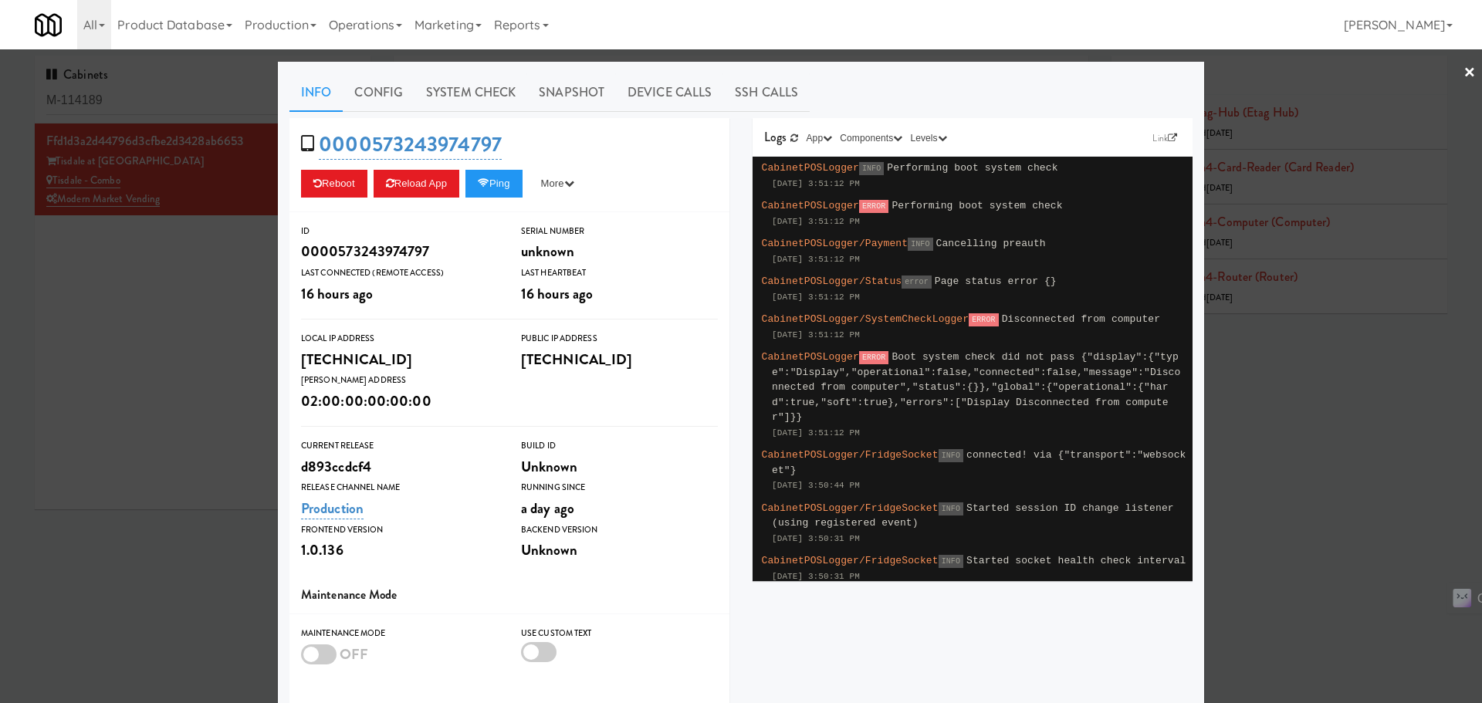
click at [219, 312] on div at bounding box center [741, 351] width 1482 height 703
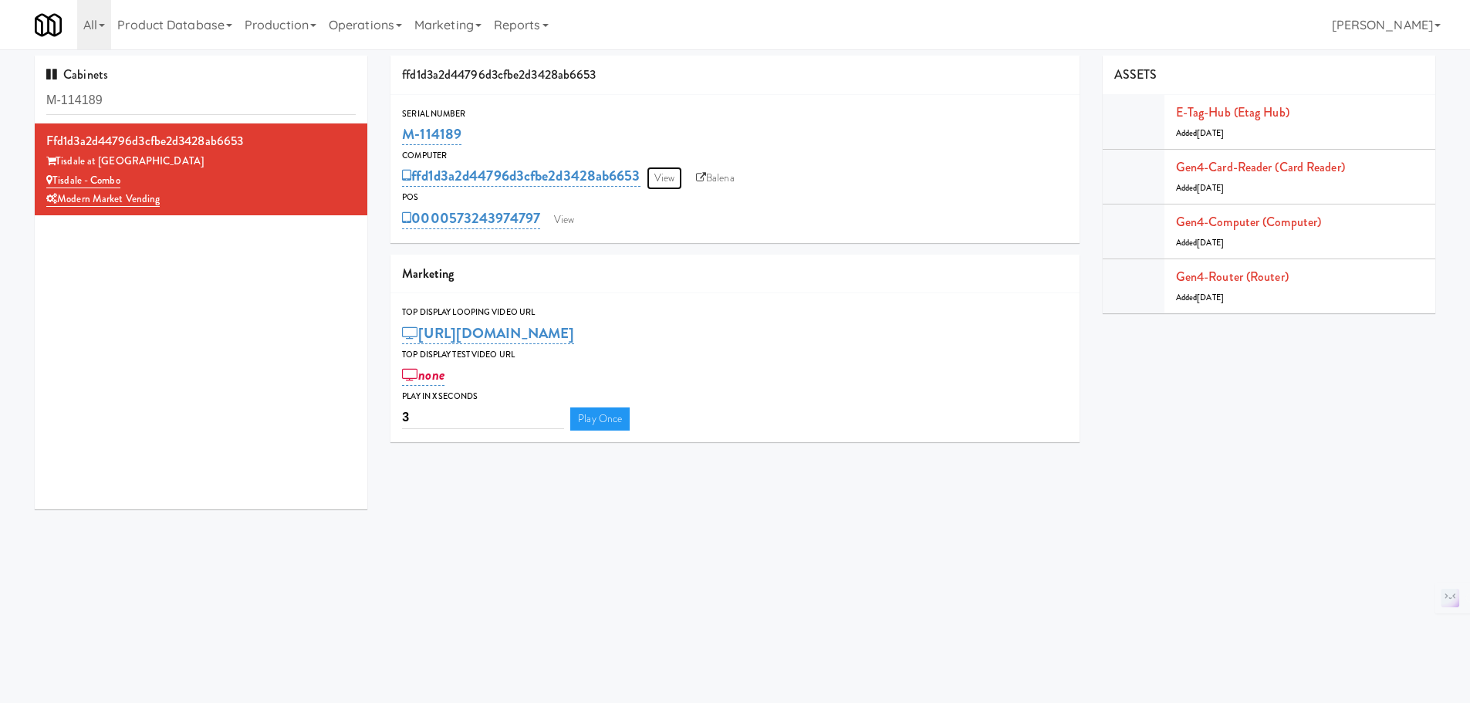
click at [674, 180] on link "View" at bounding box center [664, 178] width 35 height 23
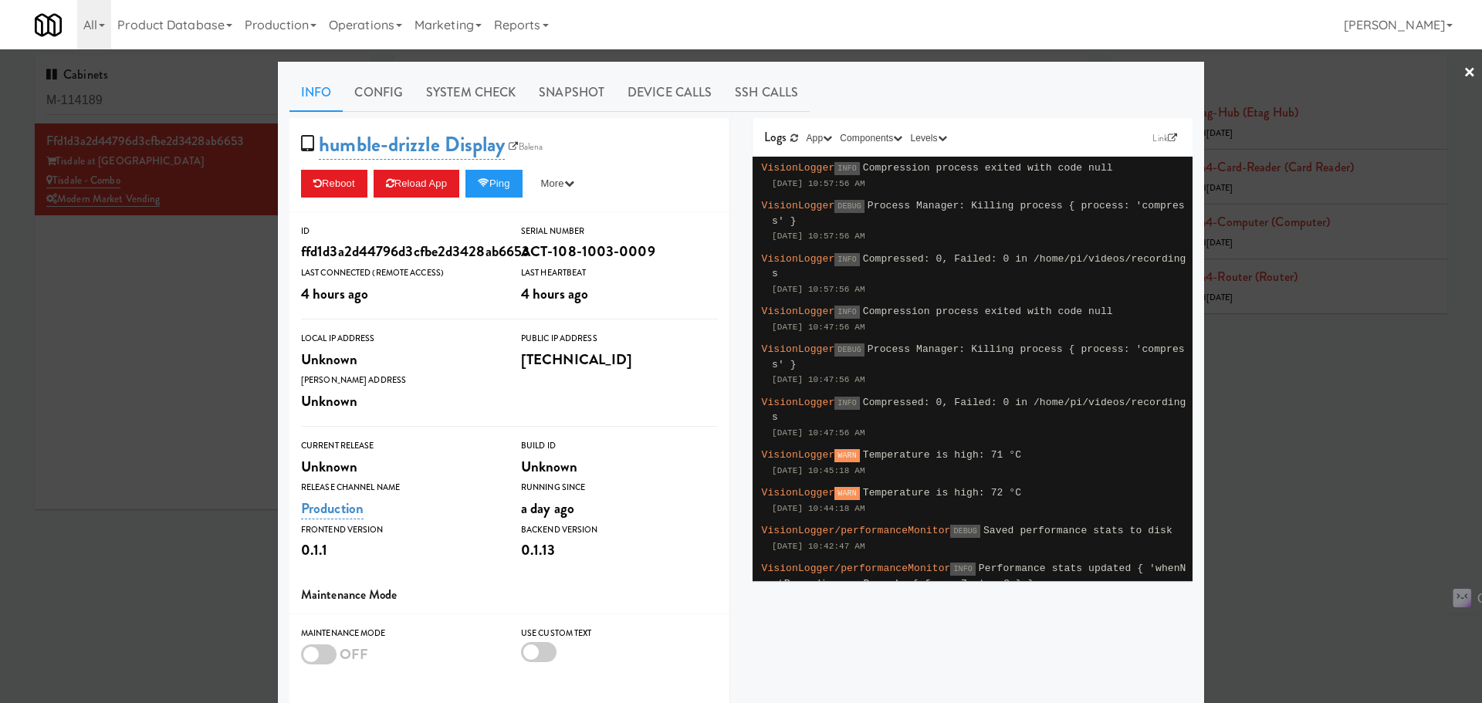
click at [228, 348] on div at bounding box center [741, 351] width 1482 height 703
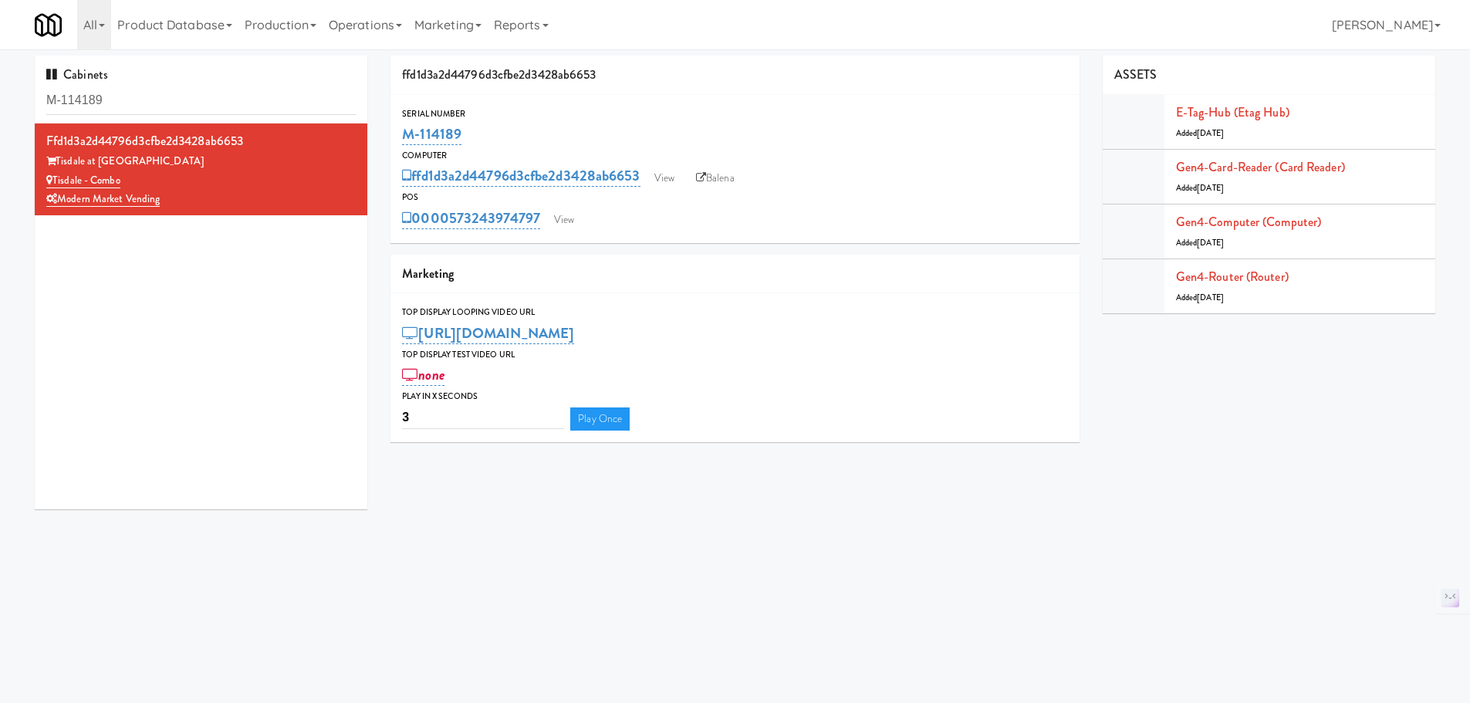
click at [711, 187] on link "Balena" at bounding box center [715, 178] width 54 height 23
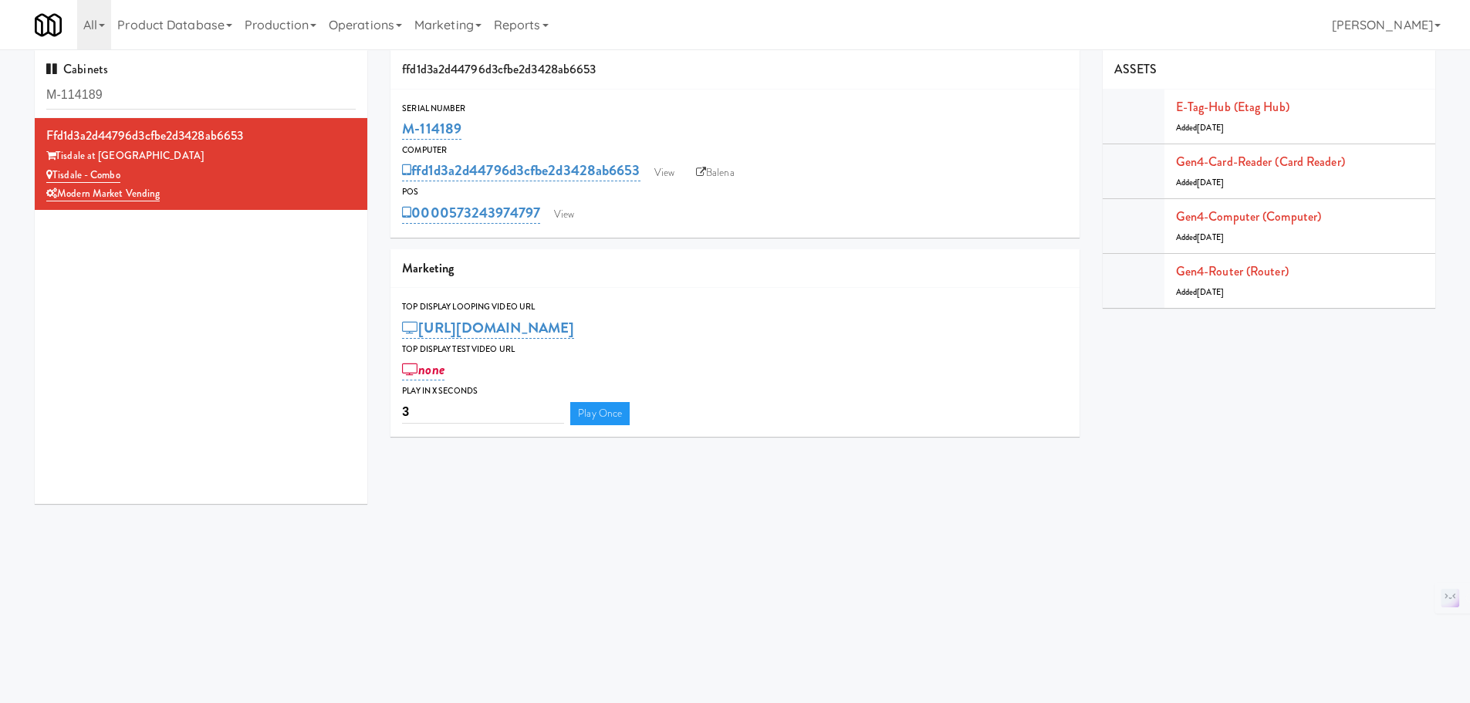
scroll to position [6, 0]
click at [570, 217] on link "View" at bounding box center [563, 213] width 35 height 23
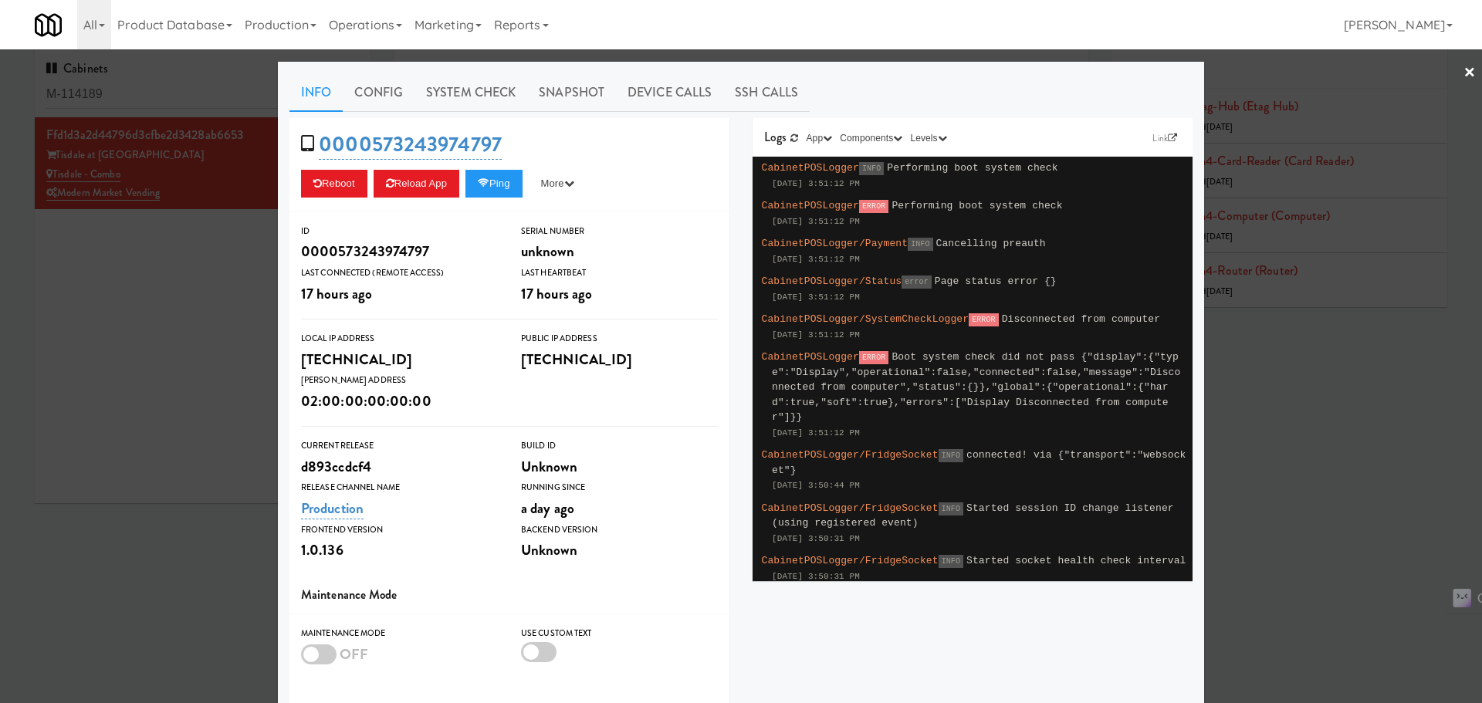
click at [176, 276] on div at bounding box center [741, 351] width 1482 height 703
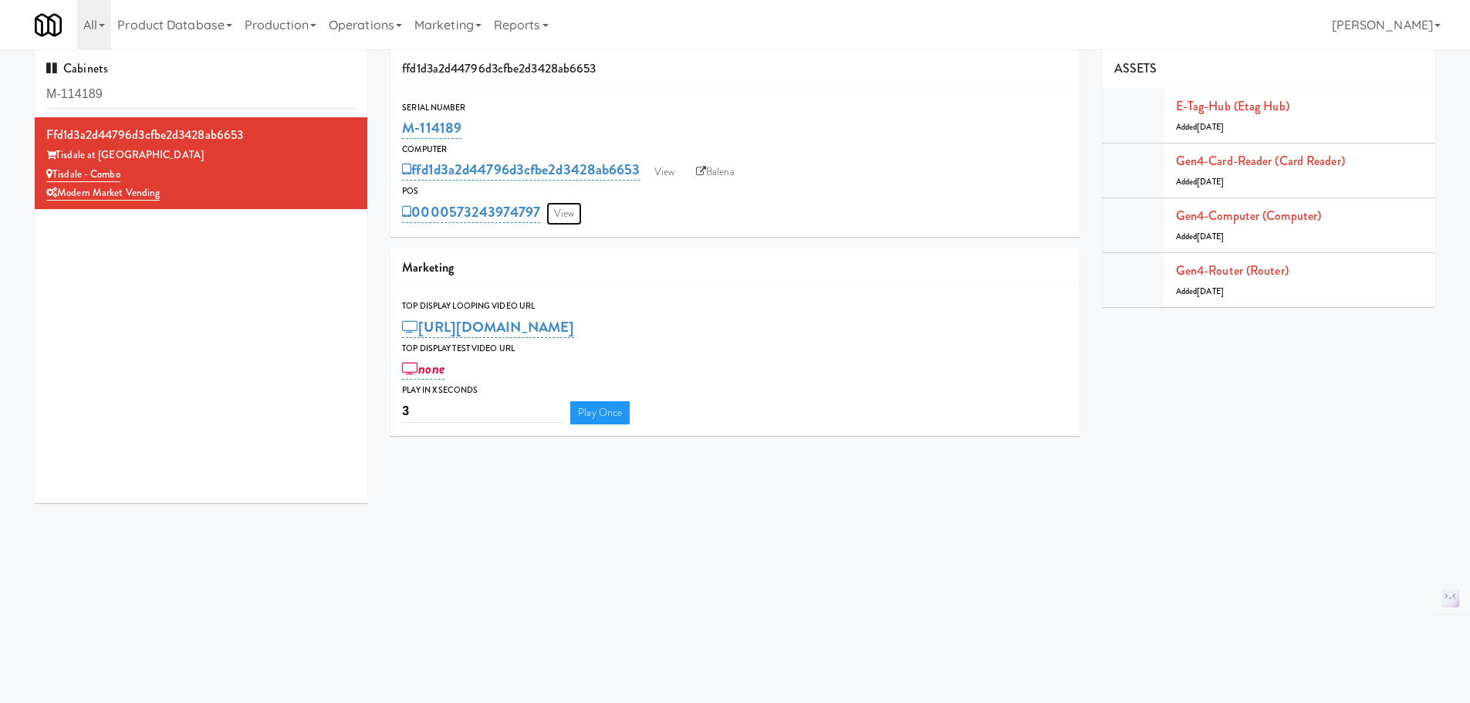
click at [565, 216] on link "View" at bounding box center [563, 213] width 35 height 23
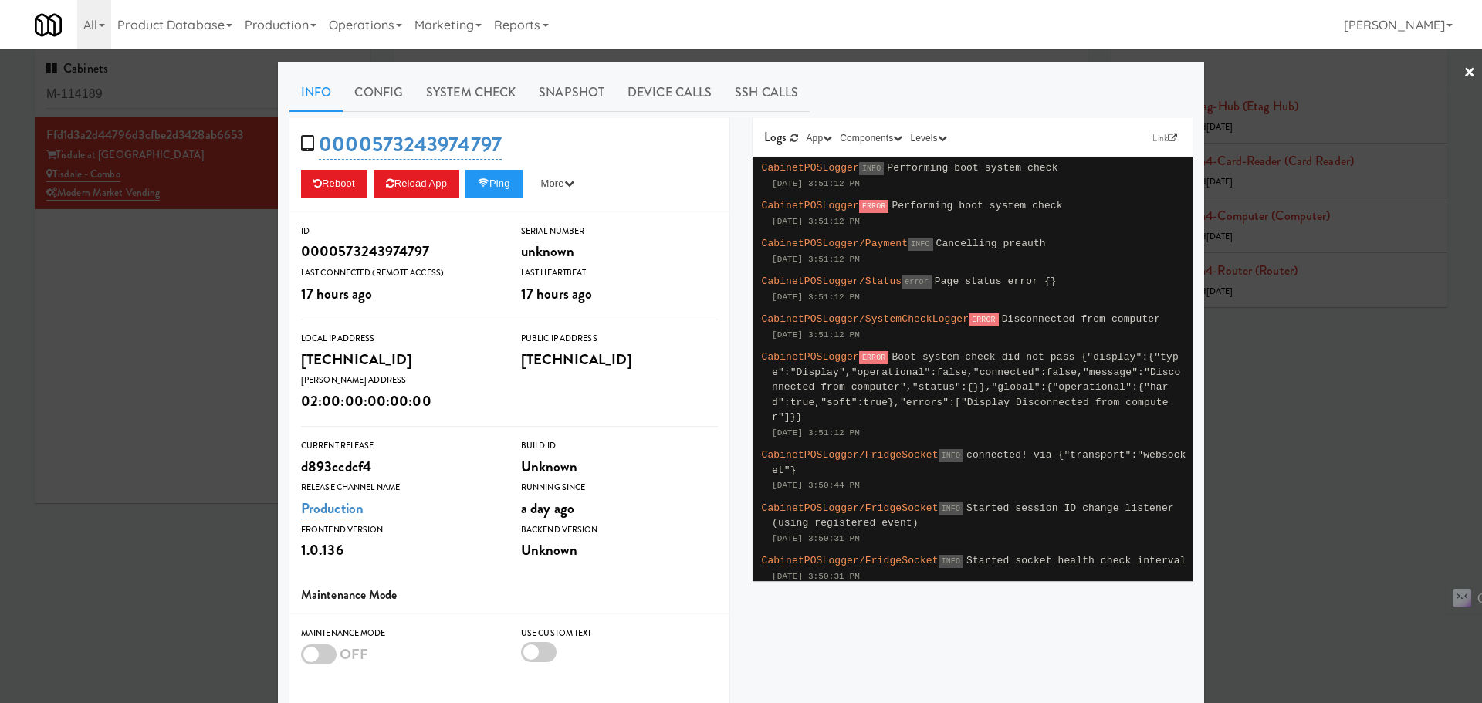
click at [186, 299] on div at bounding box center [741, 351] width 1482 height 703
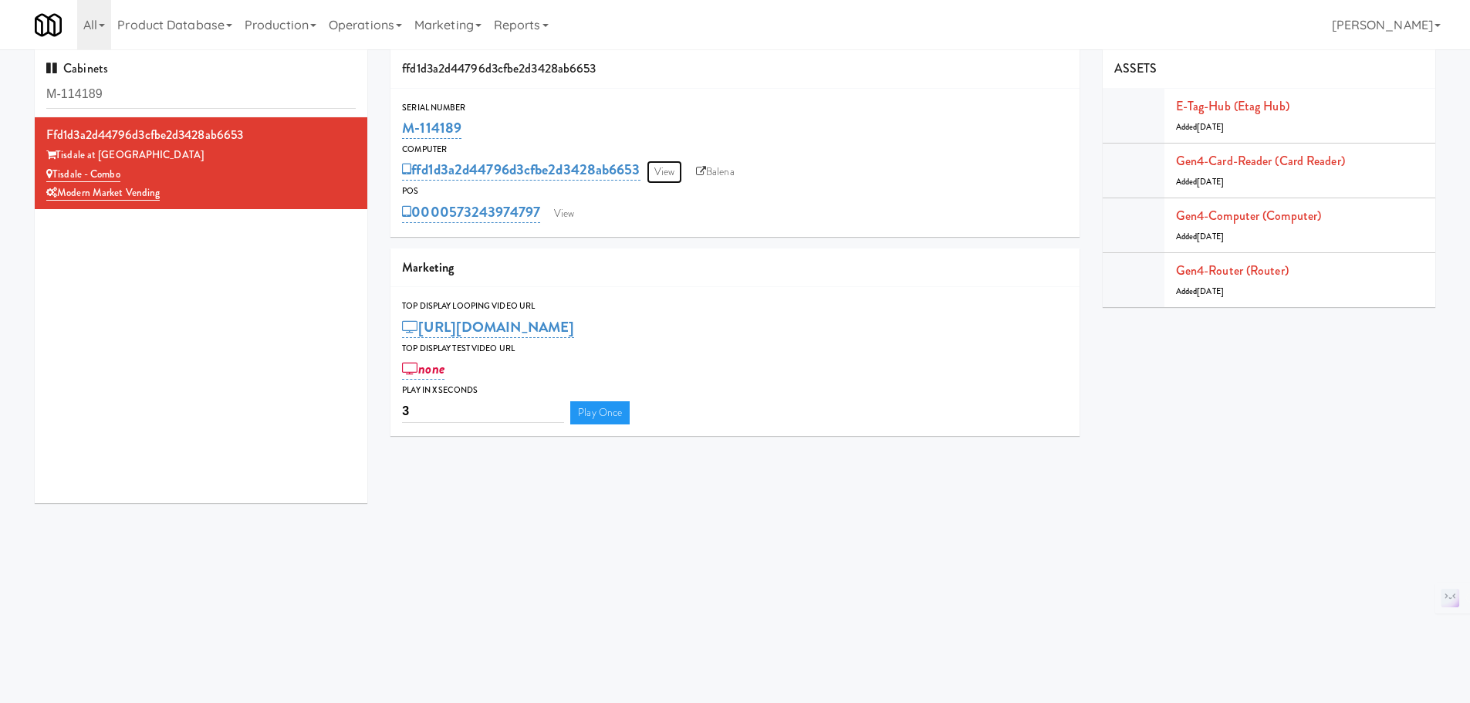
click at [670, 167] on link "View" at bounding box center [664, 172] width 35 height 23
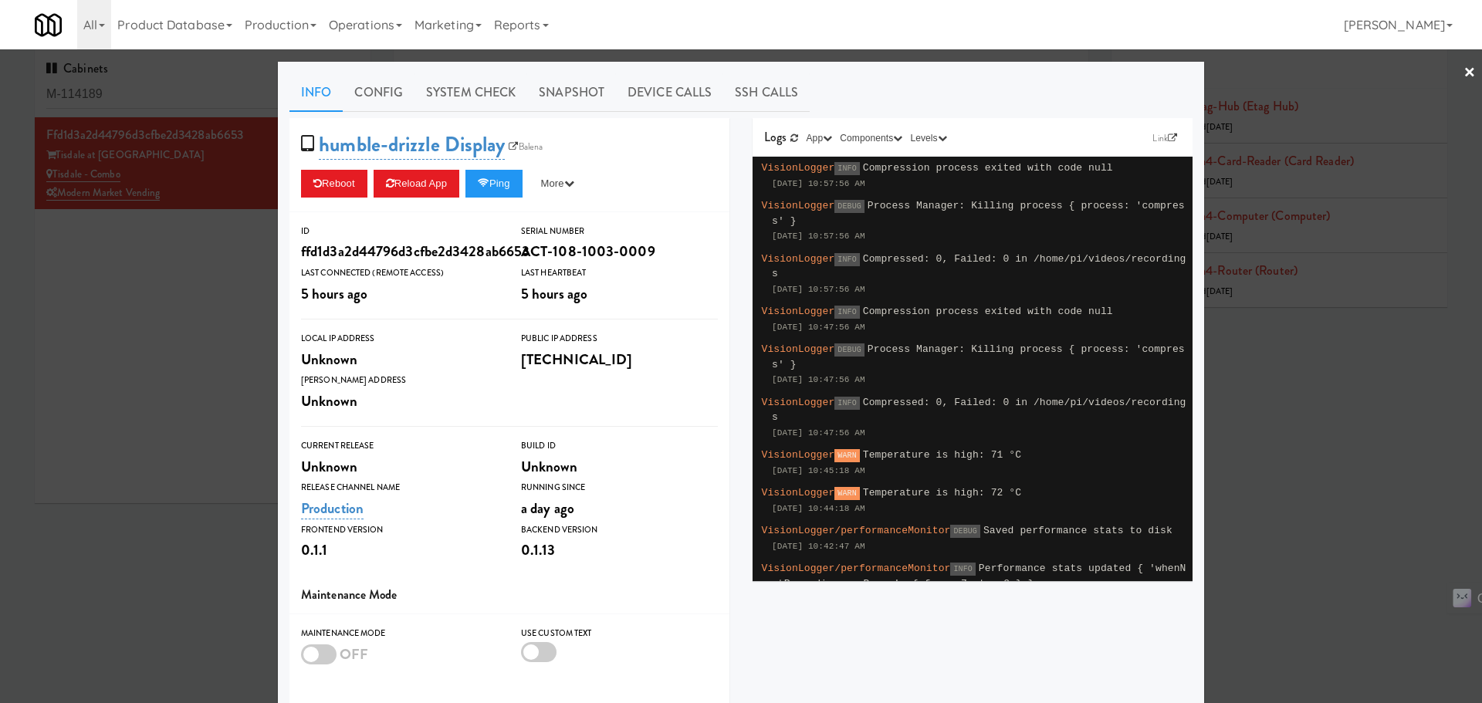
click at [150, 259] on div at bounding box center [741, 351] width 1482 height 703
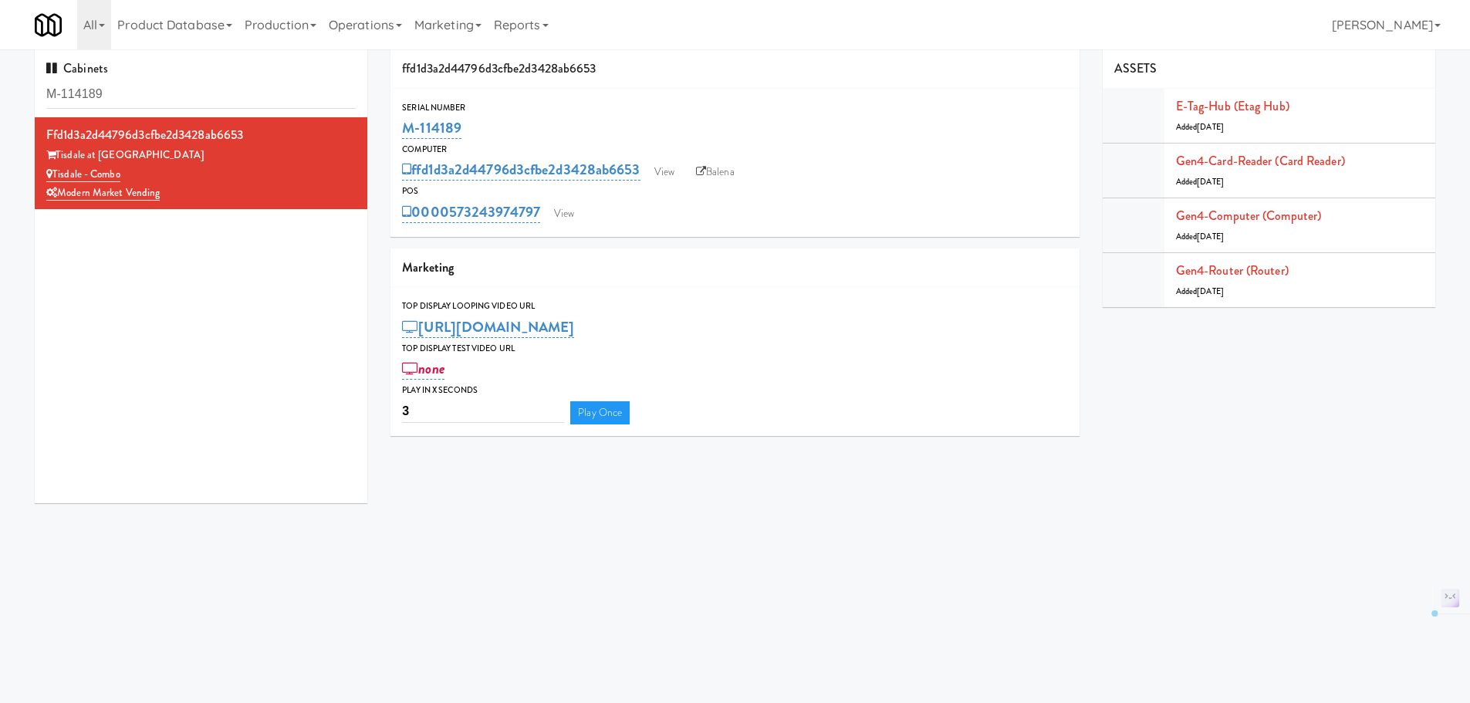
drag, startPoint x: 478, startPoint y: 127, endPoint x: 421, endPoint y: 127, distance: 57.1
click at [397, 130] on div "Serial Number M-114189" at bounding box center [734, 121] width 689 height 42
copy link "M-114189"
click at [678, 176] on link "View" at bounding box center [664, 172] width 35 height 23
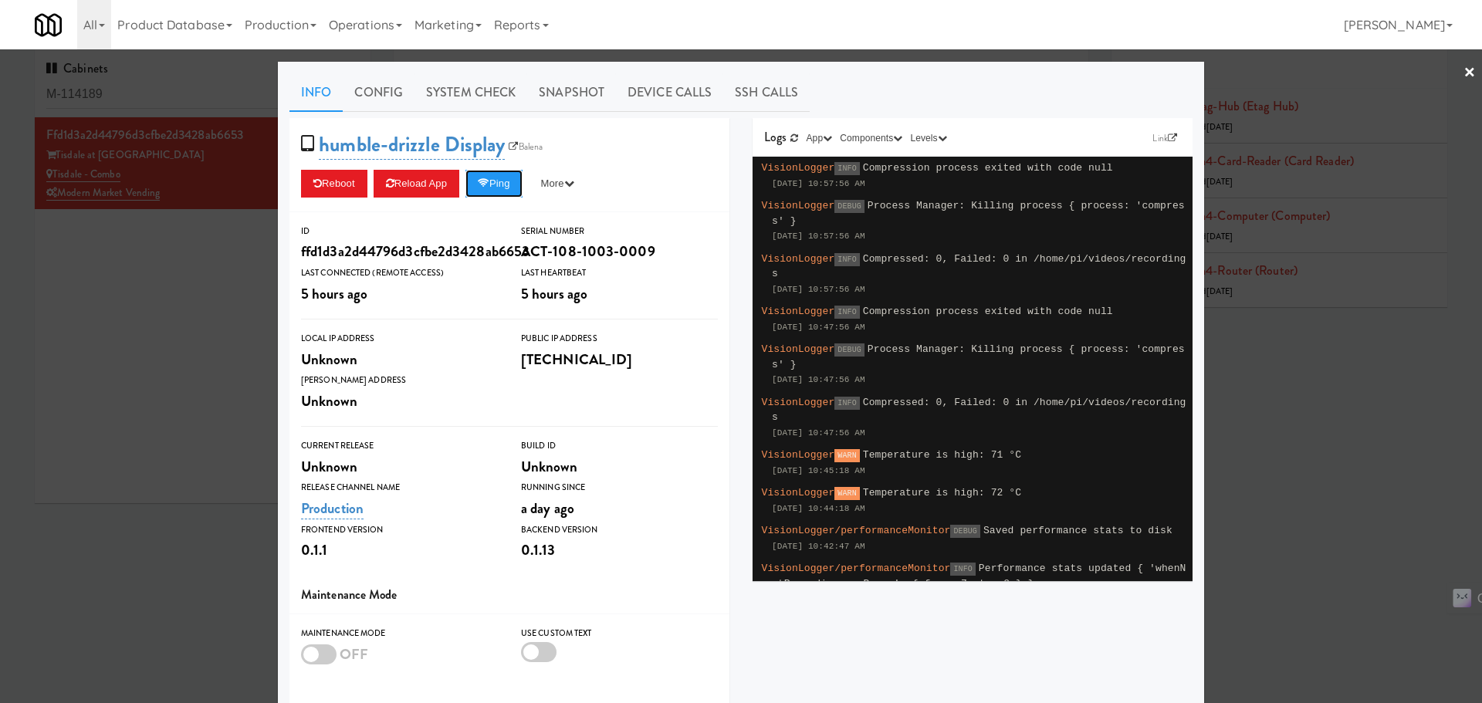
click at [514, 188] on button "Ping" at bounding box center [493, 184] width 57 height 28
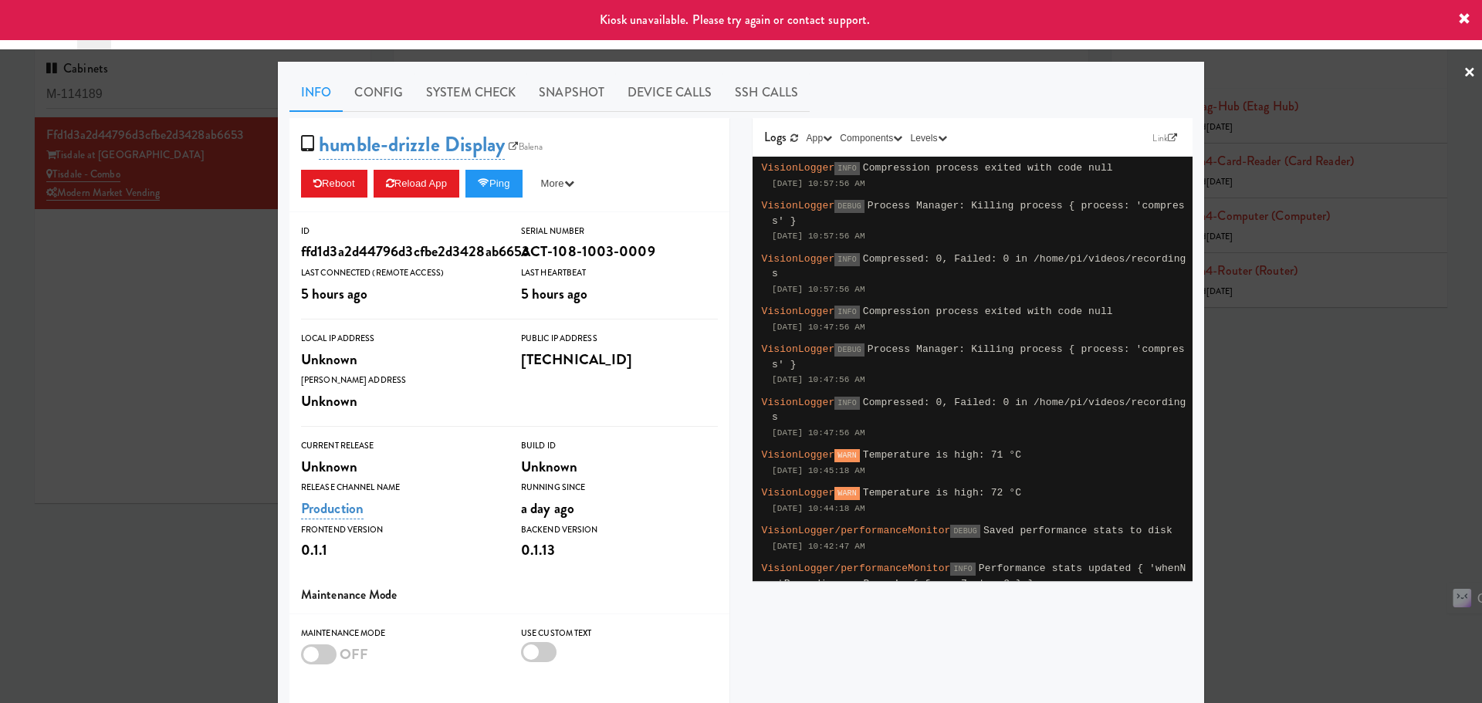
click at [1269, 574] on div at bounding box center [741, 351] width 1482 height 703
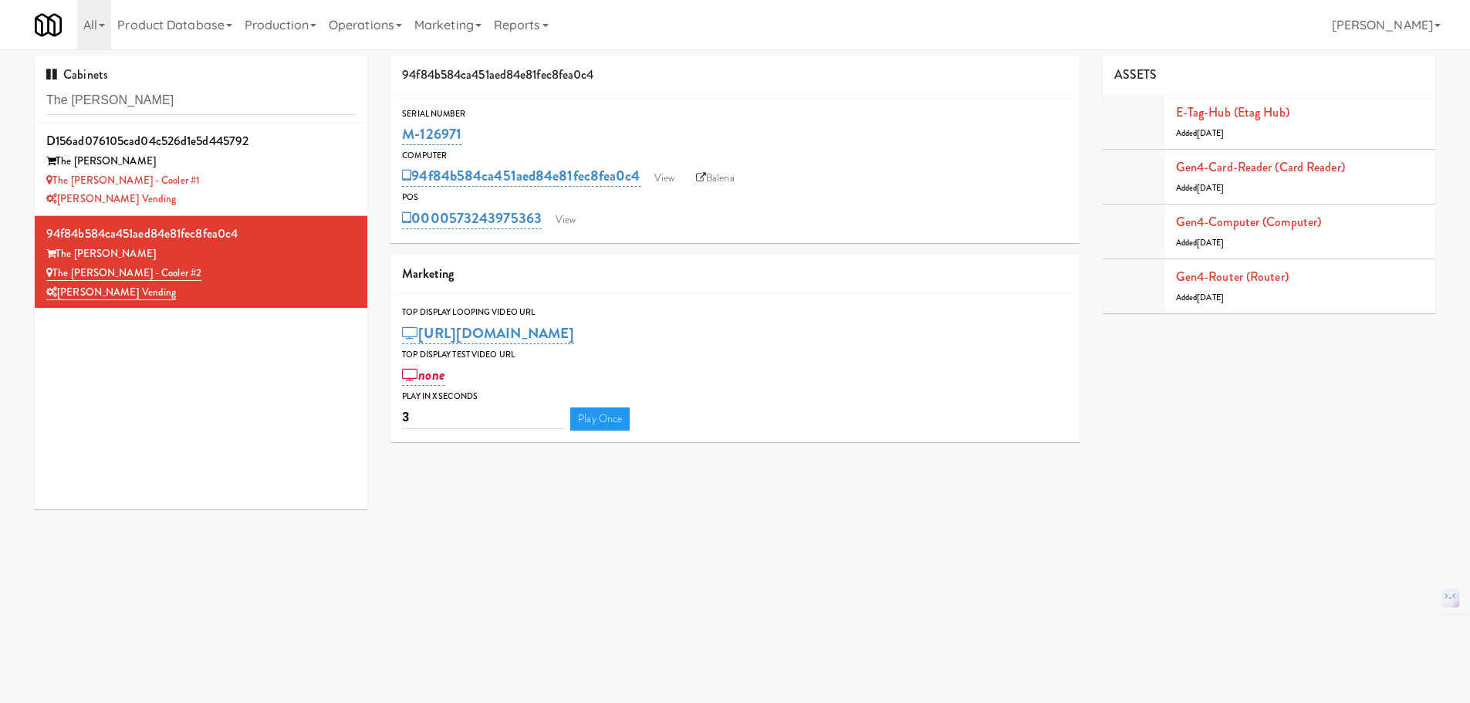
scroll to position [2, 0]
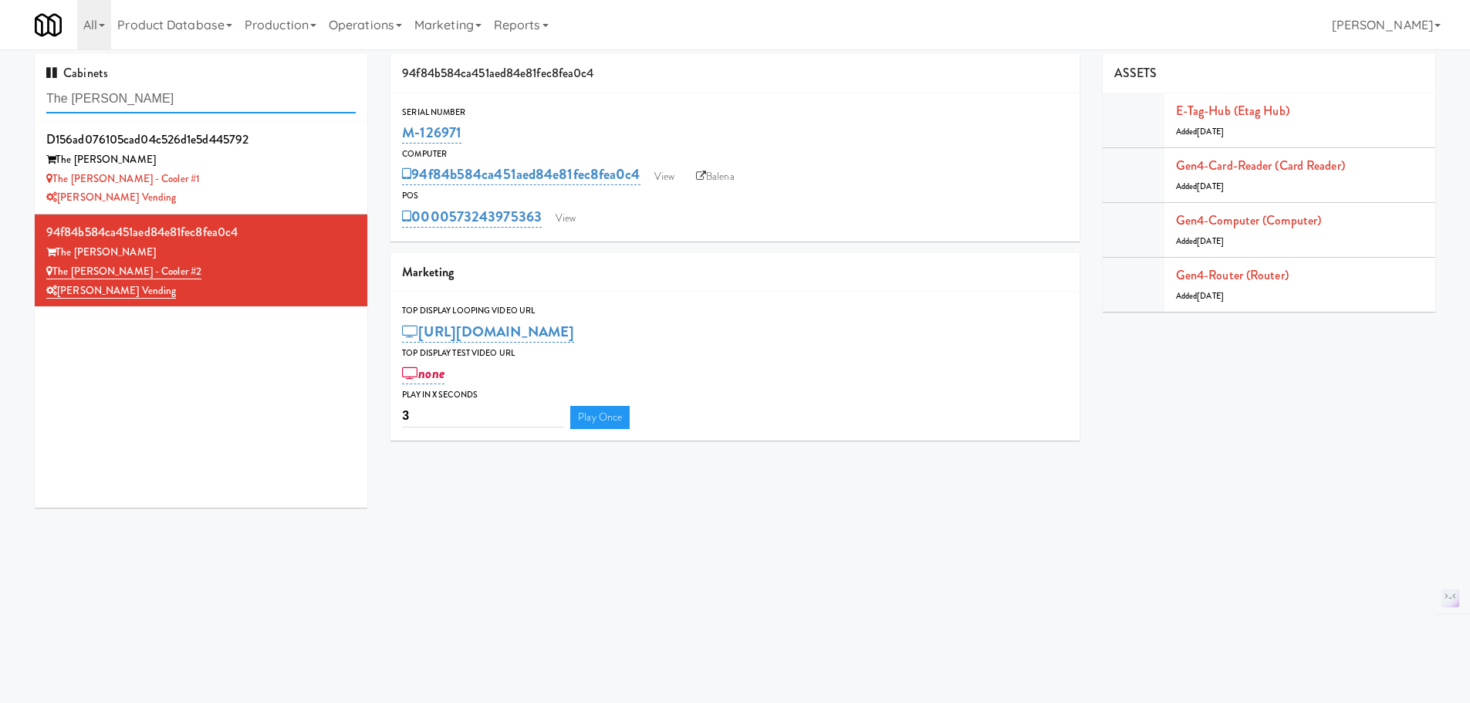
click at [207, 103] on input "The [PERSON_NAME]" at bounding box center [200, 99] width 309 height 29
click at [197, 94] on input "The [PERSON_NAME]" at bounding box center [200, 99] width 309 height 29
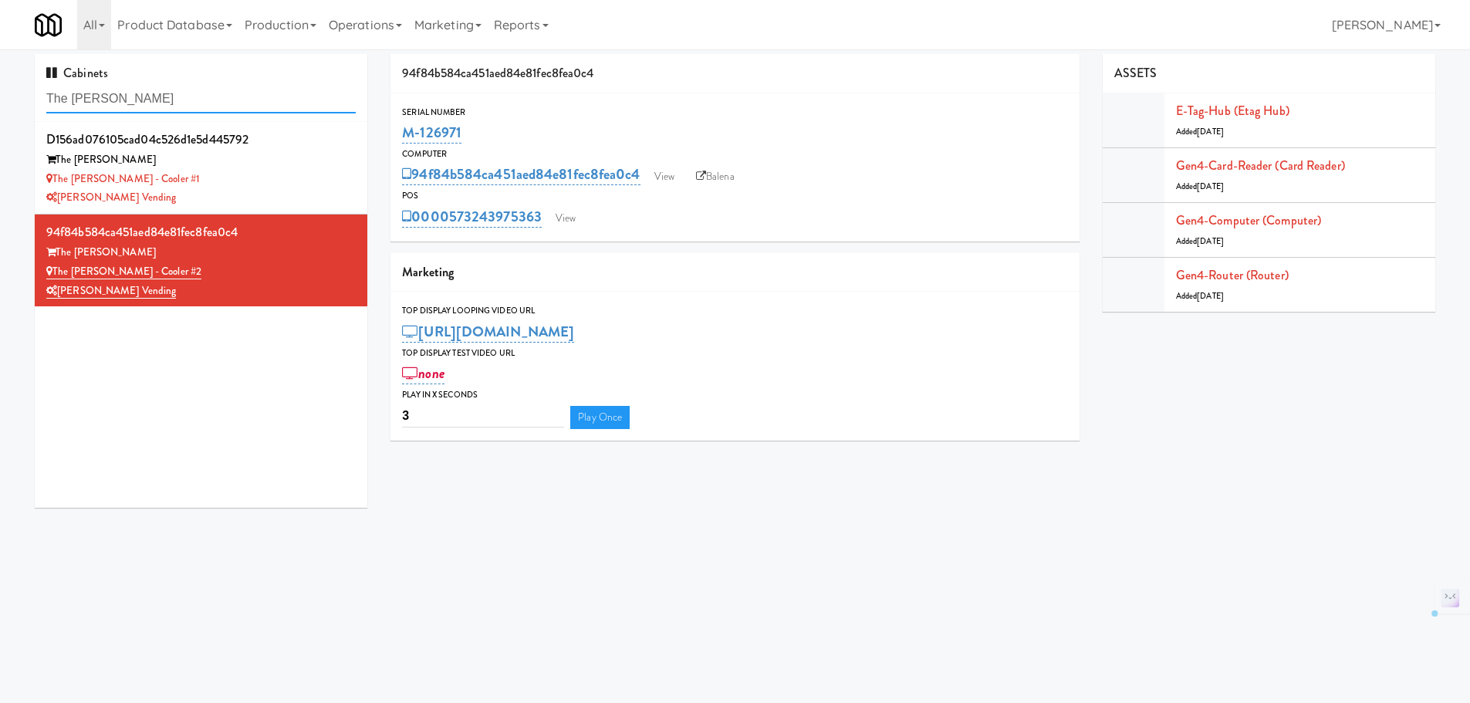
click at [197, 94] on input "The [PERSON_NAME]" at bounding box center [200, 99] width 309 height 29
